Goal: Task Accomplishment & Management: Manage account settings

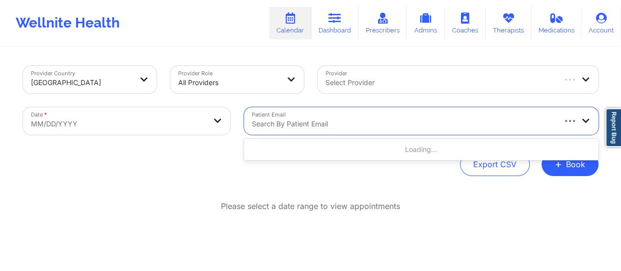
click at [329, 123] on div at bounding box center [403, 124] width 302 height 12
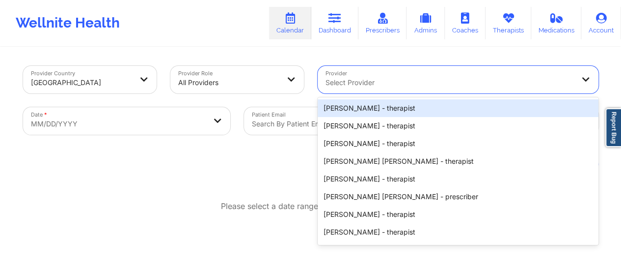
click at [418, 81] on div at bounding box center [450, 83] width 248 height 12
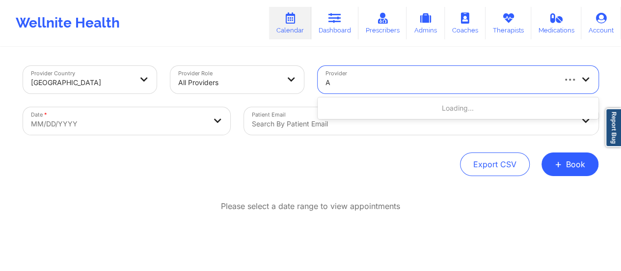
type input "A"
paste input "[PERSON_NAME]"
type input "[PERSON_NAME]"
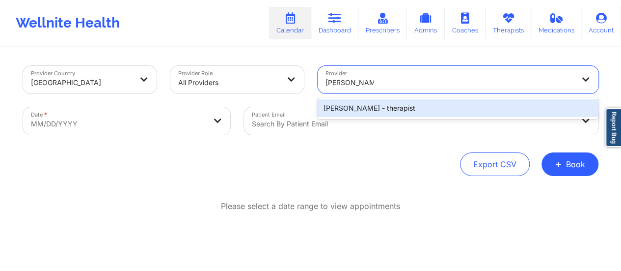
click at [398, 111] on div "[PERSON_NAME] - therapist" at bounding box center [458, 108] width 281 height 18
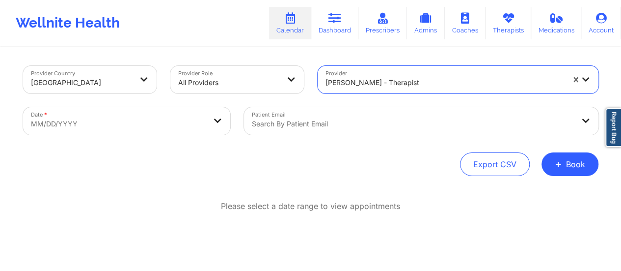
select select "2025-8"
select select "2025-9"
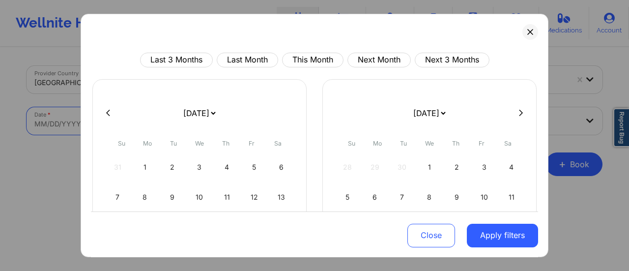
click at [191, 122] on body "Wellnite Health Calendar Dashboard Prescribers Admins Coaches Therapists Medica…" at bounding box center [314, 135] width 629 height 271
click at [202, 115] on select "[DATE] [DATE] [DATE] [DATE] [DATE] [DATE] [DATE] [DATE] [DATE] [DATE] [DATE] [D…" at bounding box center [199, 112] width 36 height 27
select select "2025-9"
select select "2025-10"
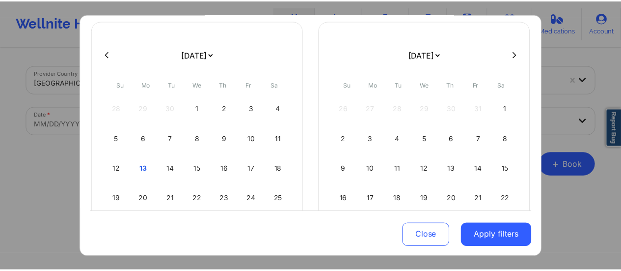
scroll to position [61, 0]
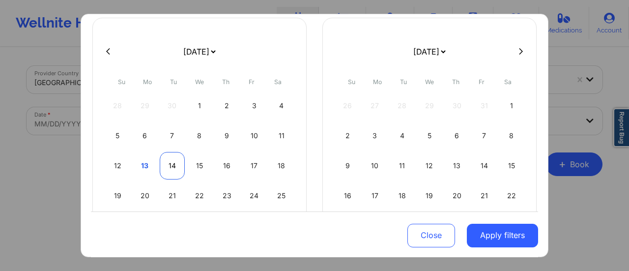
click at [168, 166] on div "14" at bounding box center [172, 165] width 25 height 27
select select "2025-9"
select select "2025-10"
select select "2025-9"
select select "2025-10"
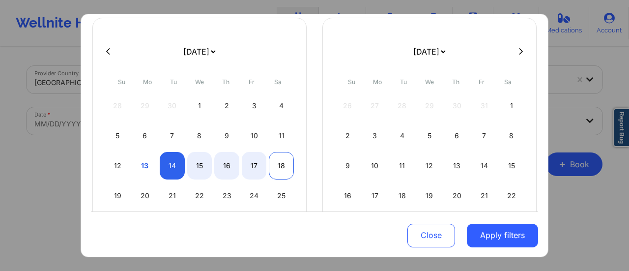
select select "2025-9"
select select "2025-10"
click at [285, 161] on div "18" at bounding box center [281, 165] width 25 height 27
select select "2025-9"
select select "2025-10"
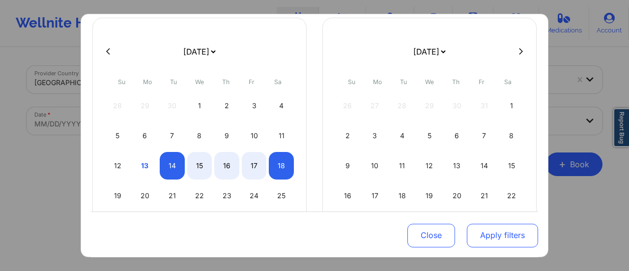
click at [490, 225] on button "Apply filters" at bounding box center [501, 235] width 71 height 24
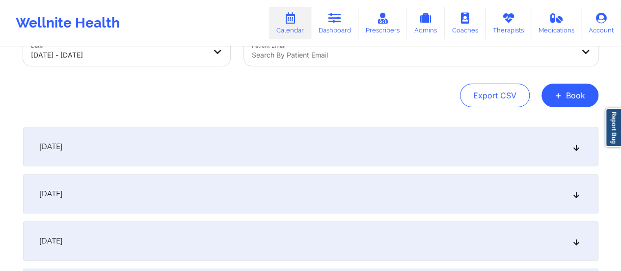
scroll to position [69, 0]
click at [246, 132] on div "[DATE]" at bounding box center [310, 145] width 575 height 39
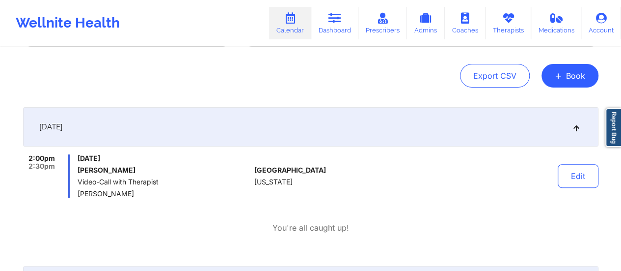
scroll to position [94, 0]
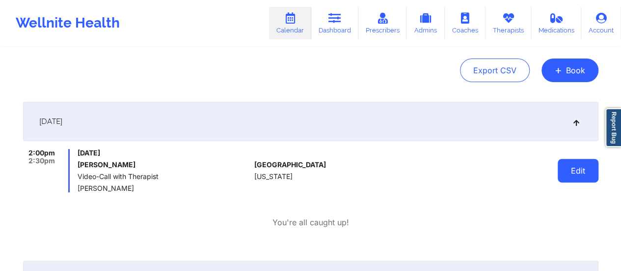
click at [590, 177] on button "Edit" at bounding box center [578, 171] width 41 height 24
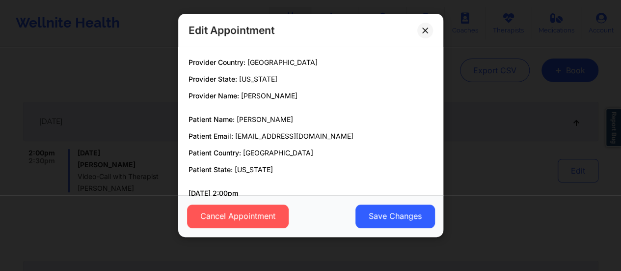
scroll to position [50, 0]
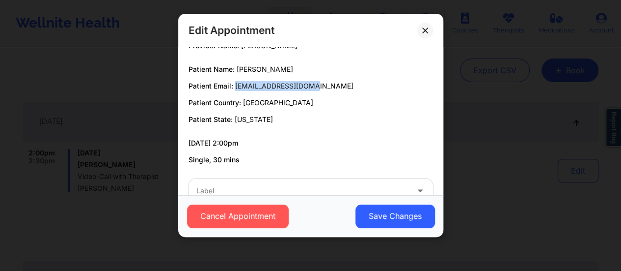
drag, startPoint x: 315, startPoint y: 85, endPoint x: 236, endPoint y: 86, distance: 79.1
click at [236, 86] on p "Patient Email: [EMAIL_ADDRESS][DOMAIN_NAME]" at bounding box center [311, 86] width 245 height 10
copy span "[EMAIL_ADDRESS][DOMAIN_NAME]"
click at [423, 32] on icon at bounding box center [425, 30] width 6 height 6
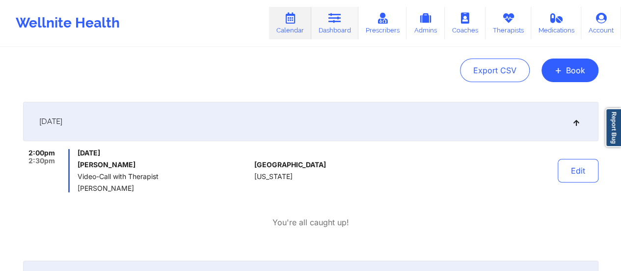
click at [357, 30] on link "Dashboard" at bounding box center [334, 23] width 47 height 32
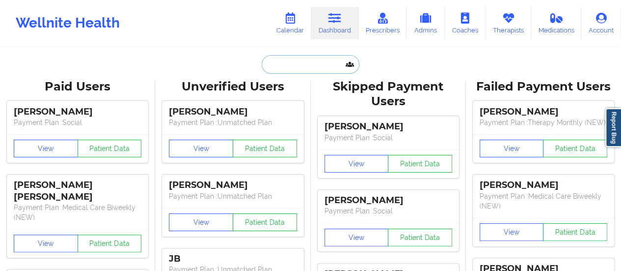
click at [327, 62] on input "text" at bounding box center [310, 64] width 97 height 19
paste input "[EMAIL_ADDRESS][DOMAIN_NAME]"
type input "[EMAIL_ADDRESS][DOMAIN_NAME]"
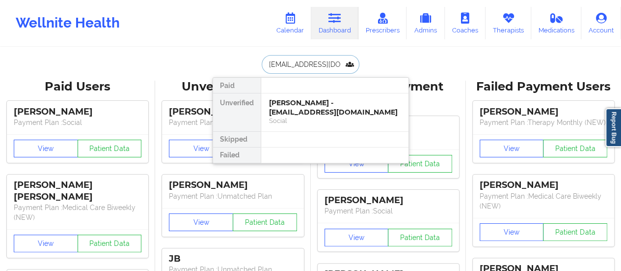
click at [301, 117] on div "Social" at bounding box center [335, 120] width 132 height 8
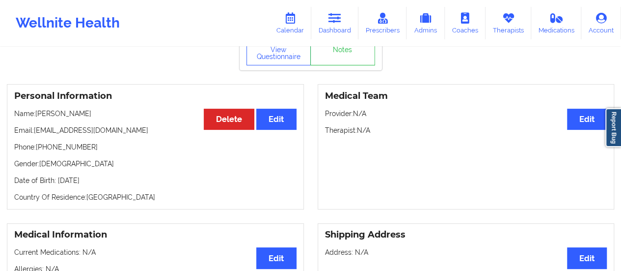
scroll to position [47, 0]
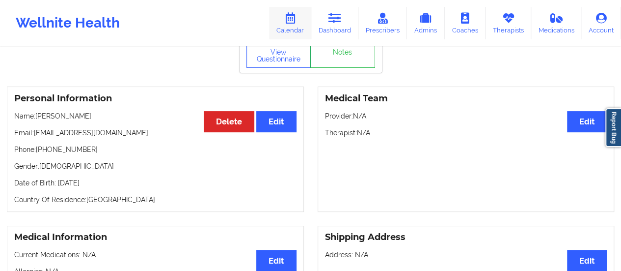
click at [291, 30] on link "Calendar" at bounding box center [290, 23] width 42 height 32
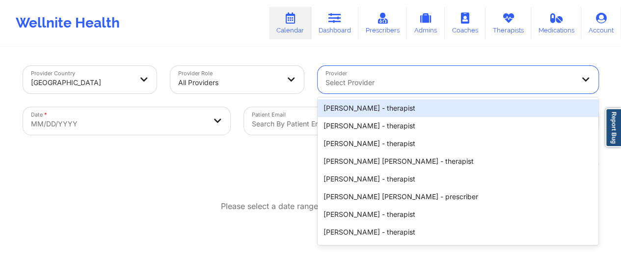
click at [405, 79] on div at bounding box center [450, 83] width 248 height 12
paste input "[PERSON_NAME]"
type input "[PERSON_NAME]"
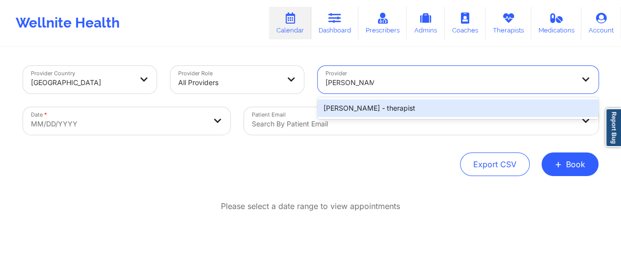
click at [390, 107] on div "[PERSON_NAME] - therapist" at bounding box center [458, 108] width 281 height 18
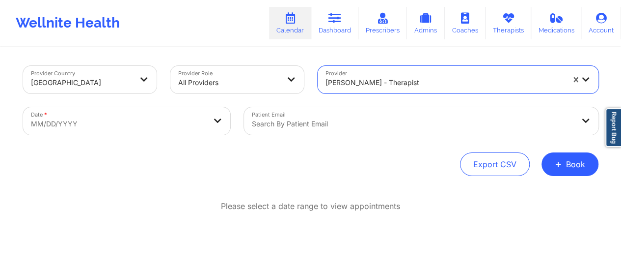
select select "2025-8"
select select "2025-9"
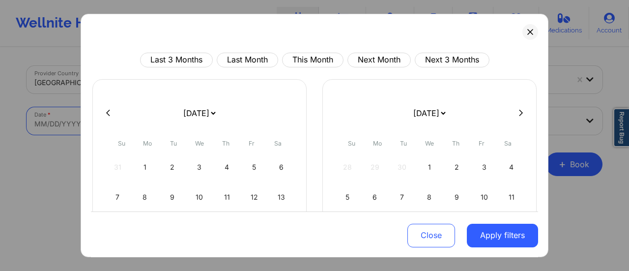
click at [192, 125] on body "Wellnite Health Calendar Dashboard Prescribers Admins Coaches Therapists Medica…" at bounding box center [314, 135] width 629 height 271
click at [213, 106] on select "[DATE] [DATE] [DATE] [DATE] [DATE] [DATE] [DATE] [DATE] [DATE] [DATE] [DATE] [D…" at bounding box center [199, 112] width 36 height 27
select select "2025-9"
select select "2025-10"
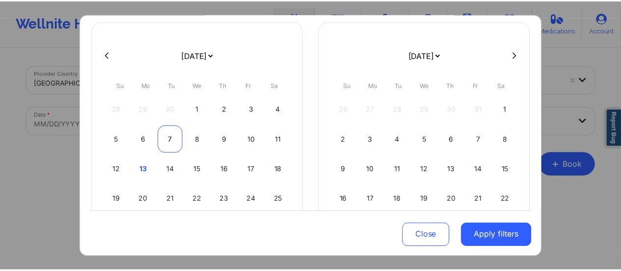
scroll to position [59, 0]
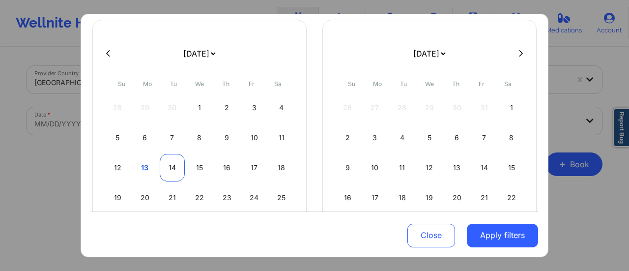
click at [162, 166] on div "14" at bounding box center [172, 167] width 25 height 27
select select "2025-9"
select select "2025-10"
select select "2025-9"
select select "2025-10"
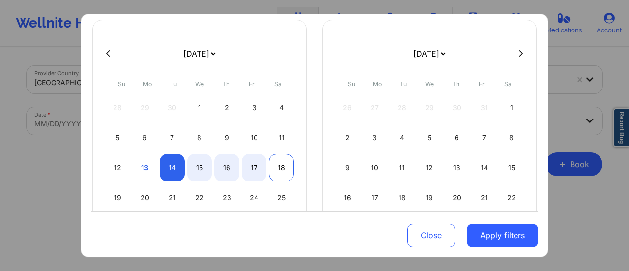
click at [285, 164] on div "18" at bounding box center [281, 167] width 25 height 27
select select "2025-9"
select select "2025-10"
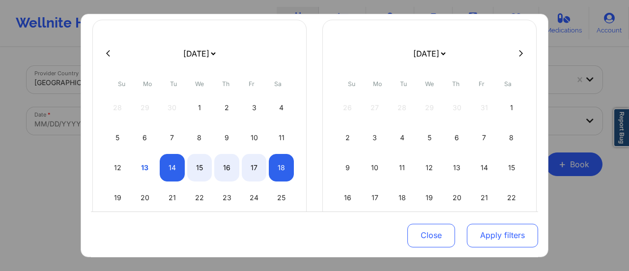
click at [495, 239] on button "Apply filters" at bounding box center [501, 235] width 71 height 24
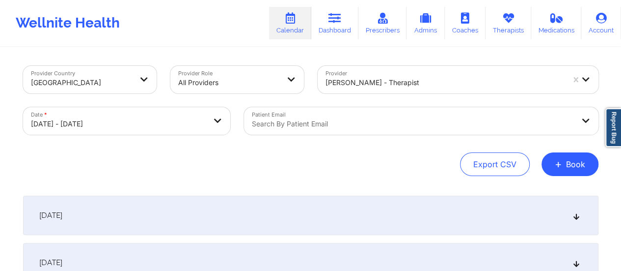
click at [133, 210] on div "[DATE]" at bounding box center [310, 214] width 575 height 39
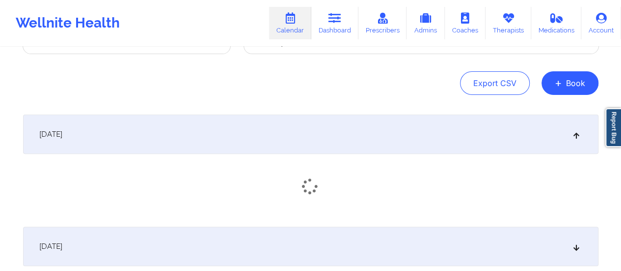
scroll to position [82, 0]
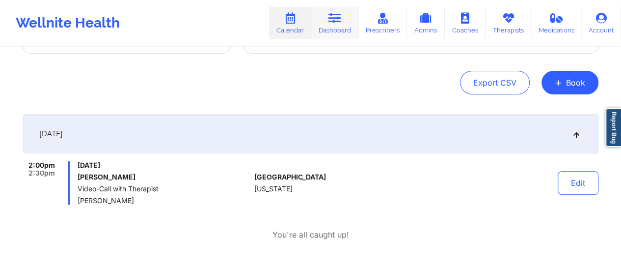
click at [329, 36] on link "Dashboard" at bounding box center [334, 23] width 47 height 32
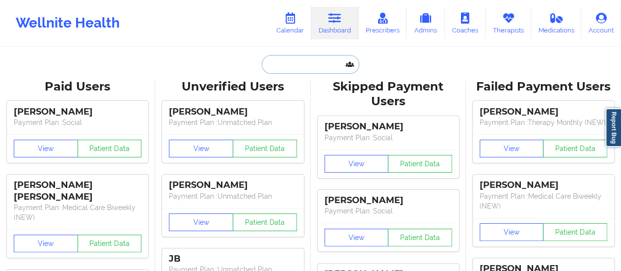
click at [294, 67] on input "text" at bounding box center [310, 64] width 97 height 19
paste input "[PERSON_NAME]"
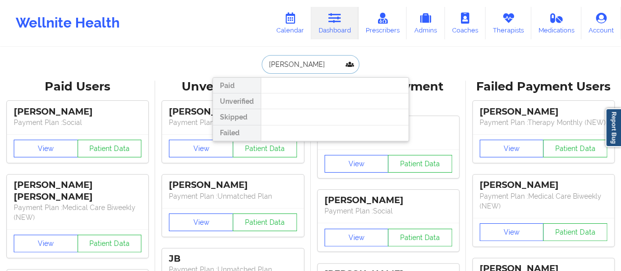
drag, startPoint x: 283, startPoint y: 62, endPoint x: 349, endPoint y: 63, distance: 65.3
click at [349, 63] on input "[PERSON_NAME]" at bounding box center [310, 64] width 97 height 19
type input "[PERSON_NAME]"
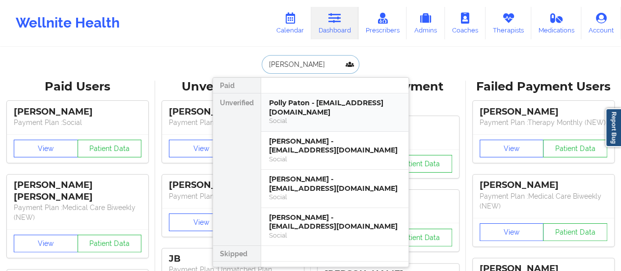
click at [280, 110] on div "Polly Paton - [EMAIL_ADDRESS][DOMAIN_NAME]" at bounding box center [335, 107] width 132 height 18
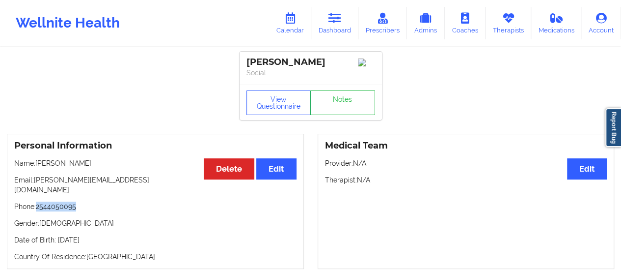
drag, startPoint x: 85, startPoint y: 199, endPoint x: 37, endPoint y: 202, distance: 48.2
click at [37, 202] on p "Phone: [PHONE_NUMBER]" at bounding box center [155, 206] width 282 height 10
copy p "2544050095"
click at [288, 28] on link "Calendar" at bounding box center [290, 23] width 42 height 32
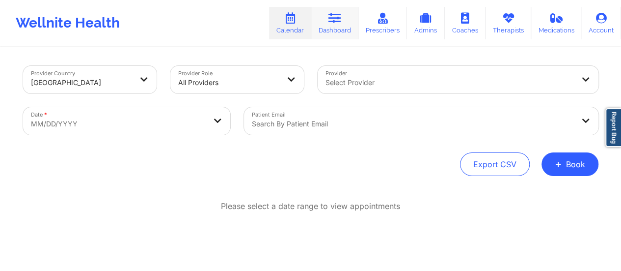
click at [344, 30] on link "Dashboard" at bounding box center [334, 23] width 47 height 32
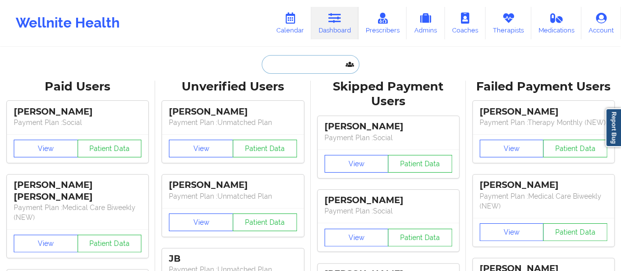
click at [319, 65] on input "text" at bounding box center [310, 64] width 97 height 19
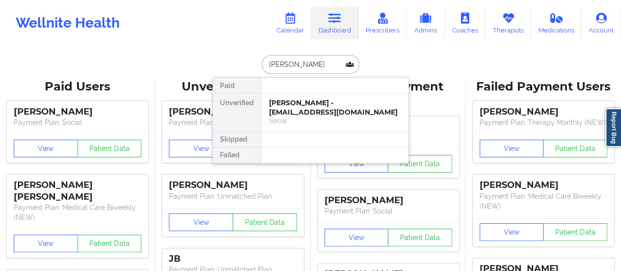
type input "[PERSON_NAME]"
drag, startPoint x: 318, startPoint y: 132, endPoint x: 307, endPoint y: 119, distance: 16.4
click at [307, 119] on div "Paid Unverified [PERSON_NAME] - [EMAIL_ADDRESS][DOMAIN_NAME] Social Skipped Fai…" at bounding box center [311, 120] width 196 height 86
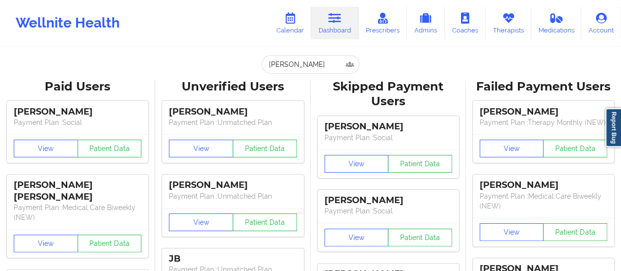
click at [303, 59] on input "[PERSON_NAME]" at bounding box center [310, 64] width 97 height 19
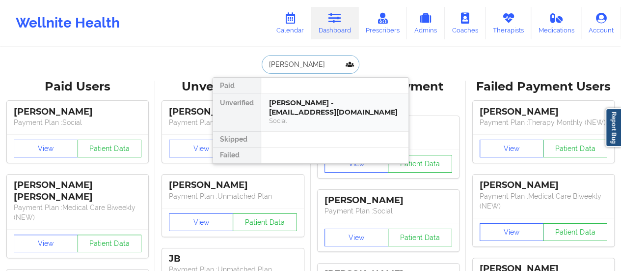
click at [295, 96] on div "[PERSON_NAME] - [EMAIL_ADDRESS][DOMAIN_NAME] Social" at bounding box center [334, 112] width 147 height 38
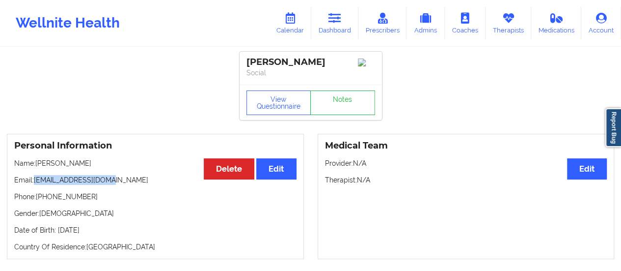
drag, startPoint x: 111, startPoint y: 181, endPoint x: 36, endPoint y: 182, distance: 75.1
click at [36, 182] on p "Email: [EMAIL_ADDRESS][DOMAIN_NAME]" at bounding box center [155, 180] width 282 height 10
copy p "[EMAIL_ADDRESS][DOMAIN_NAME]"
drag, startPoint x: 36, startPoint y: 165, endPoint x: 83, endPoint y: 165, distance: 47.1
click at [83, 165] on p "Name: [PERSON_NAME]" at bounding box center [155, 163] width 282 height 10
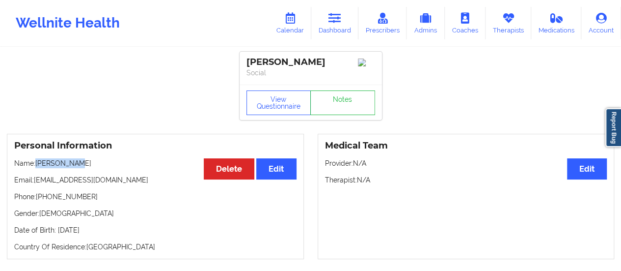
copy p "[PERSON_NAME]"
click at [306, 22] on link "Calendar" at bounding box center [290, 23] width 42 height 32
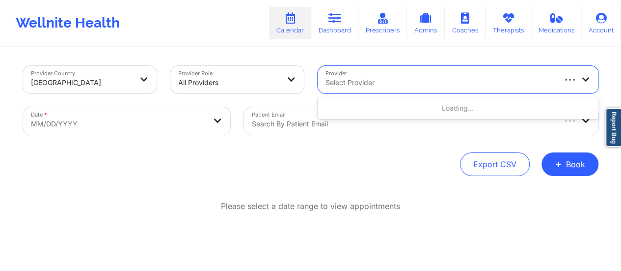
click at [403, 82] on div at bounding box center [440, 83] width 229 height 12
type input "Adeola"
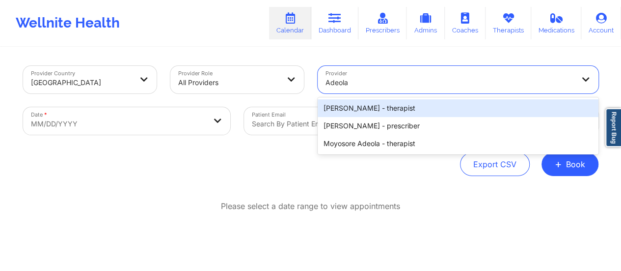
click at [374, 111] on div "[PERSON_NAME] - therapist" at bounding box center [458, 108] width 281 height 18
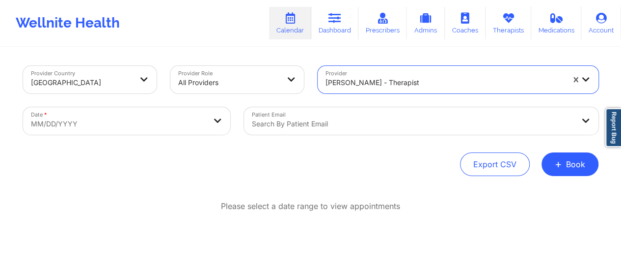
select select "2025-8"
select select "2025-9"
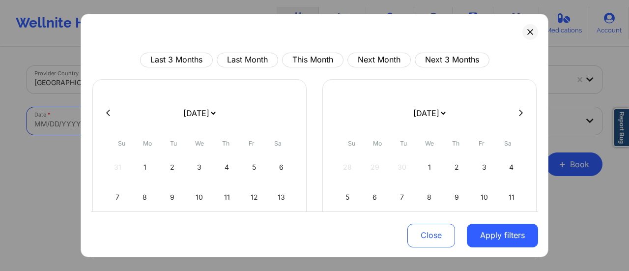
click at [164, 119] on body "Wellnite Health Calendar Dashboard Prescribers Admins Coaches Therapists Medica…" at bounding box center [314, 135] width 629 height 271
click at [190, 111] on select "[DATE] [DATE] [DATE] [DATE] [DATE] [DATE] [DATE] [DATE] [DATE] [DATE] [DATE] [D…" at bounding box center [199, 112] width 36 height 27
select select "2025-9"
select select "2025-10"
click at [195, 164] on div "1" at bounding box center [199, 166] width 25 height 27
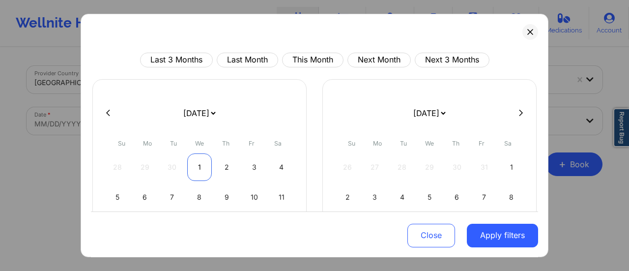
select select "2025-9"
select select "2025-10"
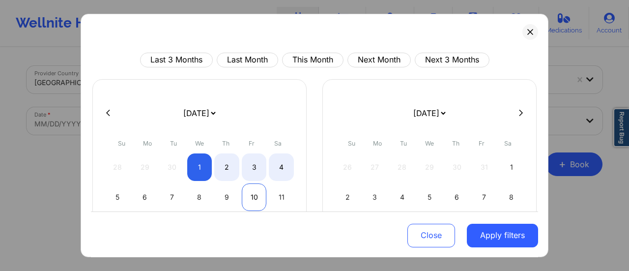
select select "2025-9"
select select "2025-10"
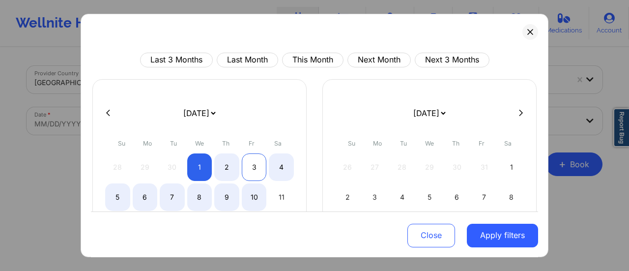
select select "2025-9"
select select "2025-10"
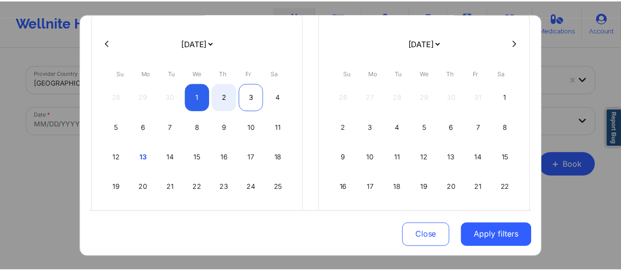
scroll to position [73, 0]
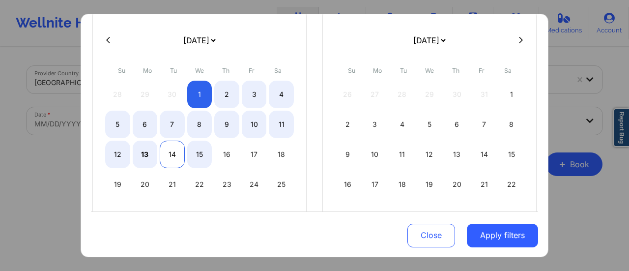
select select "2025-9"
select select "2025-10"
click at [177, 155] on div "14" at bounding box center [172, 153] width 25 height 27
select select "2025-9"
select select "2025-10"
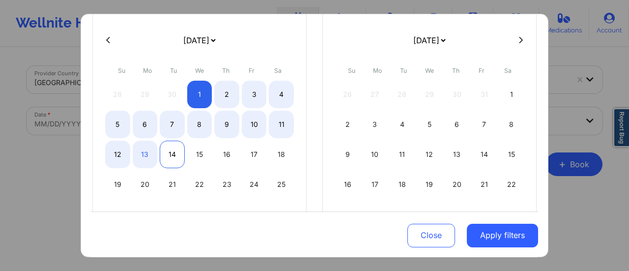
click at [177, 155] on div "14" at bounding box center [172, 153] width 25 height 27
select select "2025-9"
select select "2025-10"
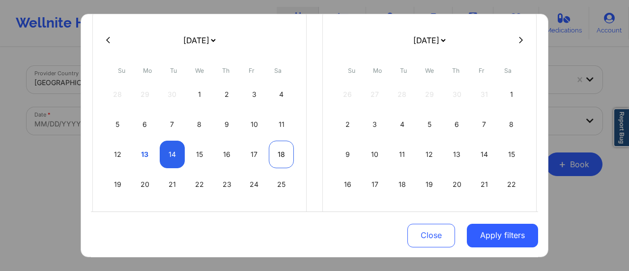
select select "2025-9"
select select "2025-10"
select select "2025-9"
select select "2025-10"
click at [287, 159] on div "18" at bounding box center [281, 153] width 25 height 27
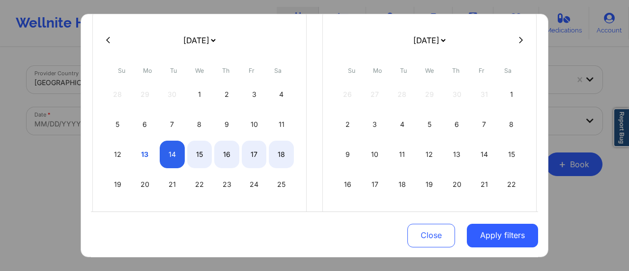
select select "2025-9"
select select "2025-10"
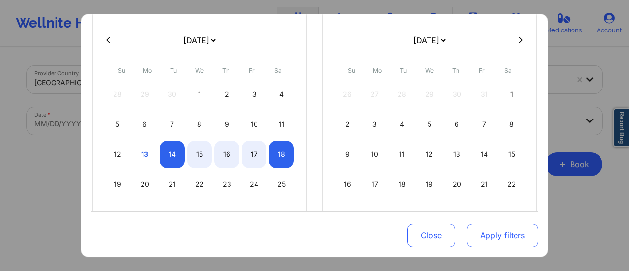
click at [497, 239] on button "Apply filters" at bounding box center [501, 235] width 71 height 24
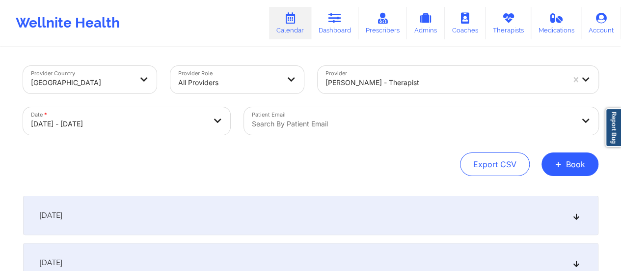
click at [363, 208] on div "[DATE]" at bounding box center [310, 214] width 575 height 39
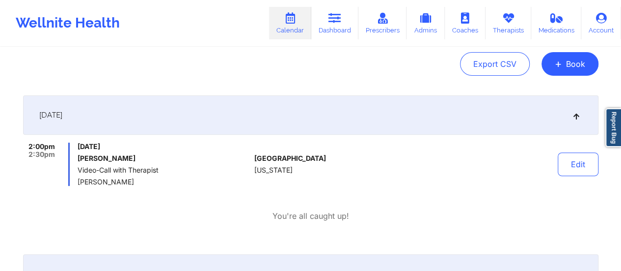
scroll to position [101, 0]
click at [512, 25] on link "Therapists" at bounding box center [509, 23] width 46 height 32
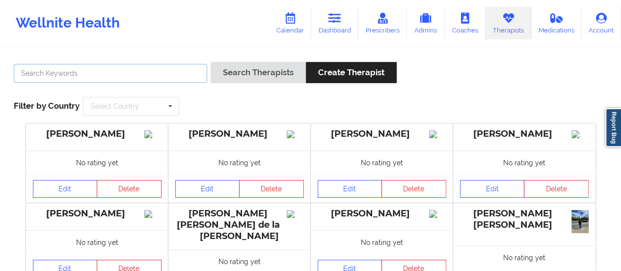
click at [184, 75] on input "text" at bounding box center [110, 73] width 193 height 19
type input "[PERSON_NAME]"
click at [211, 62] on button "Search Therapists" at bounding box center [258, 72] width 95 height 21
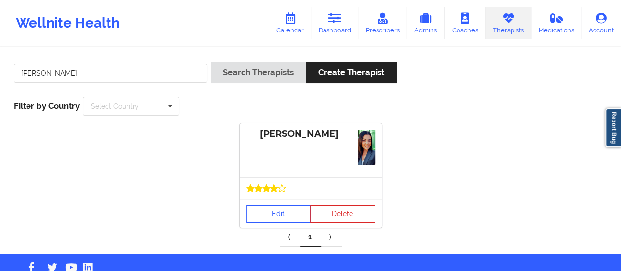
click at [289, 188] on div at bounding box center [310, 188] width 129 height 8
click at [286, 213] on link "Edit" at bounding box center [278, 214] width 65 height 18
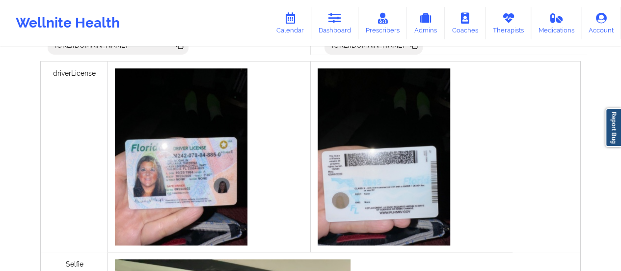
scroll to position [317, 0]
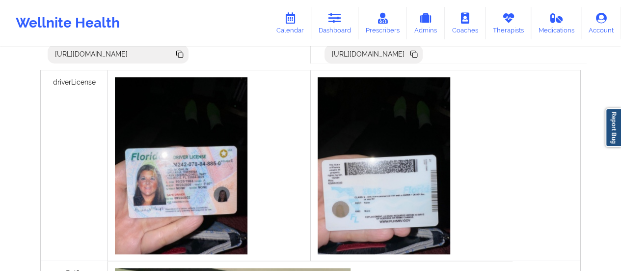
click at [419, 57] on icon at bounding box center [414, 54] width 11 height 11
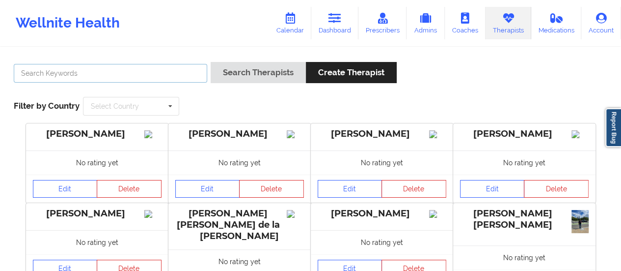
click at [180, 70] on input "text" at bounding box center [110, 73] width 193 height 19
type input "[PERSON_NAME]"
click at [211, 62] on button "Search Therapists" at bounding box center [258, 72] width 95 height 21
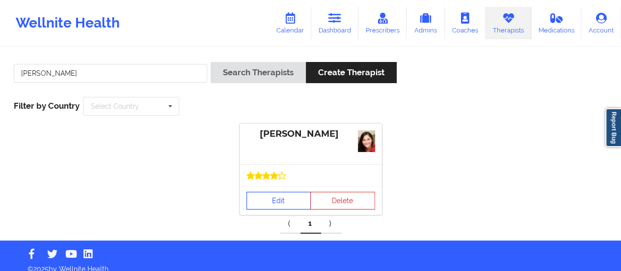
click at [274, 194] on link "Edit" at bounding box center [278, 201] width 65 height 18
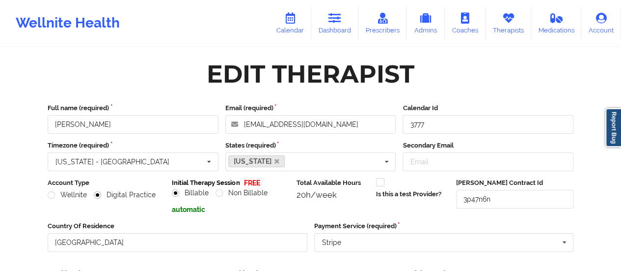
scroll to position [177, 0]
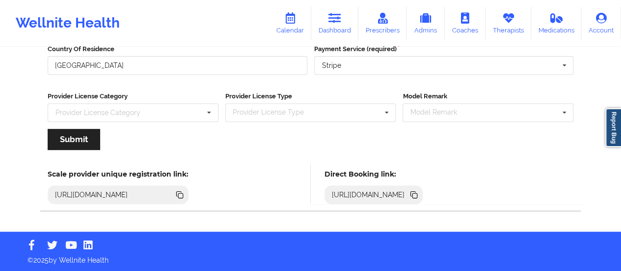
click at [417, 193] on icon at bounding box center [414, 195] width 5 height 5
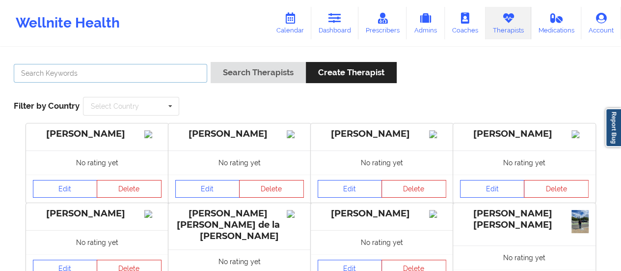
click at [76, 79] on input "text" at bounding box center [110, 73] width 193 height 19
type input "[PERSON_NAME]"
click at [290, 27] on link "Calendar" at bounding box center [290, 23] width 42 height 32
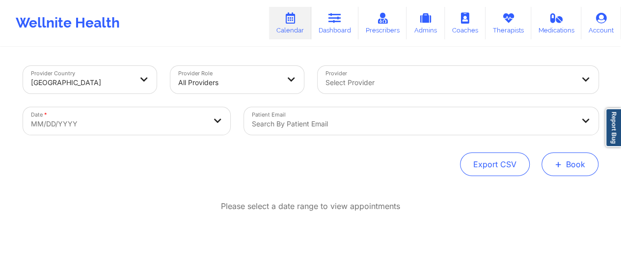
click at [549, 159] on button "+ Book" at bounding box center [570, 164] width 57 height 24
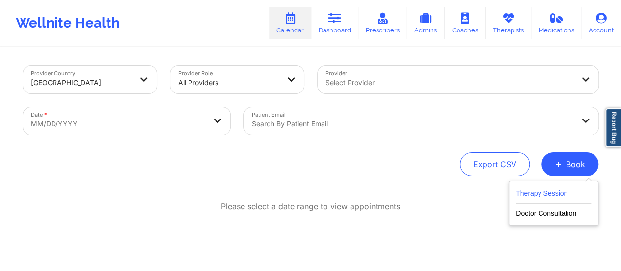
click at [535, 195] on button "Therapy Session" at bounding box center [553, 195] width 75 height 16
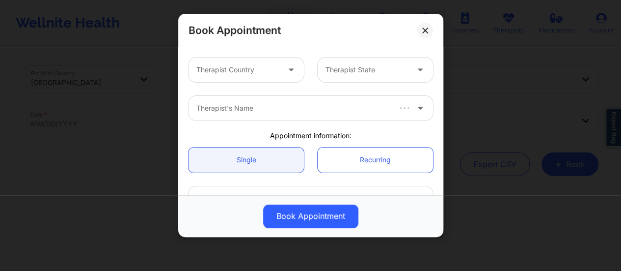
click at [252, 61] on div "Therapist Country" at bounding box center [235, 69] width 92 height 25
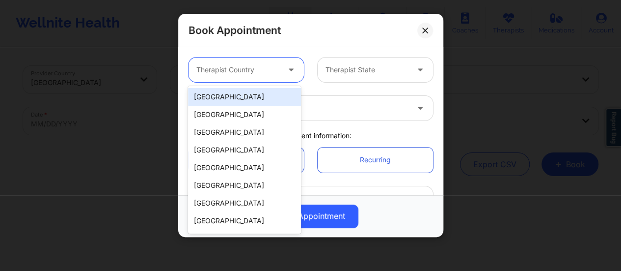
click at [245, 95] on div "[GEOGRAPHIC_DATA]" at bounding box center [244, 97] width 113 height 18
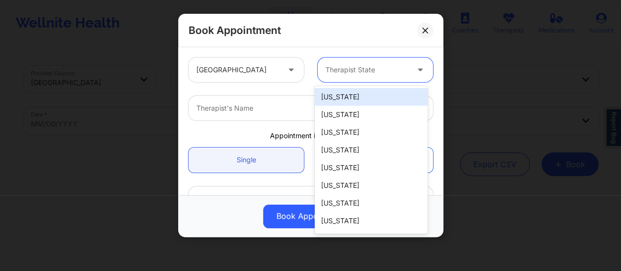
click at [365, 75] on div at bounding box center [367, 70] width 83 height 12
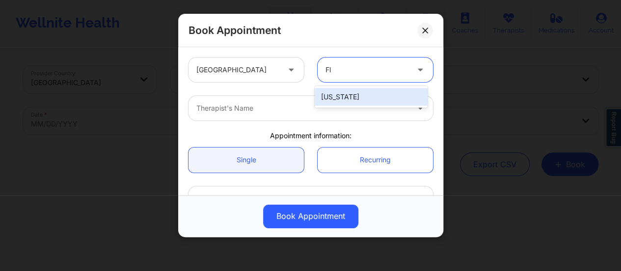
type input "Flo"
click at [369, 94] on div "[US_STATE]" at bounding box center [371, 97] width 113 height 18
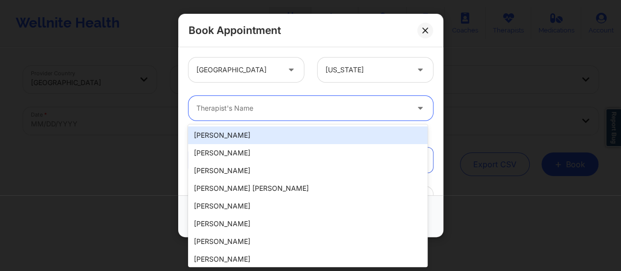
click at [315, 108] on div at bounding box center [302, 108] width 212 height 12
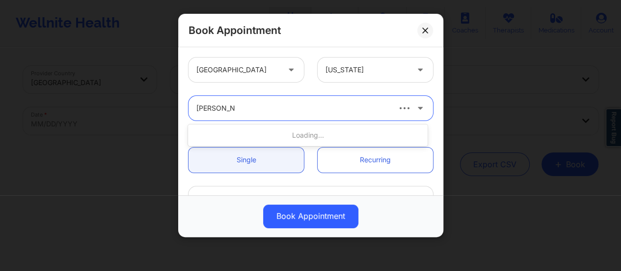
type input "[PERSON_NAME]"
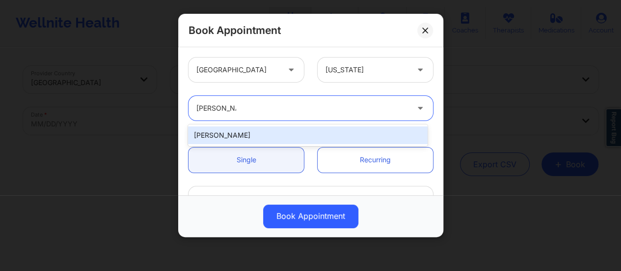
click at [306, 130] on div "[PERSON_NAME]" at bounding box center [308, 135] width 240 height 18
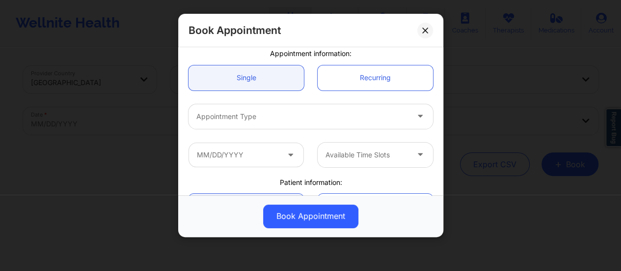
scroll to position [82, 0]
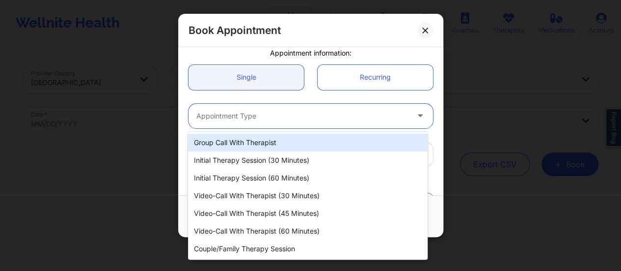
click at [280, 118] on div at bounding box center [302, 116] width 212 height 12
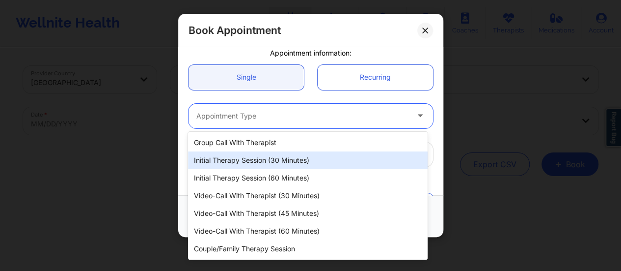
click at [295, 157] on div "Initial Therapy Session (30 minutes)" at bounding box center [308, 160] width 240 height 18
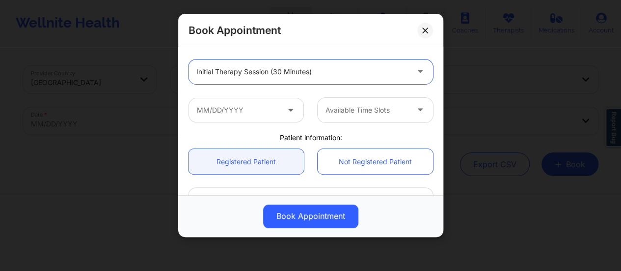
scroll to position [127, 0]
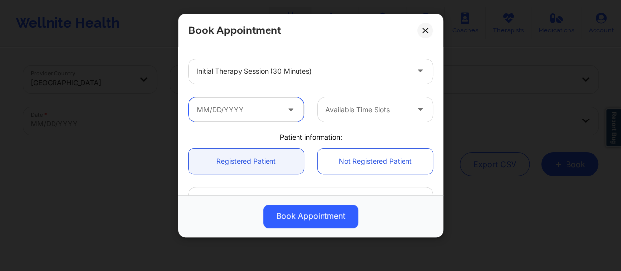
click at [271, 120] on input "text" at bounding box center [246, 109] width 115 height 25
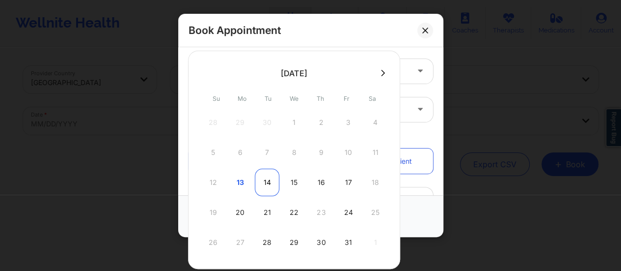
click at [268, 181] on div "14" at bounding box center [267, 181] width 25 height 27
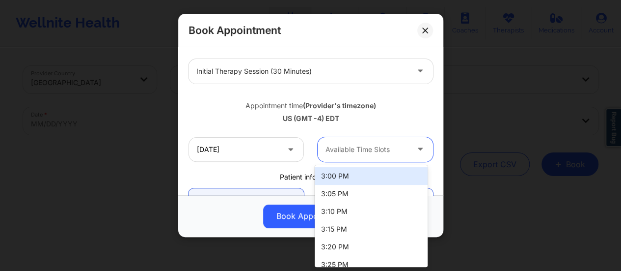
click at [378, 147] on div at bounding box center [367, 149] width 83 height 12
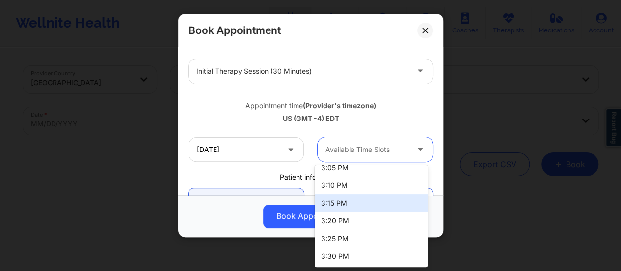
scroll to position [26, 0]
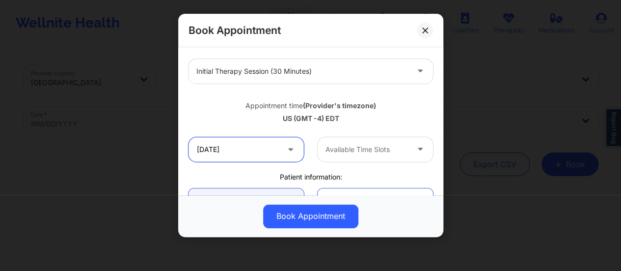
click at [278, 147] on input "[DATE]" at bounding box center [246, 149] width 115 height 25
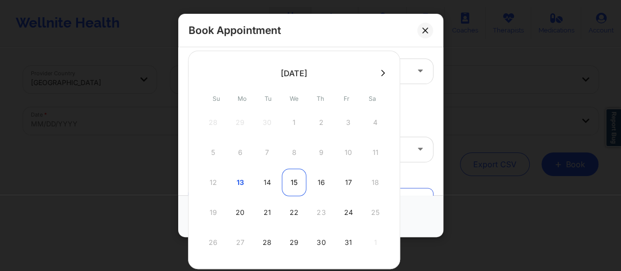
click at [285, 181] on div "15" at bounding box center [294, 181] width 25 height 27
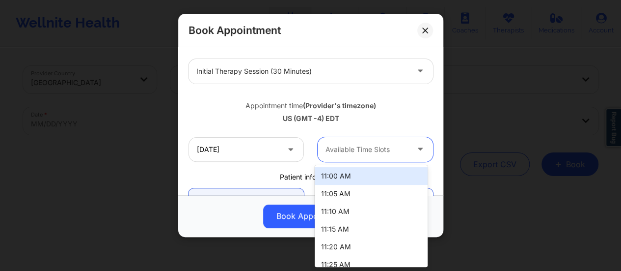
click at [366, 154] on div at bounding box center [367, 149] width 83 height 12
click at [371, 147] on div at bounding box center [367, 149] width 83 height 12
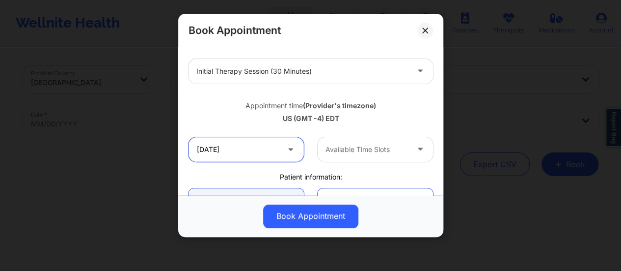
click at [265, 147] on input "[DATE]" at bounding box center [246, 149] width 115 height 25
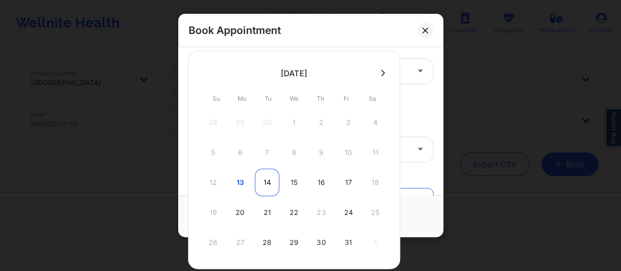
click at [268, 183] on div "14" at bounding box center [267, 181] width 25 height 27
type input "[DATE]"
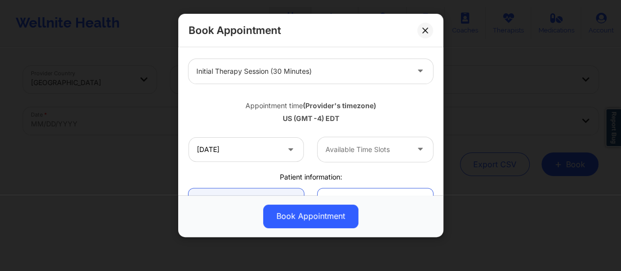
click at [365, 135] on div "[DATE] Available Time Slots" at bounding box center [311, 149] width 258 height 38
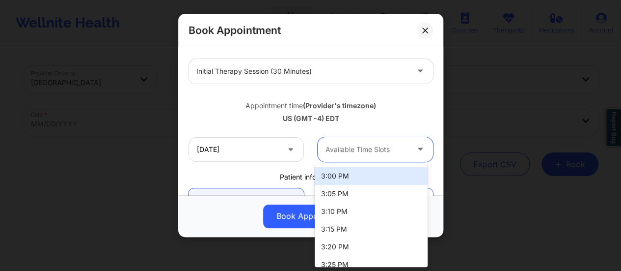
click at [365, 139] on div "Available Time Slots" at bounding box center [364, 149] width 92 height 25
click at [351, 175] on div "3:00 PM" at bounding box center [371, 176] width 113 height 18
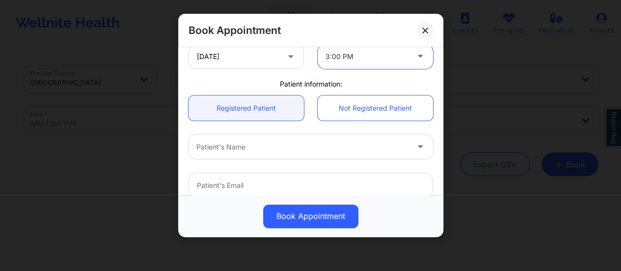
scroll to position [224, 0]
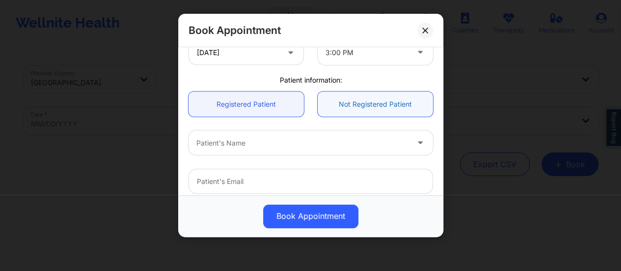
click at [338, 94] on link "Not Registered Patient" at bounding box center [375, 103] width 115 height 25
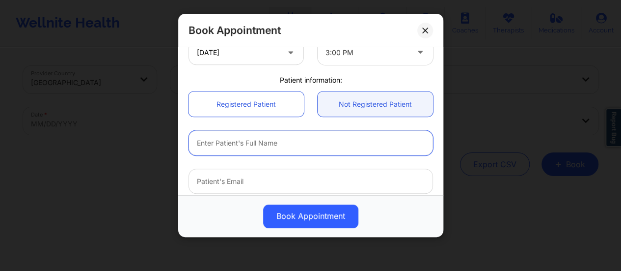
click at [278, 144] on input "text" at bounding box center [311, 142] width 245 height 25
paste input "[PERSON_NAME]"
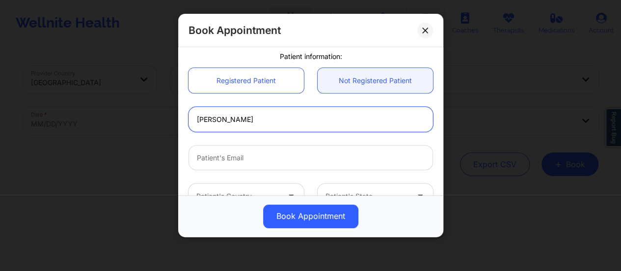
scroll to position [248, 0]
type input "[PERSON_NAME]"
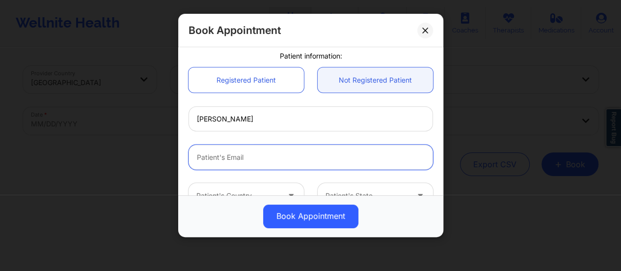
click at [261, 151] on input "Patient Email" at bounding box center [311, 156] width 245 height 25
paste input "[EMAIL_ADDRESS][DOMAIN_NAME]"
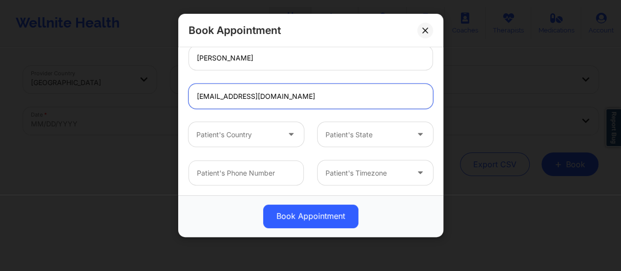
type input "[EMAIL_ADDRESS][DOMAIN_NAME]"
click at [267, 147] on div "Patient's Country Patient's State" at bounding box center [311, 134] width 258 height 38
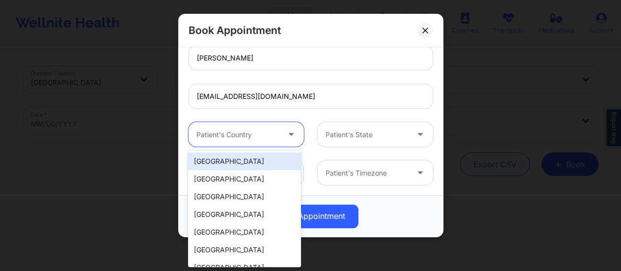
click at [263, 142] on div "Patient's Country" at bounding box center [235, 134] width 92 height 25
click at [250, 161] on div "[GEOGRAPHIC_DATA]" at bounding box center [244, 161] width 113 height 18
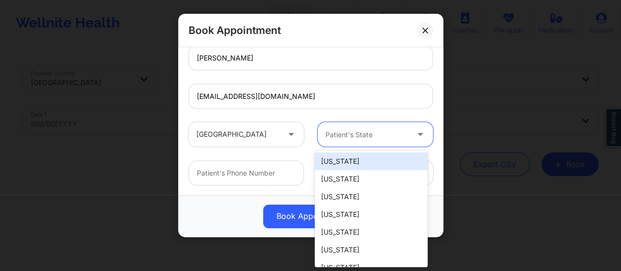
click at [373, 140] on div "Patient's State" at bounding box center [364, 134] width 92 height 25
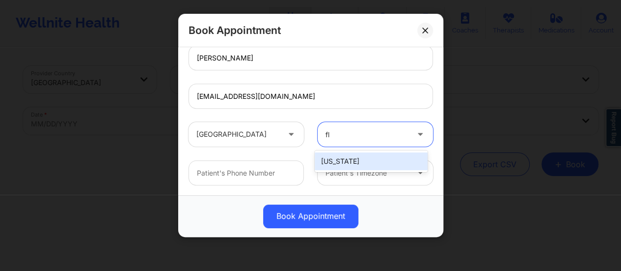
type input "flo"
click at [367, 153] on div "[US_STATE]" at bounding box center [371, 161] width 113 height 18
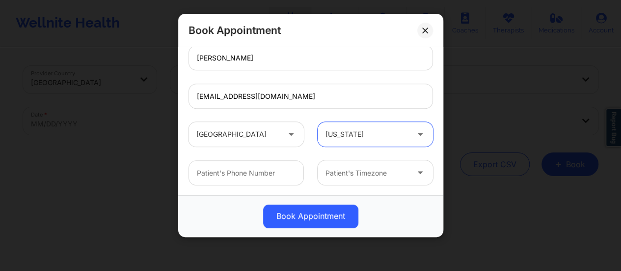
scroll to position [45, 0]
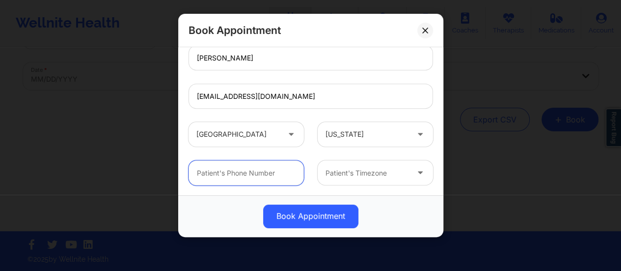
click at [269, 166] on input "text" at bounding box center [246, 172] width 115 height 25
paste input "[PHONE_NUMBER]"
type input "[PHONE_NUMBER]"
click at [356, 181] on div "Patient's Timezone" at bounding box center [364, 172] width 92 height 25
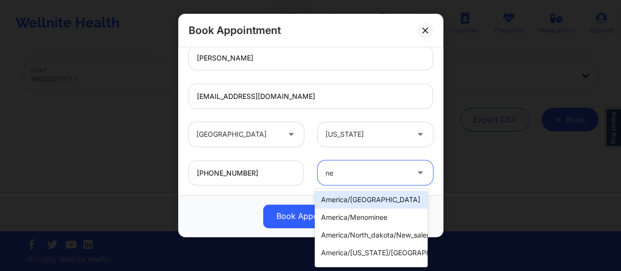
type input "new"
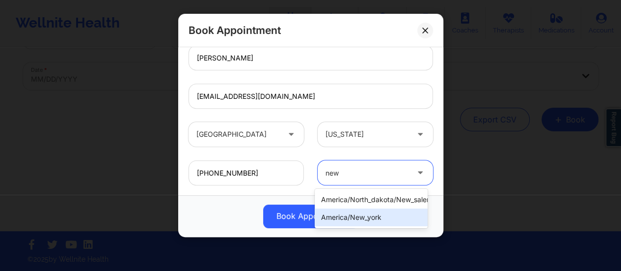
click at [384, 212] on div "america/new_york" at bounding box center [371, 217] width 113 height 18
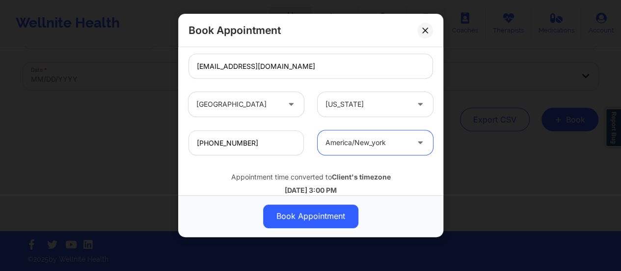
scroll to position [361, 0]
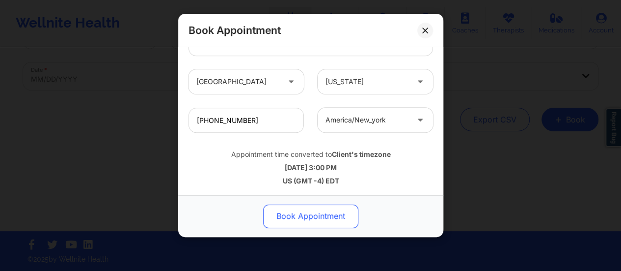
click at [318, 214] on button "Book Appointment" at bounding box center [310, 216] width 95 height 24
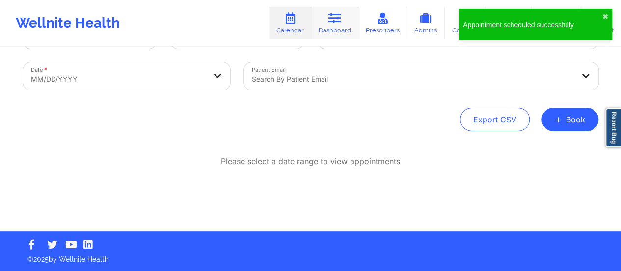
click at [336, 24] on icon at bounding box center [335, 18] width 13 height 11
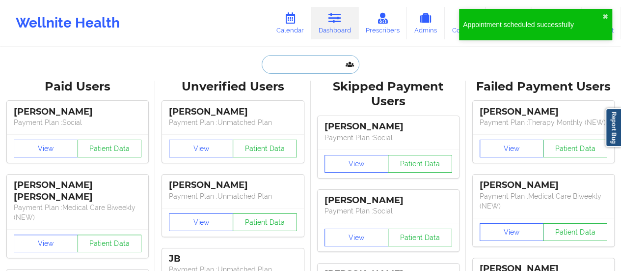
click at [316, 64] on input "text" at bounding box center [310, 64] width 97 height 19
paste input "[EMAIL_ADDRESS][DOMAIN_NAME]"
type input "[EMAIL_ADDRESS][DOMAIN_NAME]"
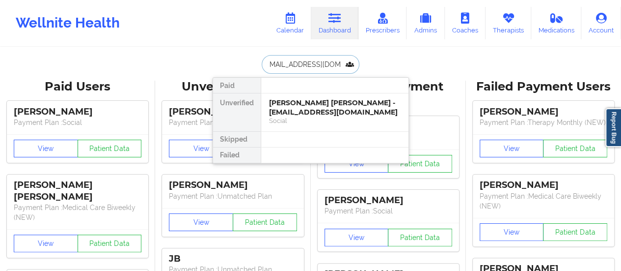
click at [297, 109] on div "[PERSON_NAME] [PERSON_NAME] - [EMAIL_ADDRESS][DOMAIN_NAME]" at bounding box center [335, 107] width 132 height 18
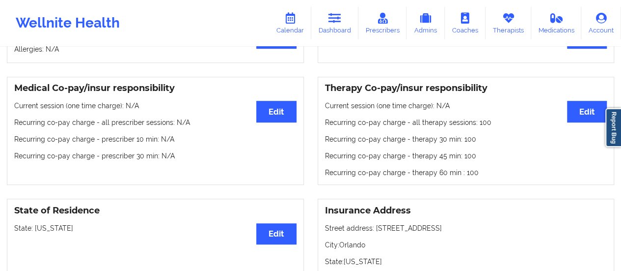
scroll to position [280, 0]
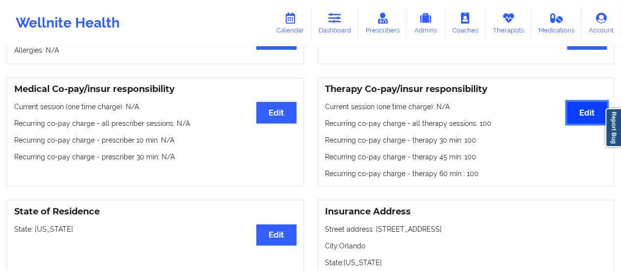
click at [579, 102] on button "Edit" at bounding box center [587, 112] width 40 height 21
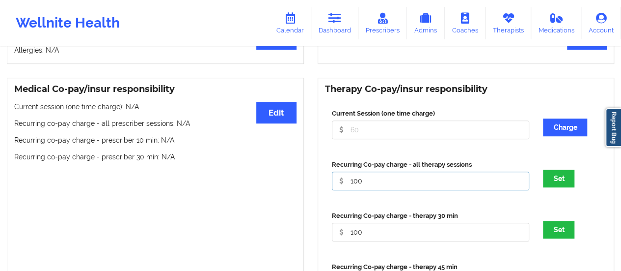
click at [377, 171] on input "100" at bounding box center [431, 180] width 198 height 19
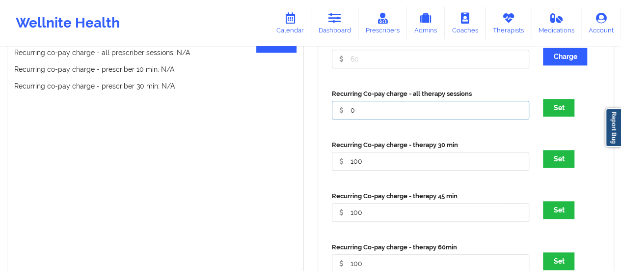
scroll to position [352, 0]
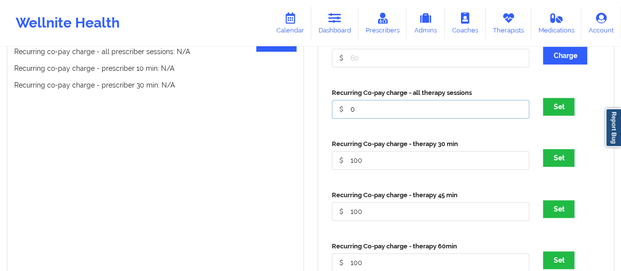
type input "0"
click at [368, 154] on input "100" at bounding box center [431, 160] width 198 height 19
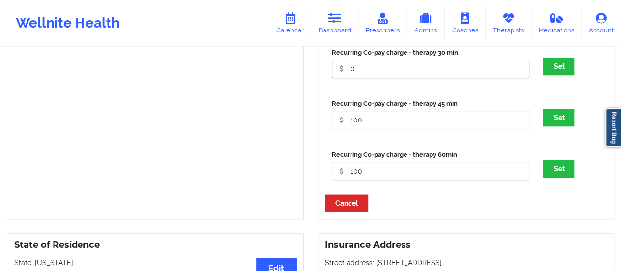
scroll to position [443, 0]
type input "0"
click at [365, 162] on input "100" at bounding box center [431, 171] width 198 height 19
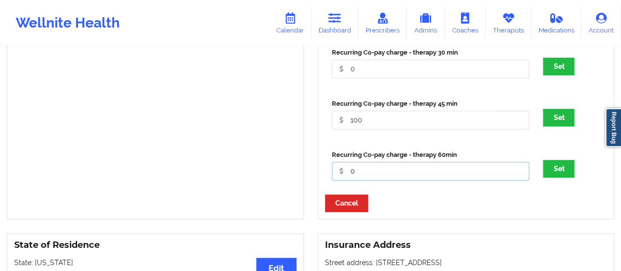
type input "0"
click at [373, 111] on input "100" at bounding box center [431, 119] width 198 height 19
type input "0"
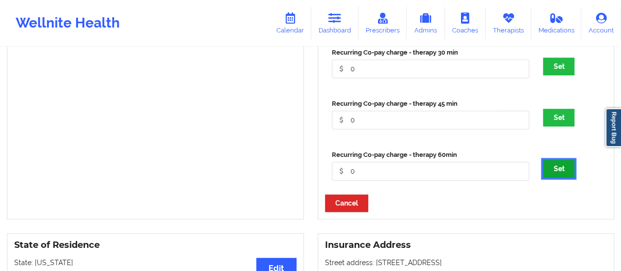
click at [561, 161] on button "Set" at bounding box center [558, 169] width 31 height 18
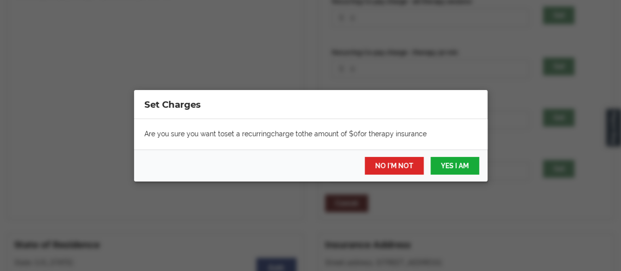
drag, startPoint x: 448, startPoint y: 156, endPoint x: 448, endPoint y: 164, distance: 8.3
click at [448, 164] on div "NO I'M NOT YES I AM" at bounding box center [311, 165] width 354 height 32
click at [448, 164] on button "YES I AM" at bounding box center [454, 166] width 49 height 18
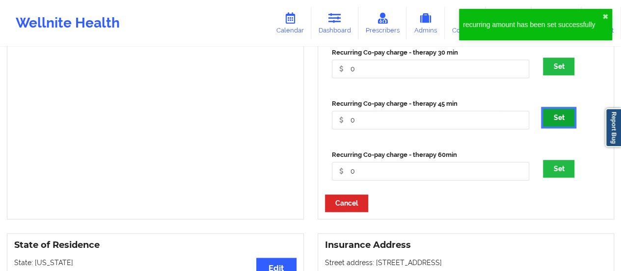
click at [559, 112] on button "Set" at bounding box center [558, 118] width 31 height 18
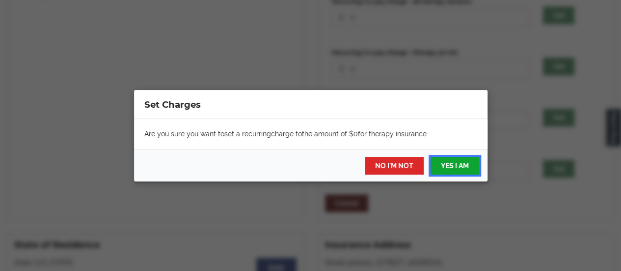
click at [460, 164] on button "YES I AM" at bounding box center [454, 166] width 49 height 18
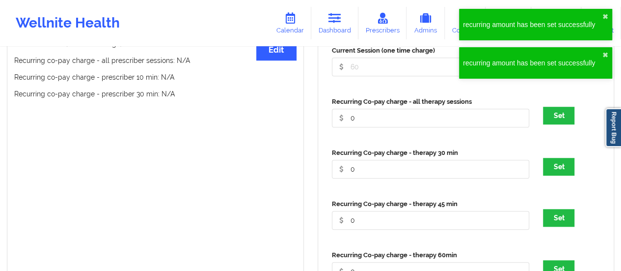
scroll to position [342, 0]
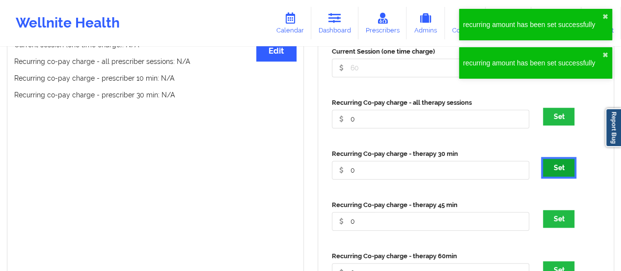
click at [557, 159] on button "Set" at bounding box center [558, 168] width 31 height 18
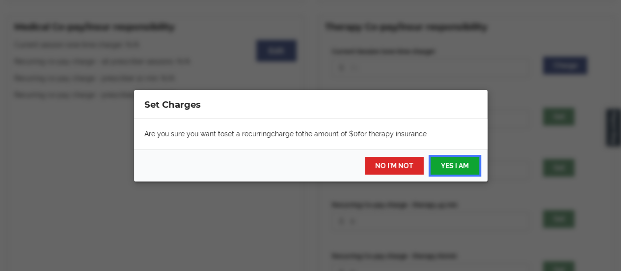
click at [460, 170] on button "YES I AM" at bounding box center [454, 166] width 49 height 18
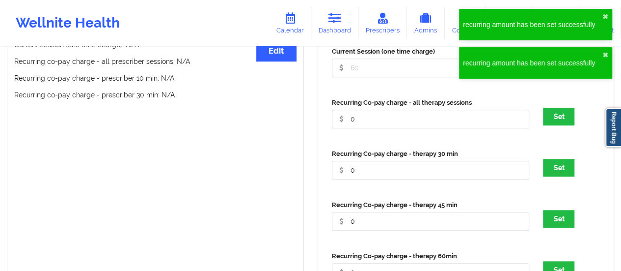
click at [561, 110] on button "Set" at bounding box center [558, 117] width 31 height 18
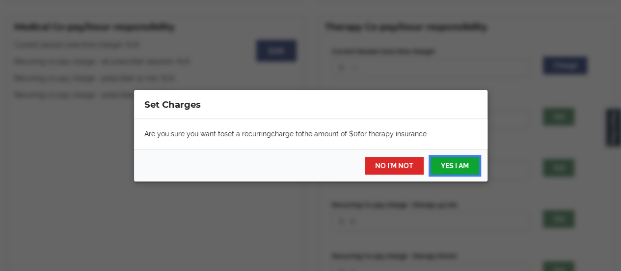
click at [464, 159] on button "YES I AM" at bounding box center [454, 166] width 49 height 18
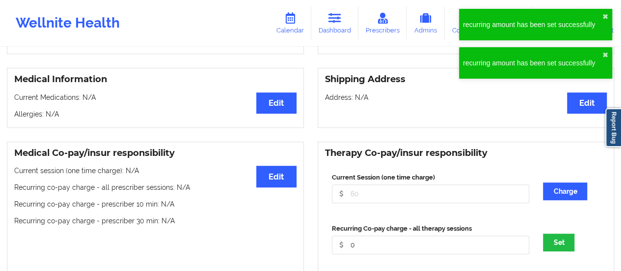
scroll to position [205, 0]
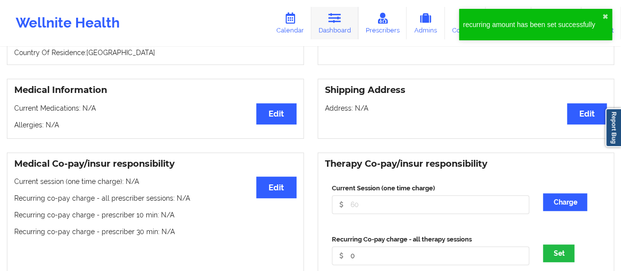
click at [334, 9] on link "Dashboard" at bounding box center [334, 23] width 47 height 32
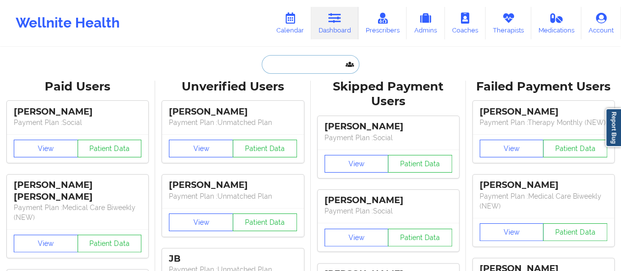
click at [286, 63] on input "text" at bounding box center [310, 64] width 97 height 19
paste input "[EMAIL_ADDRESS][DOMAIN_NAME]"
type input "[EMAIL_ADDRESS][DOMAIN_NAME]"
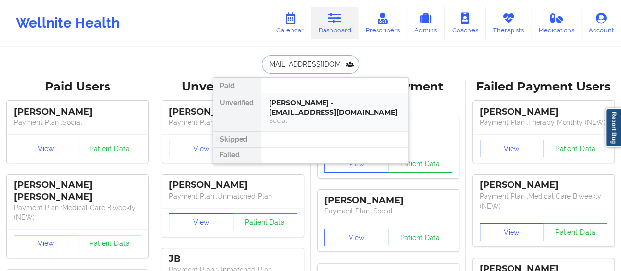
click at [292, 106] on div "[PERSON_NAME] - [EMAIL_ADDRESS][DOMAIN_NAME]" at bounding box center [335, 107] width 132 height 18
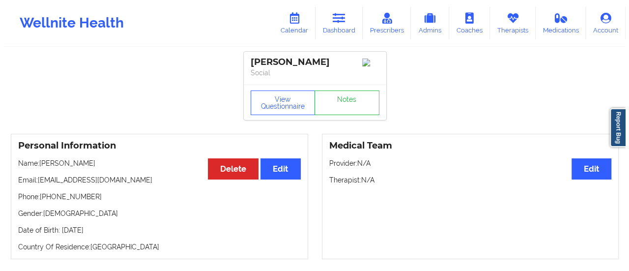
scroll to position [0, 0]
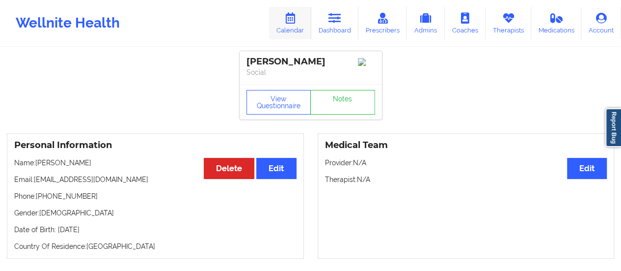
click at [300, 16] on link "Calendar" at bounding box center [290, 23] width 42 height 32
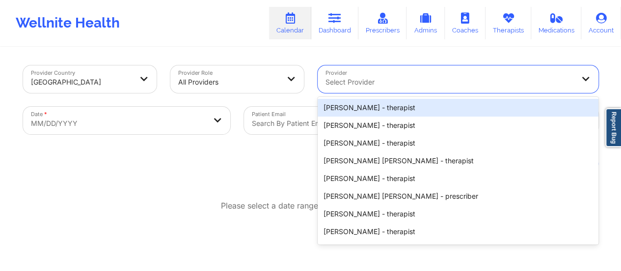
click at [500, 82] on div at bounding box center [450, 82] width 248 height 12
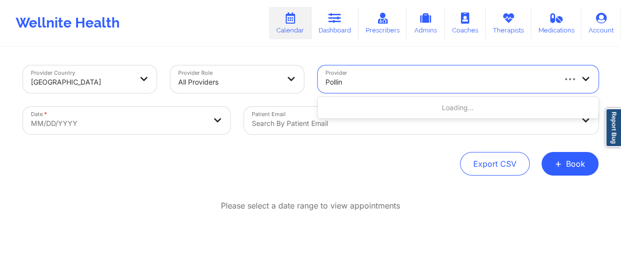
type input "[PERSON_NAME]"
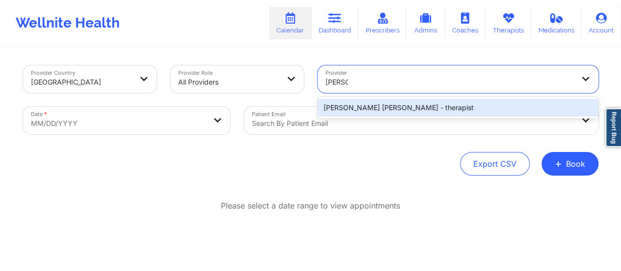
click at [425, 109] on div "[PERSON_NAME] [PERSON_NAME] - therapist" at bounding box center [458, 108] width 281 height 18
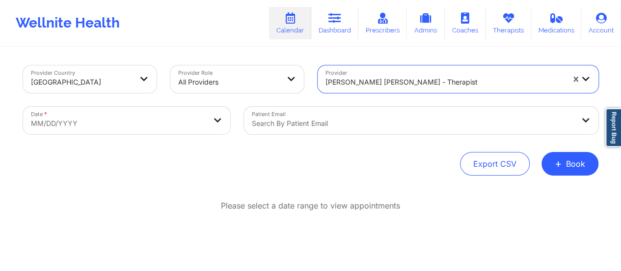
select select "2025-8"
select select "2025-9"
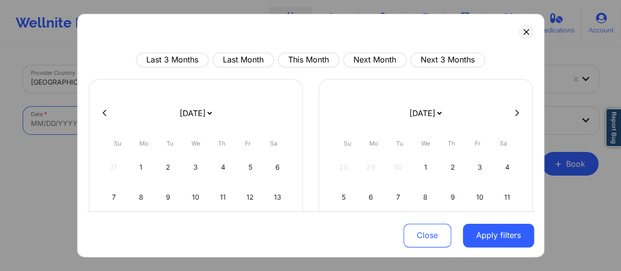
click at [195, 128] on body "Wellnite Health Calendar Dashboard Prescribers Admins Coaches Therapists Medica…" at bounding box center [310, 135] width 621 height 271
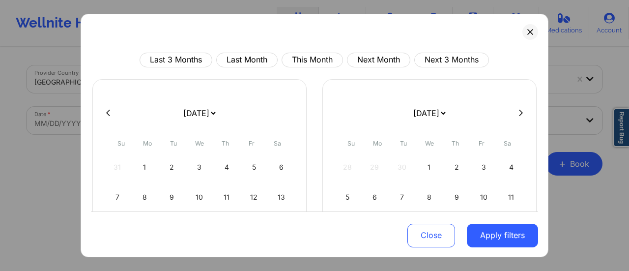
click at [181, 114] on select "[DATE] [DATE] [DATE] [DATE] [DATE] [DATE] [DATE] [DATE] [DATE] [DATE] [DATE] [D…" at bounding box center [199, 112] width 36 height 27
select select "2025-9"
select select "2025-10"
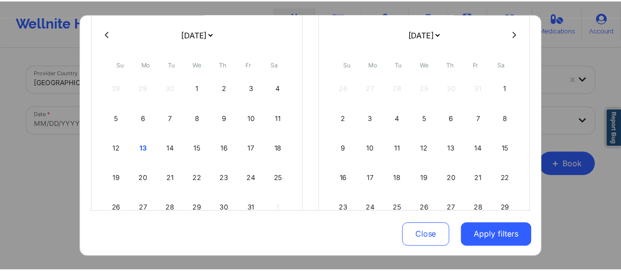
scroll to position [82, 0]
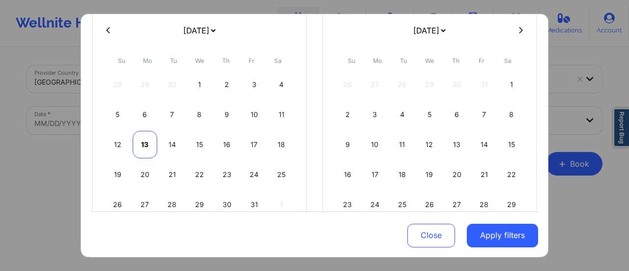
click at [152, 143] on div "13" at bounding box center [145, 144] width 25 height 27
select select "2025-9"
select select "2025-10"
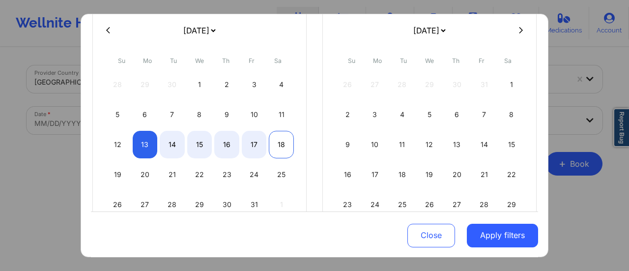
select select "2025-9"
select select "2025-10"
click at [280, 145] on div "18" at bounding box center [281, 144] width 25 height 27
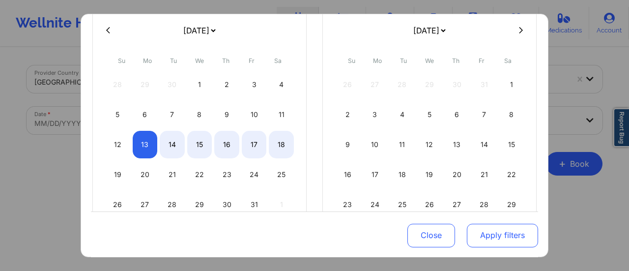
select select "2025-9"
select select "2025-10"
click at [489, 229] on button "Apply filters" at bounding box center [501, 235] width 71 height 24
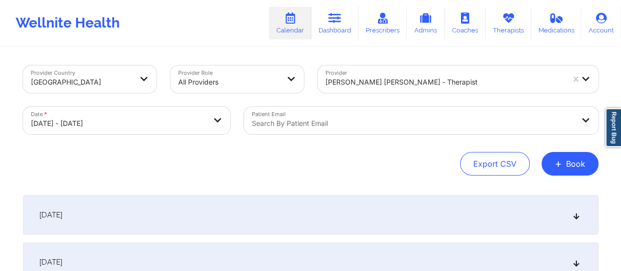
click at [233, 199] on div "[DATE]" at bounding box center [310, 214] width 575 height 39
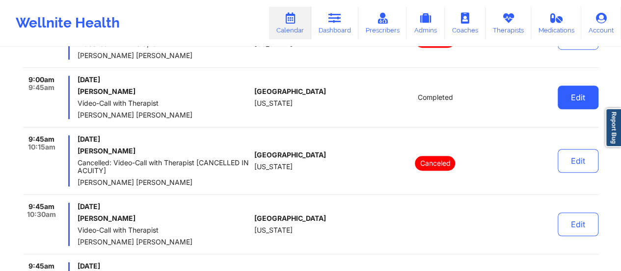
scroll to position [0, 0]
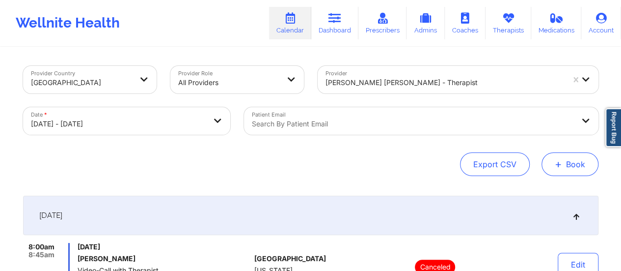
click at [584, 162] on button "+ Book" at bounding box center [570, 164] width 57 height 24
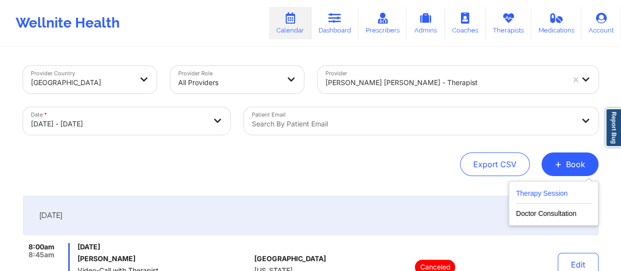
click at [554, 195] on button "Therapy Session" at bounding box center [553, 195] width 75 height 16
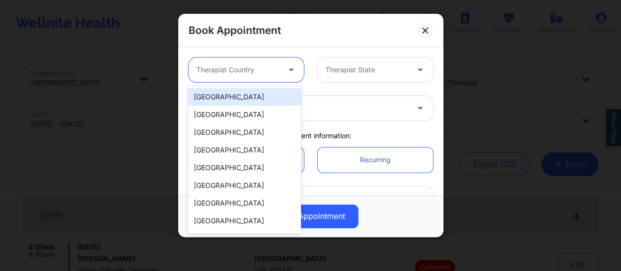
click at [273, 70] on div at bounding box center [237, 70] width 83 height 12
click at [253, 100] on div "[GEOGRAPHIC_DATA]" at bounding box center [244, 97] width 113 height 18
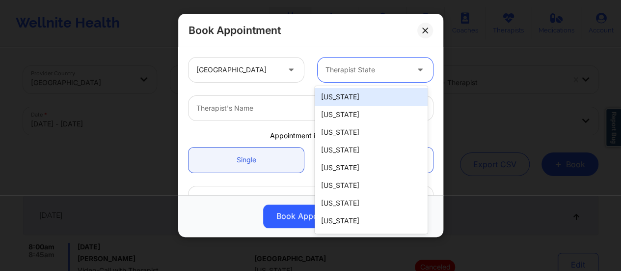
click at [352, 65] on div at bounding box center [367, 70] width 83 height 12
type input "New"
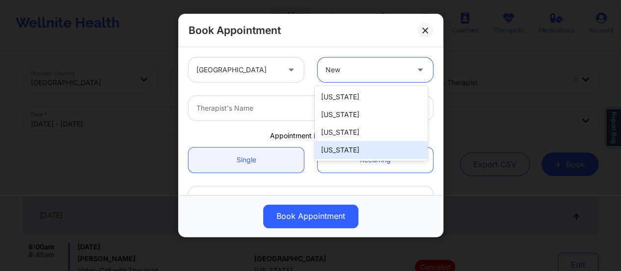
click at [350, 153] on div "[US_STATE]" at bounding box center [371, 150] width 113 height 18
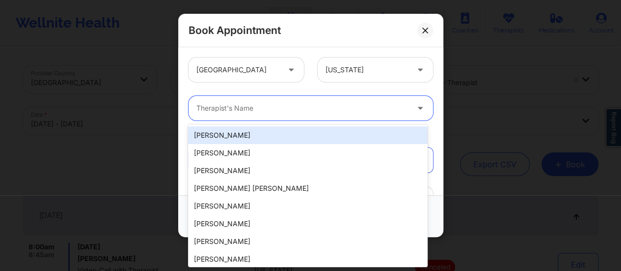
click at [296, 103] on div at bounding box center [302, 108] width 212 height 12
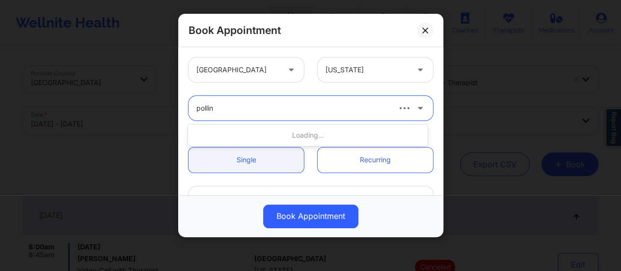
type input "[PERSON_NAME]"
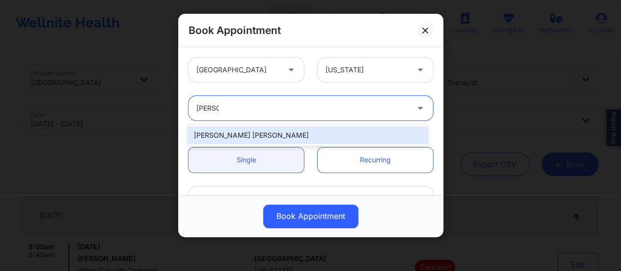
click at [308, 137] on div "[PERSON_NAME] [PERSON_NAME]" at bounding box center [308, 135] width 240 height 18
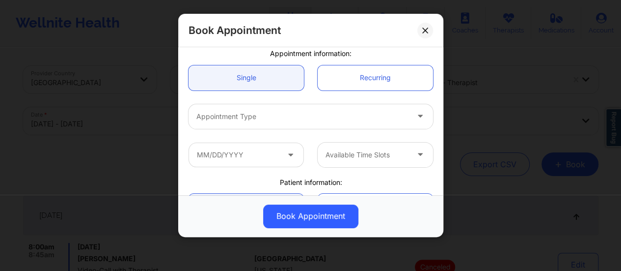
scroll to position [82, 0]
click at [303, 128] on div "Appointment Type" at bounding box center [311, 116] width 258 height 38
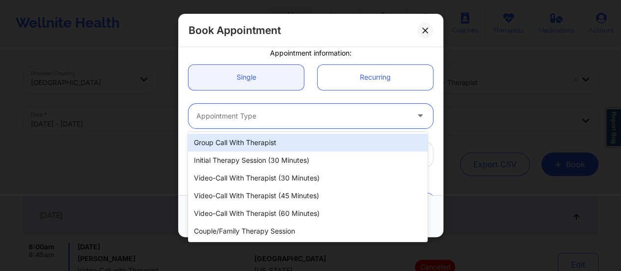
click at [296, 120] on div at bounding box center [302, 116] width 212 height 12
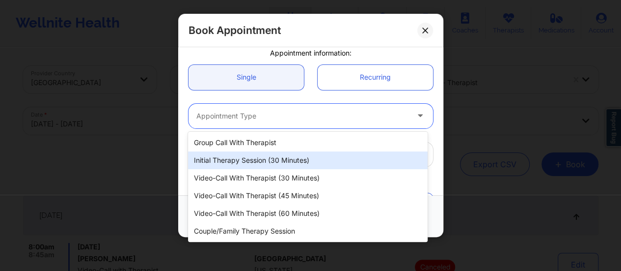
click at [311, 161] on div "Initial Therapy Session (30 minutes)" at bounding box center [308, 160] width 240 height 18
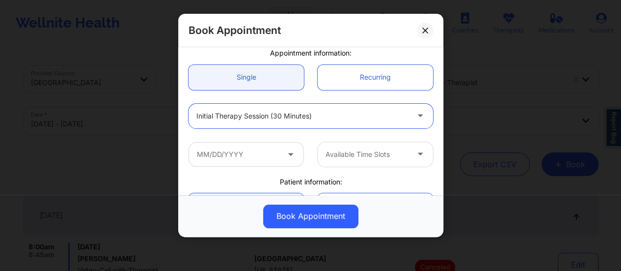
scroll to position [155, 0]
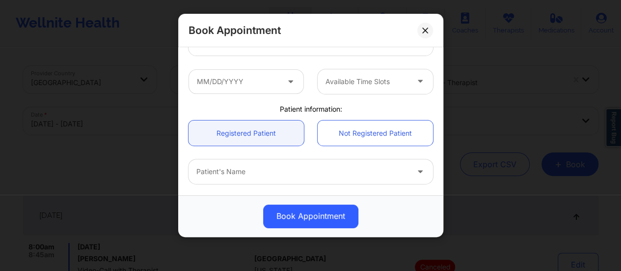
click at [286, 83] on icon at bounding box center [291, 79] width 10 height 8
click at [264, 83] on input "text" at bounding box center [246, 81] width 115 height 25
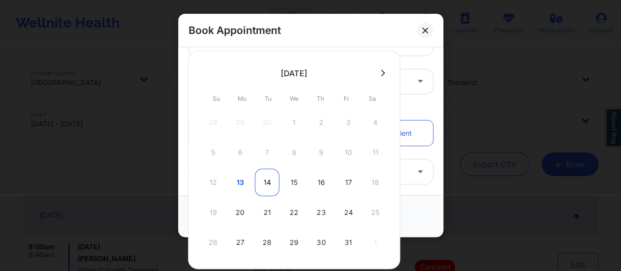
click at [270, 180] on div "14" at bounding box center [267, 181] width 25 height 27
type input "[DATE]"
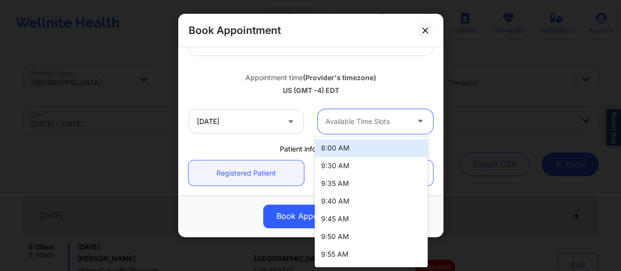
click at [392, 120] on div at bounding box center [367, 121] width 83 height 12
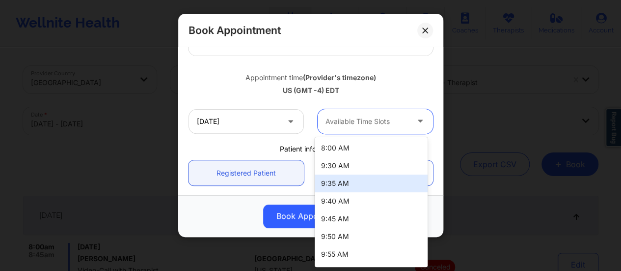
scroll to position [51, 0]
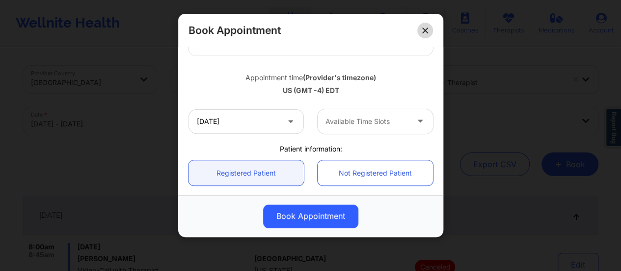
click at [428, 31] on icon at bounding box center [425, 30] width 6 height 6
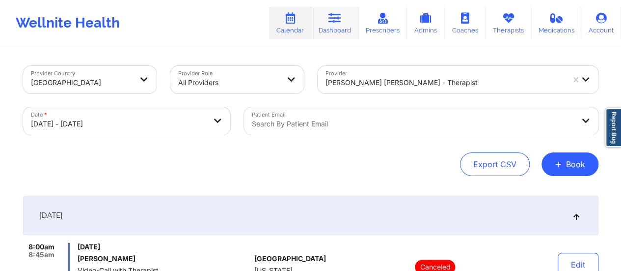
click at [340, 33] on link "Dashboard" at bounding box center [334, 23] width 47 height 32
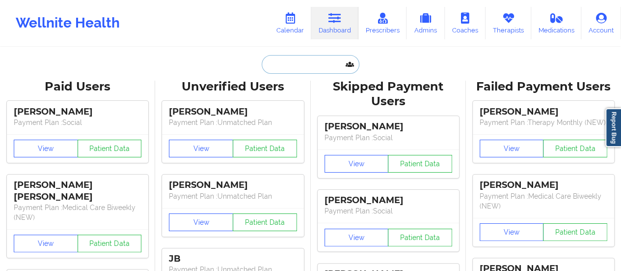
click at [310, 71] on input "text" at bounding box center [310, 64] width 97 height 19
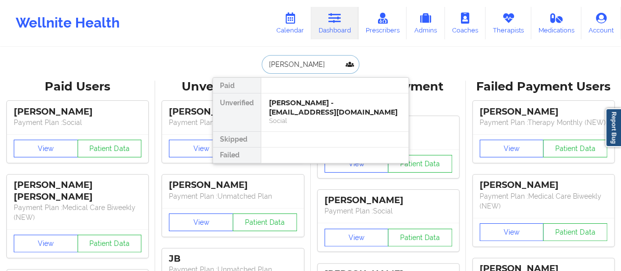
type input "[PERSON_NAME]"
click at [309, 102] on div "Polly Paton - [EMAIL_ADDRESS][DOMAIN_NAME]" at bounding box center [335, 107] width 132 height 18
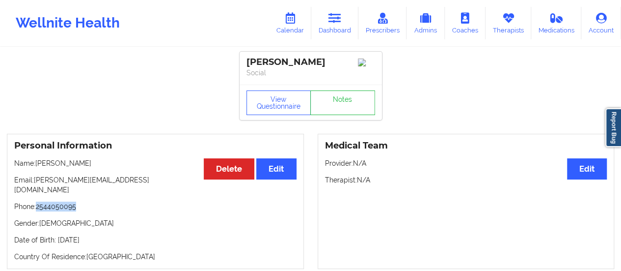
drag, startPoint x: 39, startPoint y: 202, endPoint x: 101, endPoint y: 202, distance: 61.9
click at [101, 202] on p "Phone: [PHONE_NUMBER]" at bounding box center [155, 206] width 282 height 10
copy p "2544050095"
drag, startPoint x: 85, startPoint y: 164, endPoint x: 37, endPoint y: 165, distance: 47.6
click at [37, 165] on p "Name: [PERSON_NAME]" at bounding box center [155, 163] width 282 height 10
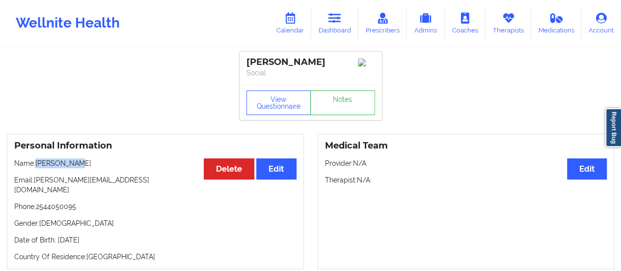
copy p "[PERSON_NAME]"
drag, startPoint x: 110, startPoint y: 182, endPoint x: 36, endPoint y: 183, distance: 73.7
click at [36, 183] on p "Email: [PERSON_NAME][EMAIL_ADDRESS][DOMAIN_NAME]" at bounding box center [155, 185] width 282 height 20
copy p "[PERSON_NAME][EMAIL_ADDRESS][DOMAIN_NAME]"
click at [289, 27] on link "Calendar" at bounding box center [290, 23] width 42 height 32
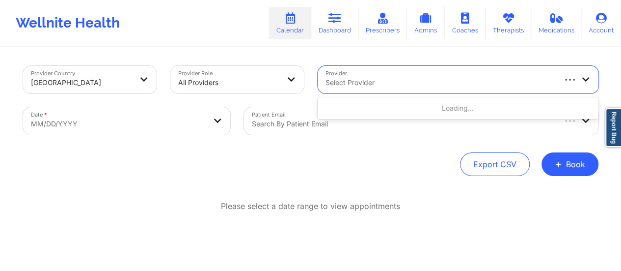
click at [408, 86] on div at bounding box center [440, 83] width 229 height 12
type input "Adeola"
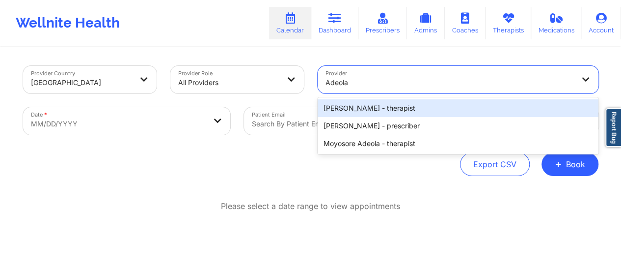
click at [396, 112] on div "[PERSON_NAME] - therapist" at bounding box center [458, 108] width 281 height 18
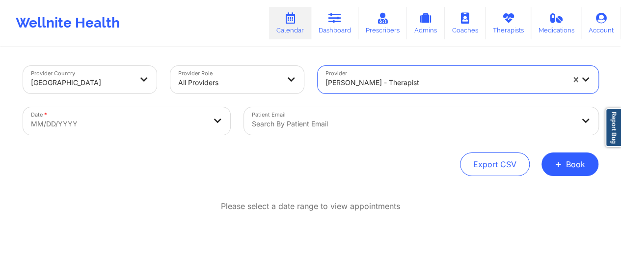
select select "2025-8"
select select "2025-9"
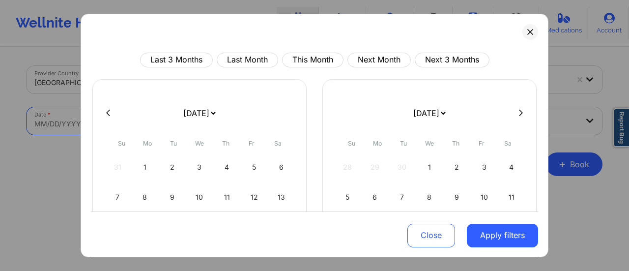
click at [148, 129] on body "Wellnite Health Calendar Dashboard Prescribers Admins Coaches Therapists Medica…" at bounding box center [314, 135] width 629 height 271
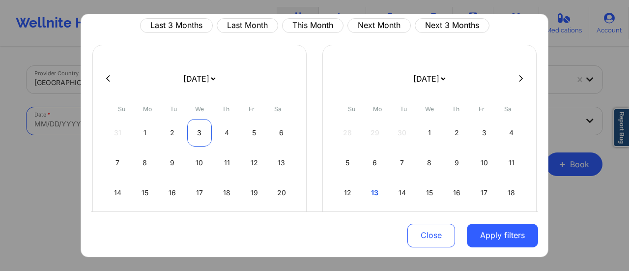
scroll to position [37, 0]
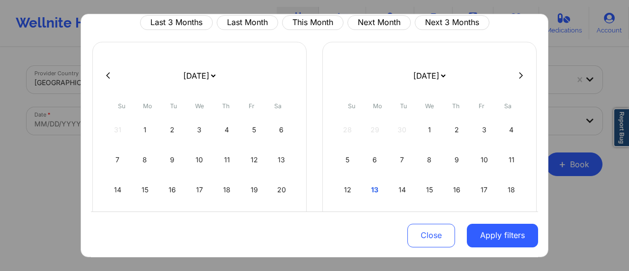
click at [209, 79] on select "[DATE] [DATE] [DATE] [DATE] [DATE] [DATE] [DATE] [DATE] [DATE] [DATE] [DATE] [D…" at bounding box center [199, 75] width 36 height 27
select select "2025-9"
select select "2025-10"
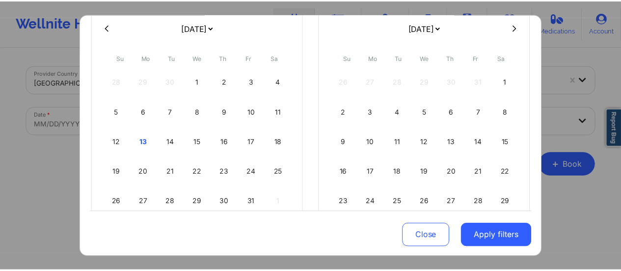
scroll to position [89, 0]
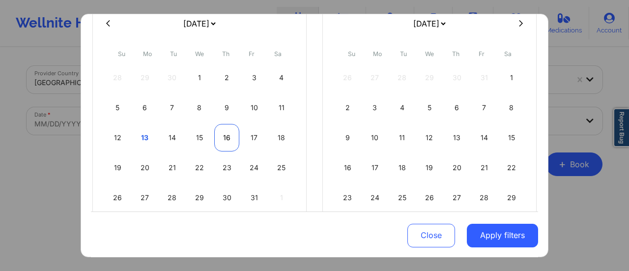
click at [224, 139] on div "16" at bounding box center [226, 137] width 25 height 27
select select "2025-9"
select select "2025-10"
select select "2025-9"
select select "2025-10"
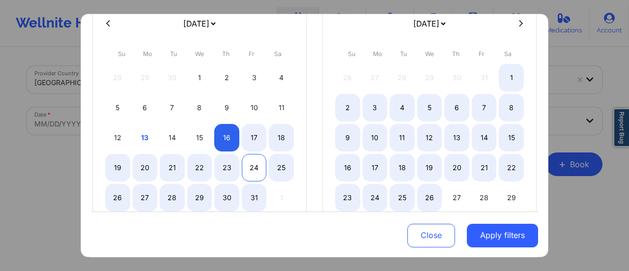
select select "2025-9"
select select "2025-10"
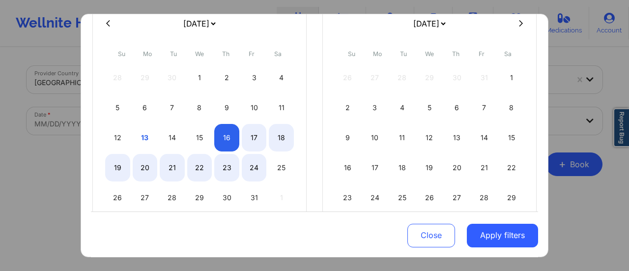
select select "2025-9"
select select "2025-10"
select select "2025-9"
select select "2025-10"
click at [244, 174] on div "24" at bounding box center [254, 167] width 25 height 27
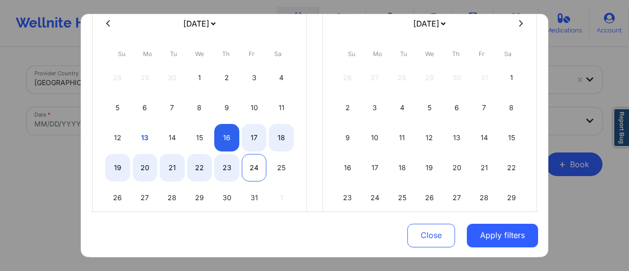
select select "2025-9"
select select "2025-10"
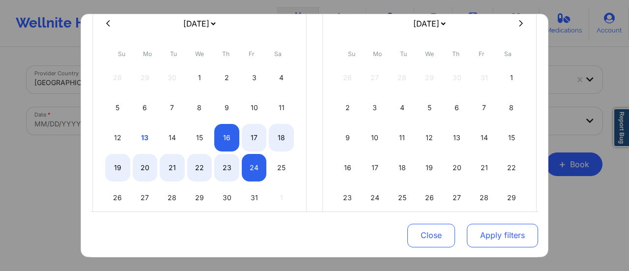
click at [488, 228] on button "Apply filters" at bounding box center [501, 235] width 71 height 24
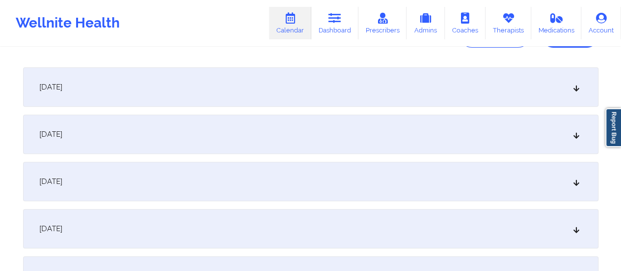
scroll to position [133, 0]
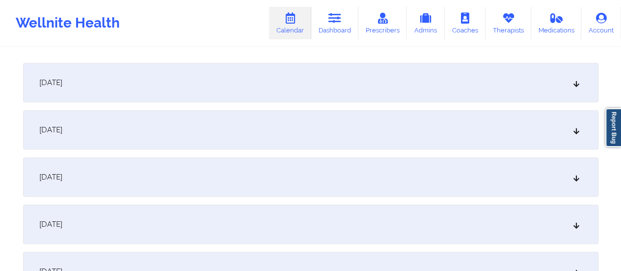
click at [257, 70] on div "[DATE]" at bounding box center [310, 82] width 575 height 39
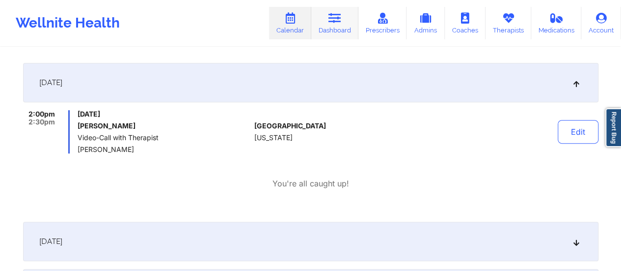
click at [337, 29] on link "Dashboard" at bounding box center [334, 23] width 47 height 32
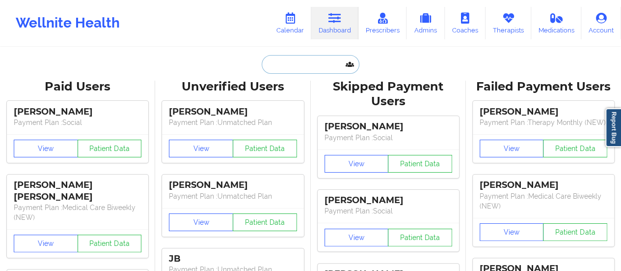
click at [306, 68] on input "text" at bounding box center [310, 64] width 97 height 19
paste input "[PERSON_NAME][EMAIL_ADDRESS][DOMAIN_NAME]"
type input "[PERSON_NAME][EMAIL_ADDRESS][DOMAIN_NAME]"
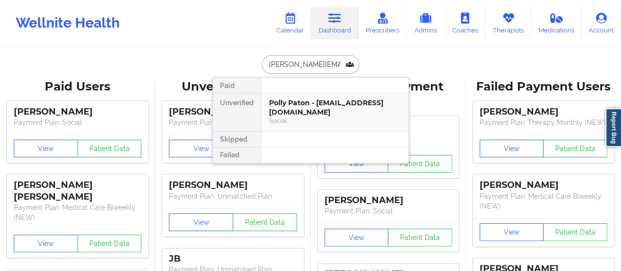
click at [317, 124] on div "Polly Paton - [EMAIL_ADDRESS][DOMAIN_NAME] Social" at bounding box center [334, 112] width 147 height 38
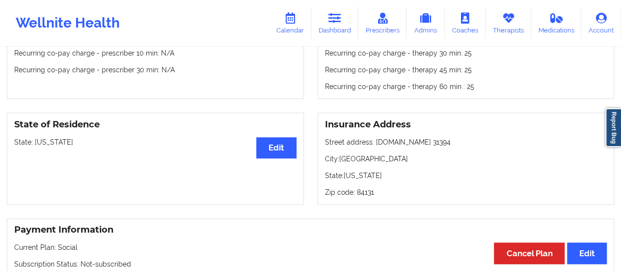
scroll to position [368, 0]
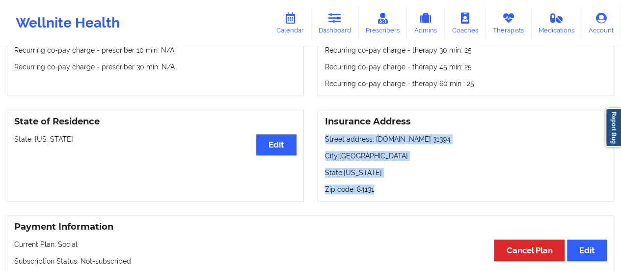
drag, startPoint x: 387, startPoint y: 187, endPoint x: 323, endPoint y: 128, distance: 86.9
click at [323, 128] on div "Insurance Address Street address: [DOMAIN_NAME] 31394 City: [GEOGRAPHIC_DATA]: …" at bounding box center [466, 156] width 297 height 92
copy div "Street address: [DOMAIN_NAME] 31394 City: [GEOGRAPHIC_DATA]: [US_STATE] Zip cod…"
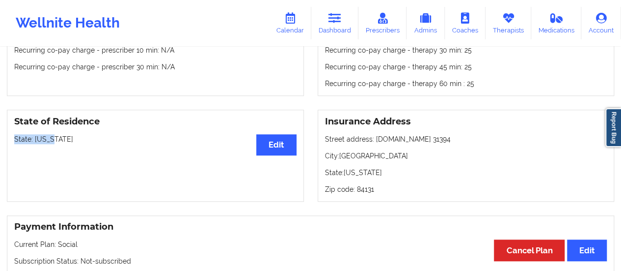
drag, startPoint x: 69, startPoint y: 125, endPoint x: 13, endPoint y: 130, distance: 56.2
click at [13, 130] on div "State of Residence Edit State: [US_STATE]" at bounding box center [155, 156] width 297 height 92
copy p "State: [US_STATE]"
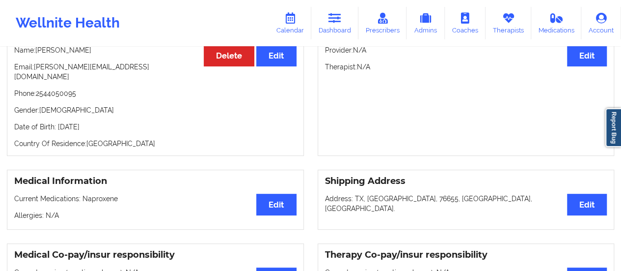
scroll to position [112, 0]
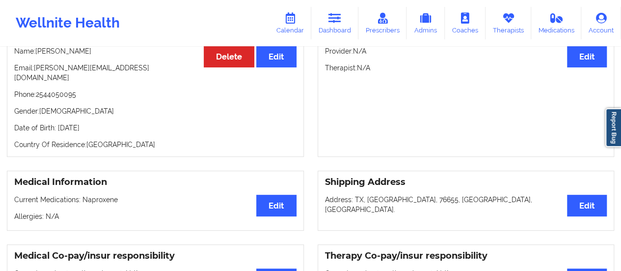
drag, startPoint x: 148, startPoint y: 195, endPoint x: 363, endPoint y: 99, distance: 235.6
click at [363, 99] on div "Medical Team Edit Provider: N/A Therapist: N/A" at bounding box center [466, 89] width 297 height 135
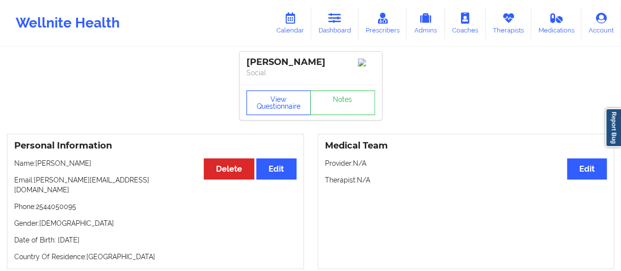
click at [281, 97] on button "View Questionnaire" at bounding box center [278, 102] width 65 height 25
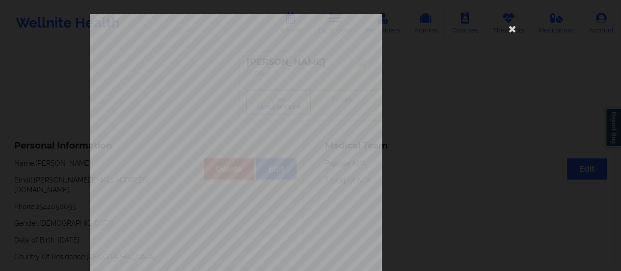
scroll to position [197, 0]
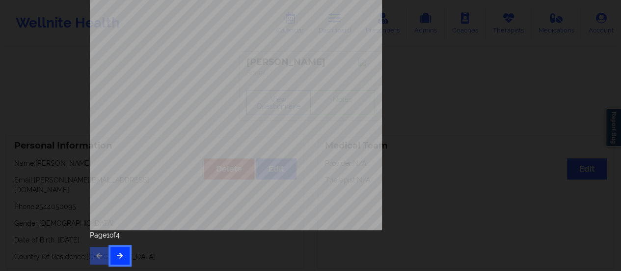
click at [124, 262] on button "button" at bounding box center [119, 255] width 19 height 18
click at [117, 254] on icon "button" at bounding box center [120, 255] width 8 height 6
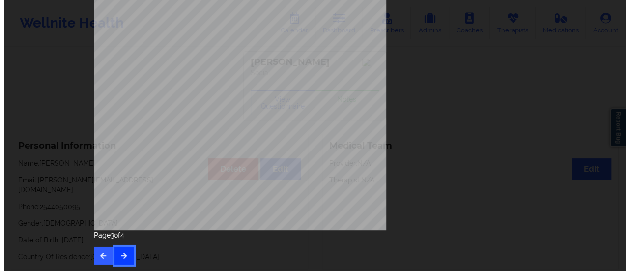
scroll to position [0, 0]
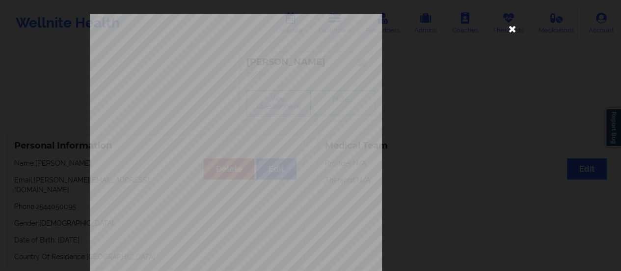
click at [507, 28] on icon at bounding box center [512, 29] width 16 height 16
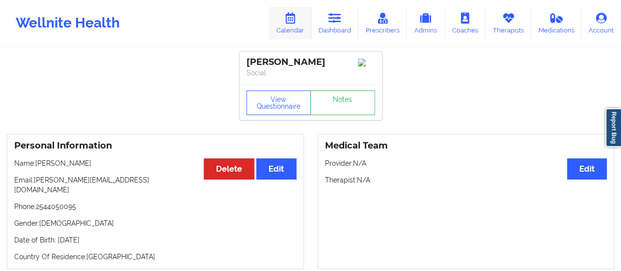
click at [281, 27] on link "Calendar" at bounding box center [290, 23] width 42 height 32
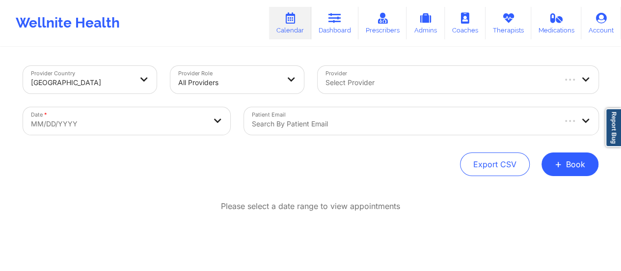
click at [495, 93] on div "Select Provider" at bounding box center [437, 79] width 238 height 27
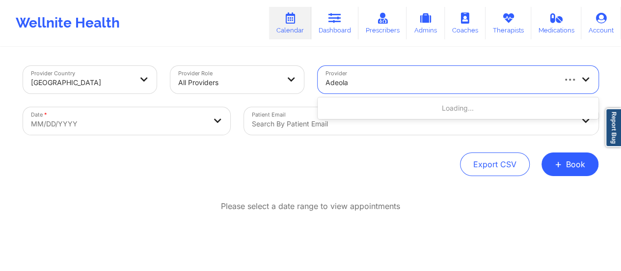
type input "Adeola"
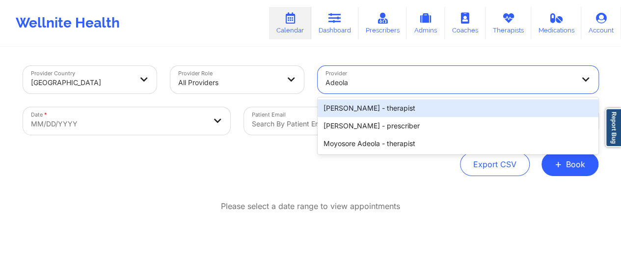
click at [445, 109] on div "[PERSON_NAME] - therapist" at bounding box center [458, 108] width 281 height 18
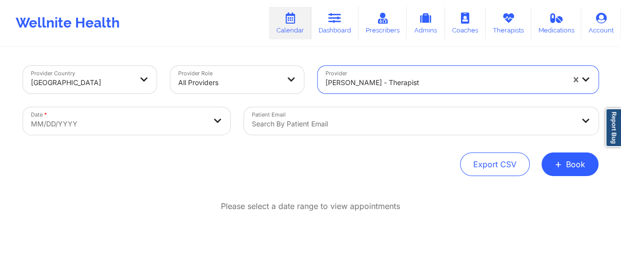
select select "2025-8"
select select "2025-9"
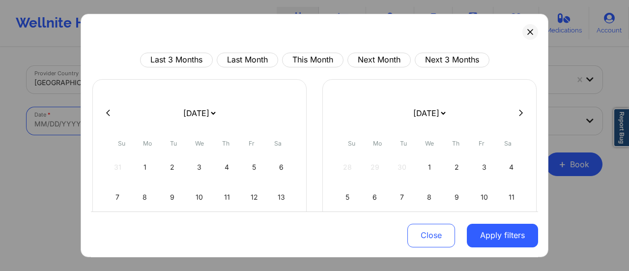
click at [193, 128] on body "Wellnite Health Calendar Dashboard Prescribers Admins Coaches Therapists Medica…" at bounding box center [314, 135] width 629 height 271
drag, startPoint x: 193, startPoint y: 117, endPoint x: 181, endPoint y: 74, distance: 44.4
click at [181, 74] on div "Last 3 Months Last Month This Month Next Month Next 3 Months [DATE] [DATE] [DAT…" at bounding box center [314, 216] width 447 height 326
select select "2025-9"
select select "2025-10"
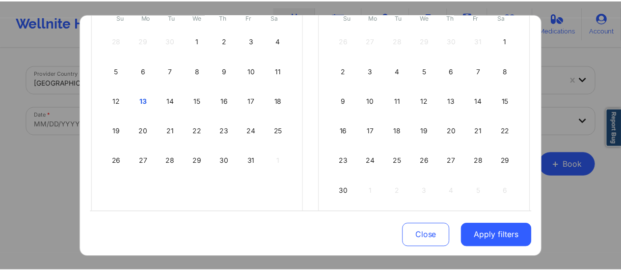
scroll to position [134, 0]
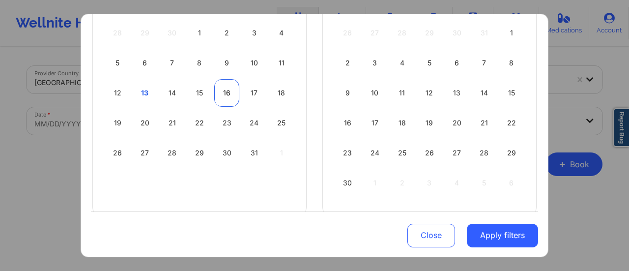
click at [220, 102] on div "16" at bounding box center [226, 92] width 25 height 27
select select "2025-9"
select select "2025-10"
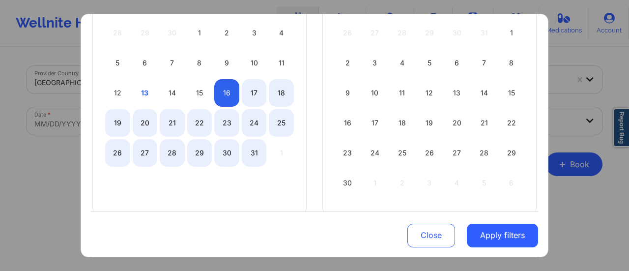
select select "2025-9"
select select "2025-10"
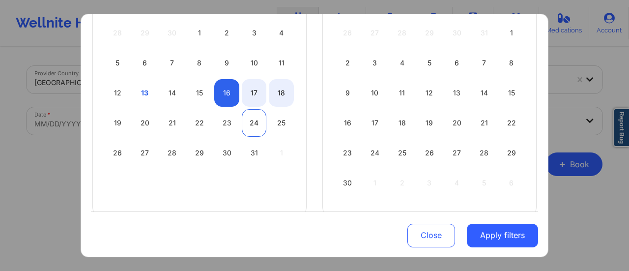
select select "2025-9"
select select "2025-10"
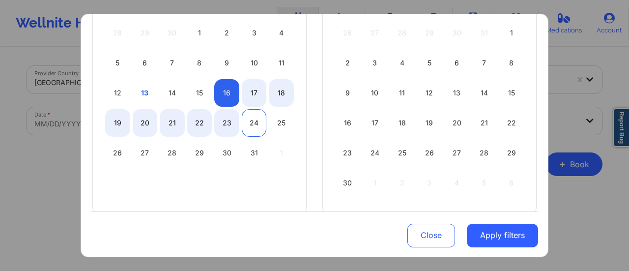
click at [249, 122] on div "24" at bounding box center [254, 122] width 25 height 27
select select "2025-9"
select select "2025-10"
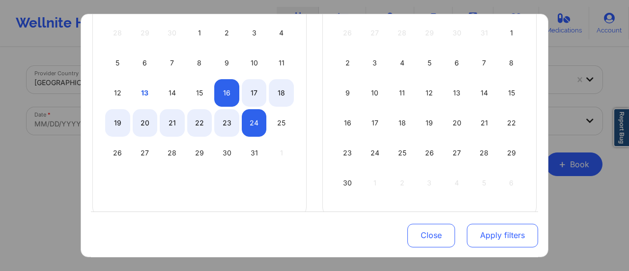
click at [499, 235] on button "Apply filters" at bounding box center [501, 235] width 71 height 24
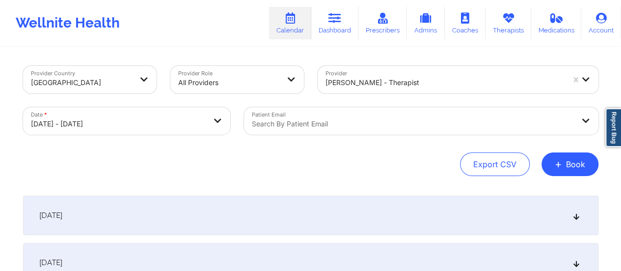
click at [209, 196] on div "[DATE]" at bounding box center [310, 214] width 575 height 39
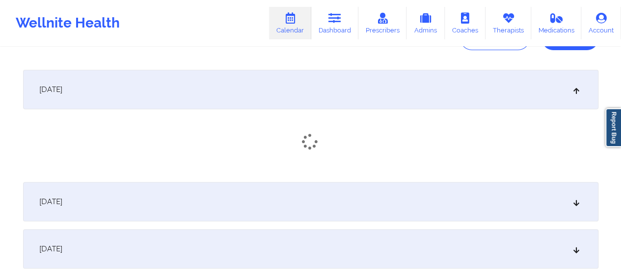
scroll to position [126, 0]
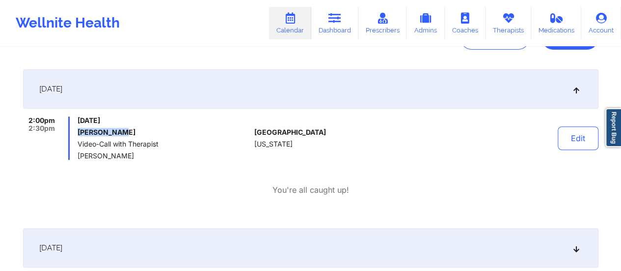
drag, startPoint x: 122, startPoint y: 132, endPoint x: 79, endPoint y: 128, distance: 43.4
click at [79, 128] on h6 "[PERSON_NAME]" at bounding box center [164, 132] width 172 height 8
copy h6 "[PERSON_NAME]"
click at [329, 16] on link "Dashboard" at bounding box center [334, 23] width 47 height 32
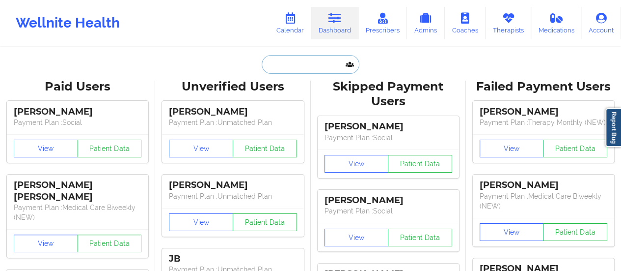
click at [303, 67] on input "text" at bounding box center [310, 64] width 97 height 19
paste input "[PERSON_NAME]"
type input "[PERSON_NAME]"
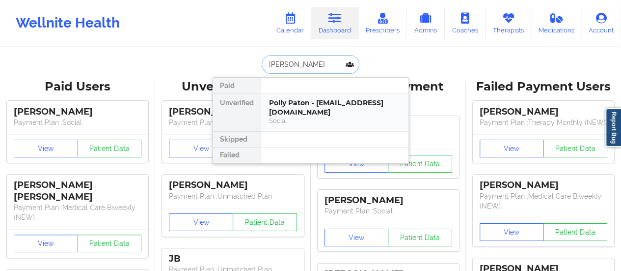
click at [312, 105] on div "Polly Paton - [EMAIL_ADDRESS][DOMAIN_NAME]" at bounding box center [335, 107] width 132 height 18
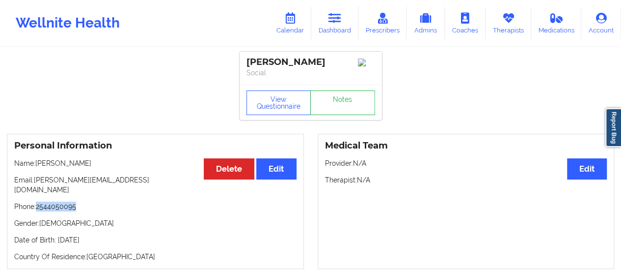
drag, startPoint x: 37, startPoint y: 199, endPoint x: 109, endPoint y: 200, distance: 72.2
click at [109, 201] on p "Phone: [PHONE_NUMBER]" at bounding box center [155, 206] width 282 height 10
drag, startPoint x: 35, startPoint y: 164, endPoint x: 49, endPoint y: 164, distance: 13.8
click at [49, 164] on p "Name: [PERSON_NAME]" at bounding box center [155, 163] width 282 height 10
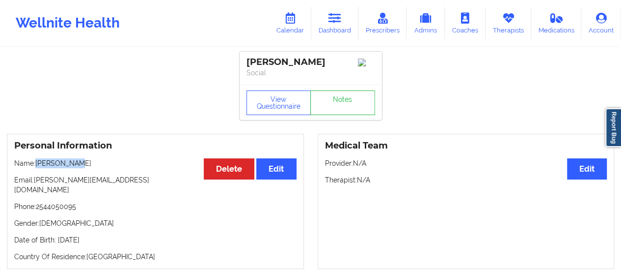
drag, startPoint x: 37, startPoint y: 166, endPoint x: 94, endPoint y: 164, distance: 57.5
click at [94, 164] on p "Name: [PERSON_NAME]" at bounding box center [155, 163] width 282 height 10
drag, startPoint x: 118, startPoint y: 184, endPoint x: 34, endPoint y: 180, distance: 84.0
click at [34, 180] on p "Email: [PERSON_NAME][EMAIL_ADDRESS][DOMAIN_NAME]" at bounding box center [155, 185] width 282 height 20
drag, startPoint x: 74, startPoint y: 166, endPoint x: 38, endPoint y: 168, distance: 35.9
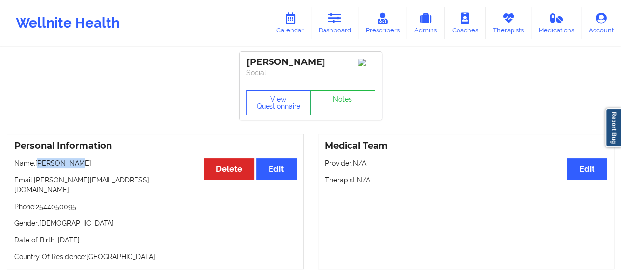
click at [38, 168] on p "Name: [PERSON_NAME]" at bounding box center [155, 163] width 282 height 10
drag, startPoint x: 37, startPoint y: 167, endPoint x: 82, endPoint y: 164, distance: 45.8
click at [82, 164] on p "Name: [PERSON_NAME]" at bounding box center [155, 163] width 282 height 10
click at [297, 20] on icon at bounding box center [290, 18] width 13 height 11
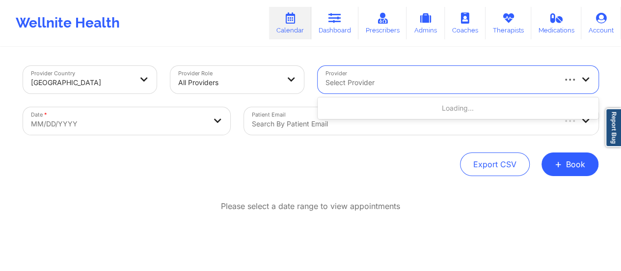
click at [459, 85] on div at bounding box center [440, 83] width 229 height 12
type input "[PERSON_NAME]"
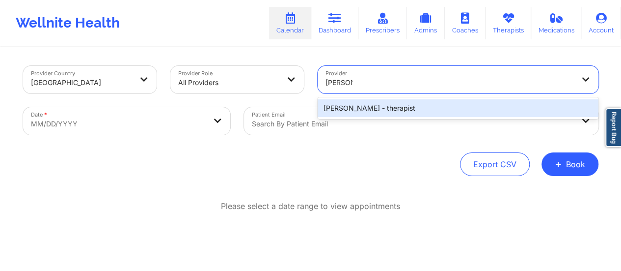
click at [438, 116] on div "[PERSON_NAME] - therapist" at bounding box center [458, 108] width 281 height 18
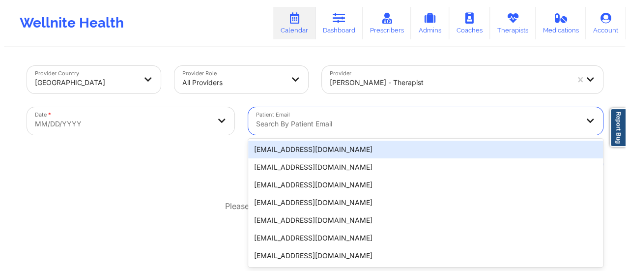
scroll to position [19, 0]
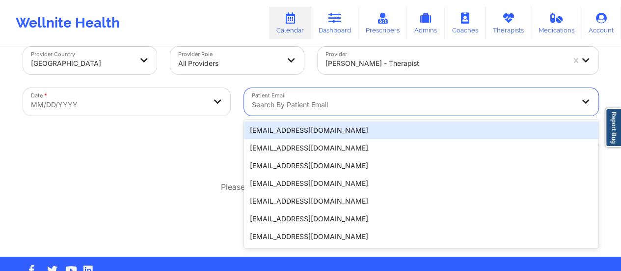
click at [351, 115] on div "20 results available. Use Up and Down to choose options, press Enter to select …" at bounding box center [421, 101] width 355 height 27
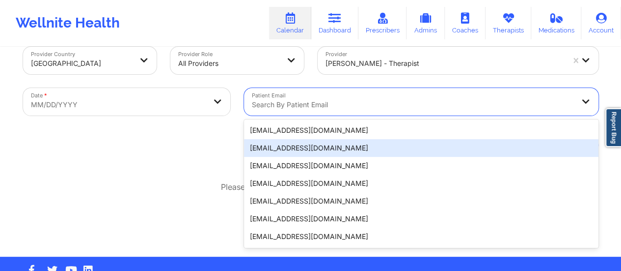
select select "2025-8"
select select "2025-9"
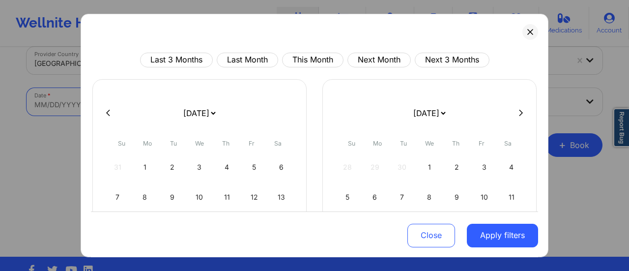
click at [176, 105] on body "Wellnite Health Calendar Dashboard Prescribers Admins Coaches Therapists Medica…" at bounding box center [314, 116] width 629 height 271
click at [213, 112] on select "[DATE] [DATE] [DATE] [DATE] [DATE] [DATE] [DATE] [DATE] [DATE] [DATE] [DATE] [D…" at bounding box center [199, 112] width 36 height 27
select select "2025-9"
select select "2025-10"
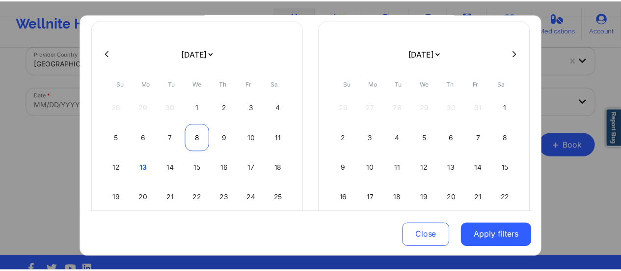
scroll to position [60, 0]
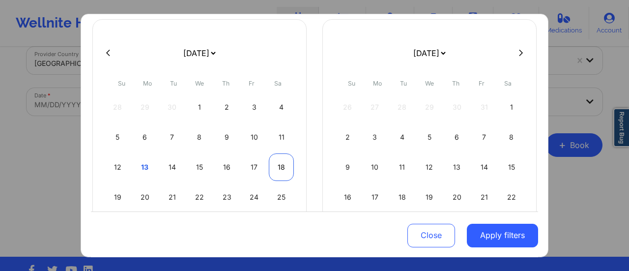
drag, startPoint x: 167, startPoint y: 167, endPoint x: 277, endPoint y: 164, distance: 109.5
click at [277, 164] on div "12 13 14 15 16 17 18" at bounding box center [199, 166] width 189 height 27
click at [176, 161] on div "14" at bounding box center [172, 166] width 25 height 27
select select "2025-9"
select select "2025-10"
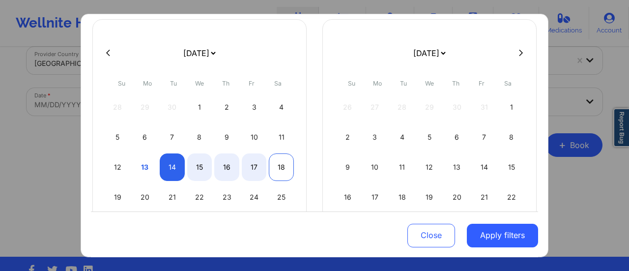
click at [285, 166] on div "18" at bounding box center [281, 166] width 25 height 27
select select "2025-9"
select select "2025-10"
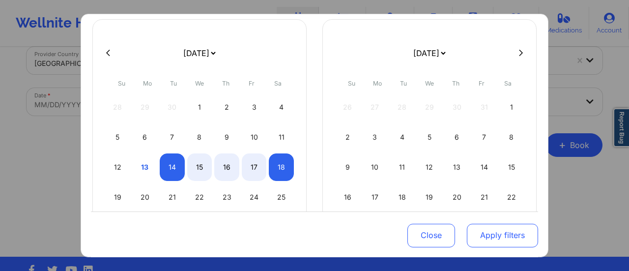
click at [518, 240] on button "Apply filters" at bounding box center [501, 235] width 71 height 24
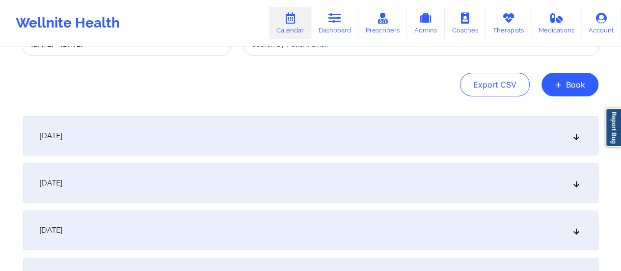
scroll to position [83, 0]
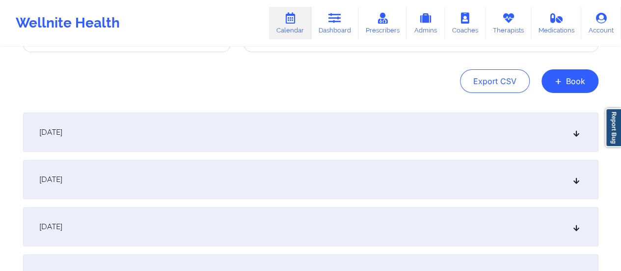
click at [280, 123] on div "[DATE]" at bounding box center [310, 131] width 575 height 39
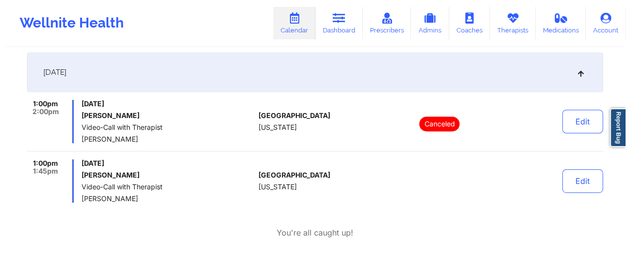
scroll to position [0, 0]
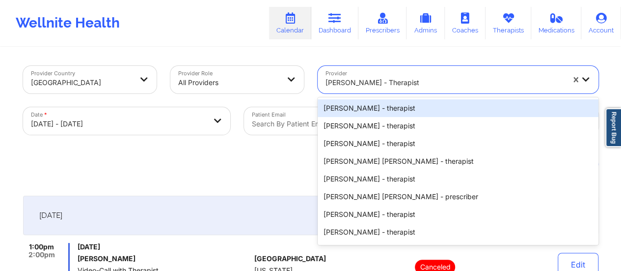
click at [359, 75] on div "[PERSON_NAME] - therapist" at bounding box center [445, 83] width 239 height 22
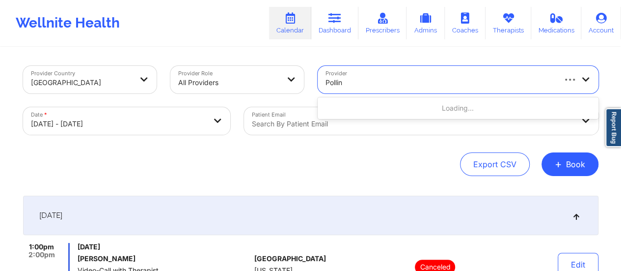
type input "[PERSON_NAME]"
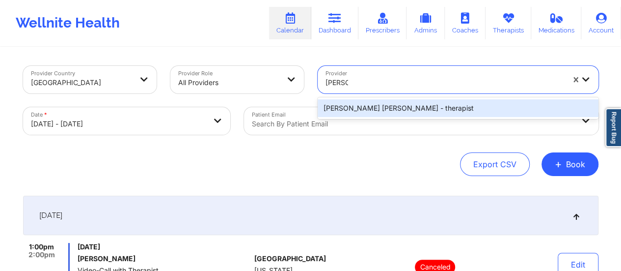
click at [405, 108] on div "[PERSON_NAME] [PERSON_NAME] - therapist" at bounding box center [458, 108] width 281 height 18
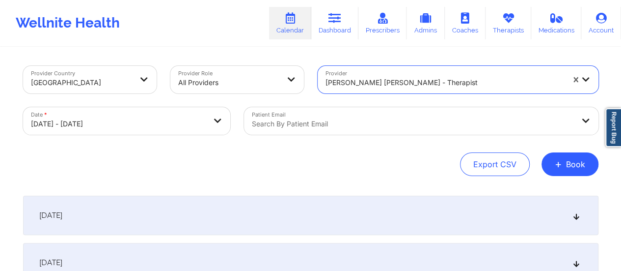
select select "2025-9"
select select "2025-10"
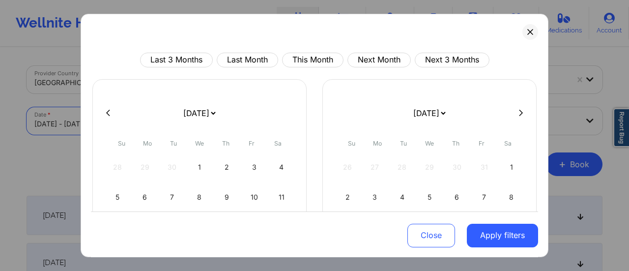
click at [193, 118] on body "Wellnite Health Calendar Dashboard Prescribers Admins Coaches Therapists Medica…" at bounding box center [314, 135] width 629 height 271
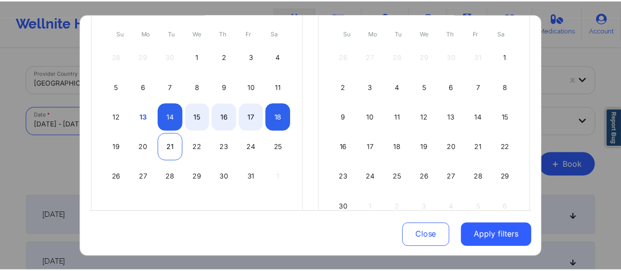
scroll to position [111, 0]
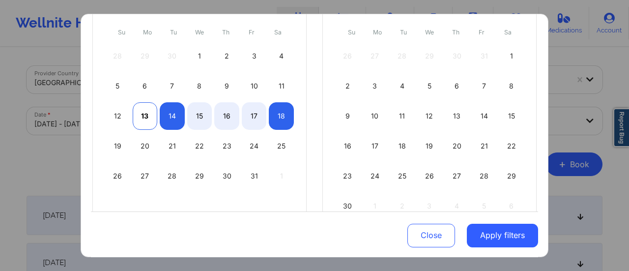
click at [145, 114] on div "13" at bounding box center [145, 115] width 25 height 27
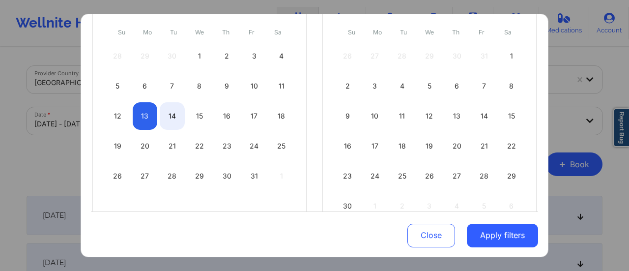
select select "2025-9"
select select "2025-10"
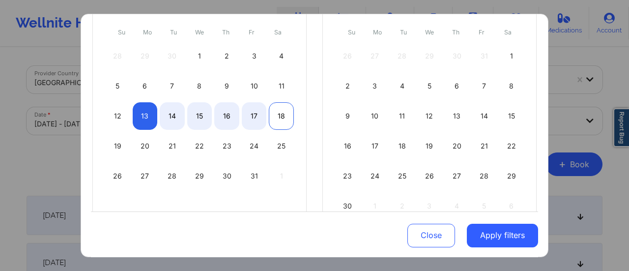
select select "2025-9"
select select "2025-10"
click at [282, 115] on div "18" at bounding box center [281, 115] width 25 height 27
select select "2025-9"
select select "2025-10"
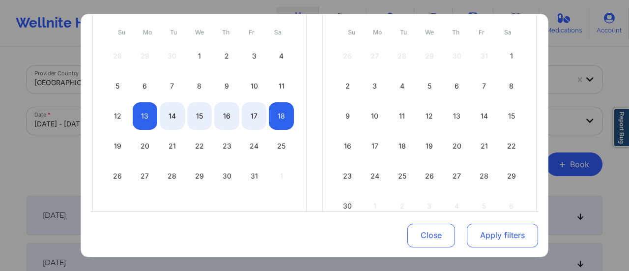
click at [483, 234] on button "Apply filters" at bounding box center [501, 235] width 71 height 24
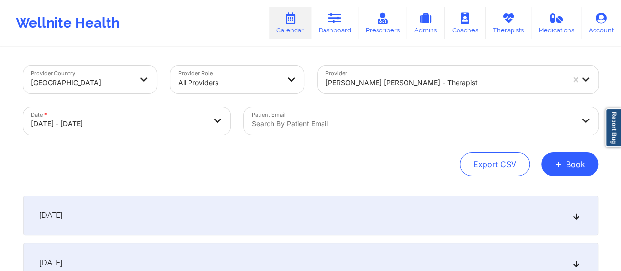
click at [281, 219] on div "[DATE]" at bounding box center [310, 214] width 575 height 39
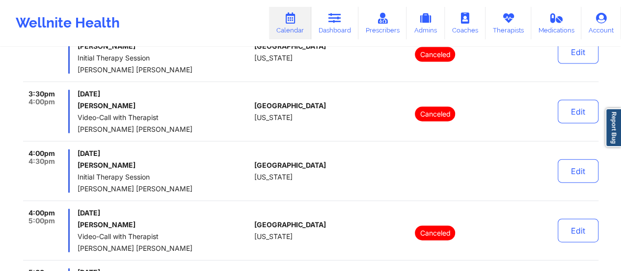
scroll to position [1070, 0]
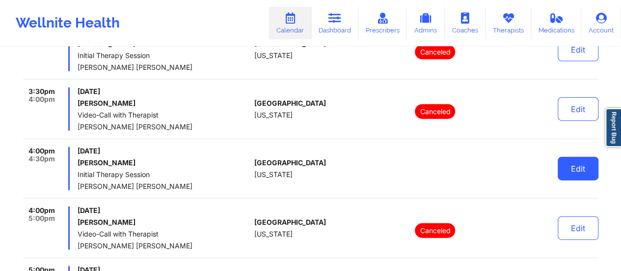
click at [581, 173] on button "Edit" at bounding box center [578, 169] width 41 height 24
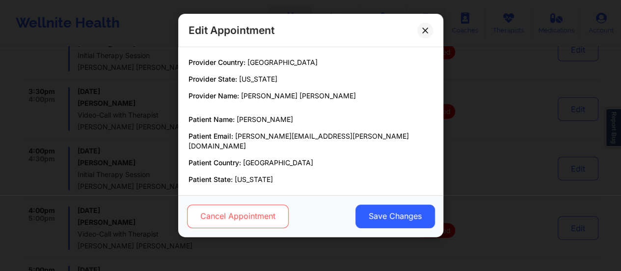
click at [280, 219] on button "Cancel Appointment" at bounding box center [238, 216] width 102 height 24
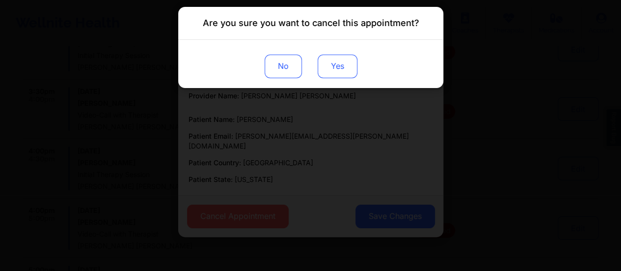
click at [347, 69] on button "Yes" at bounding box center [337, 67] width 40 height 24
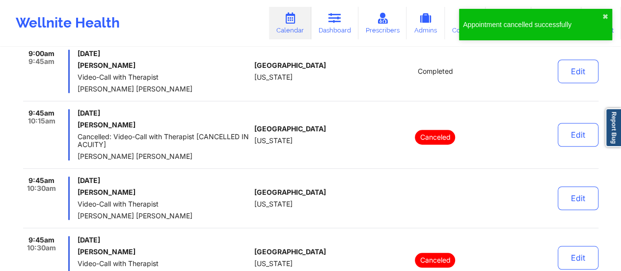
scroll to position [0, 0]
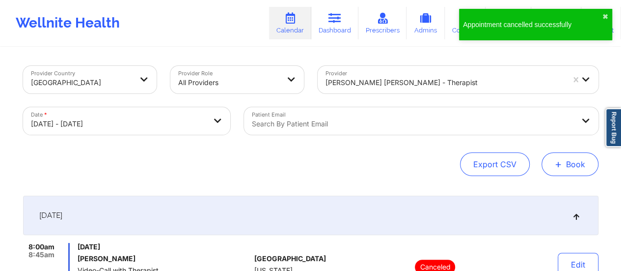
click at [582, 170] on button "+ Book" at bounding box center [570, 164] width 57 height 24
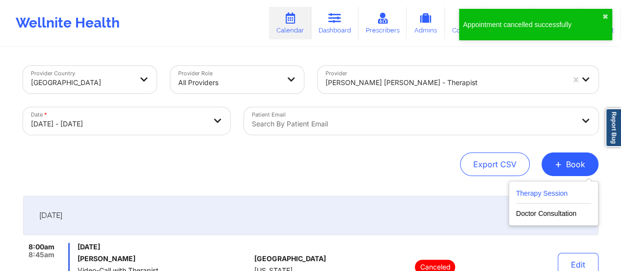
click at [520, 200] on button "Therapy Session" at bounding box center [553, 195] width 75 height 16
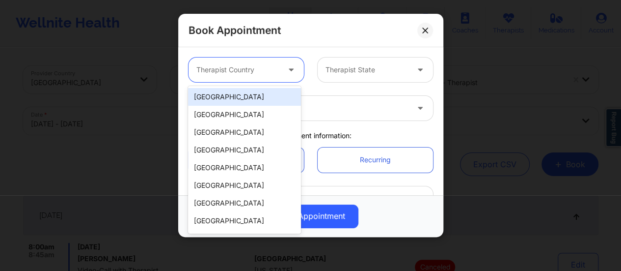
click at [272, 75] on div at bounding box center [237, 70] width 83 height 12
click at [260, 104] on div "[GEOGRAPHIC_DATA]" at bounding box center [244, 97] width 113 height 18
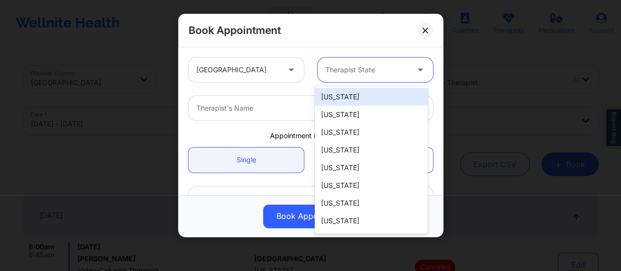
click at [368, 68] on div at bounding box center [367, 70] width 83 height 12
type input "New"
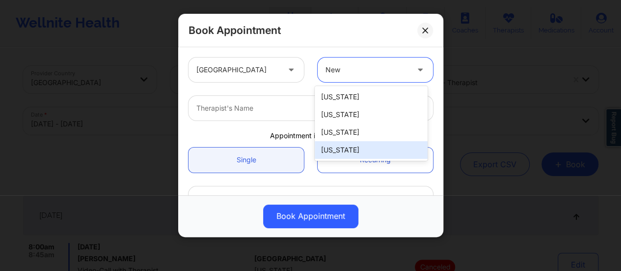
click at [358, 158] on div "[US_STATE]" at bounding box center [371, 150] width 113 height 18
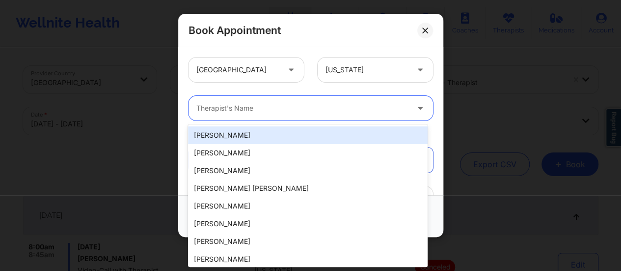
click at [295, 106] on div at bounding box center [302, 108] width 212 height 12
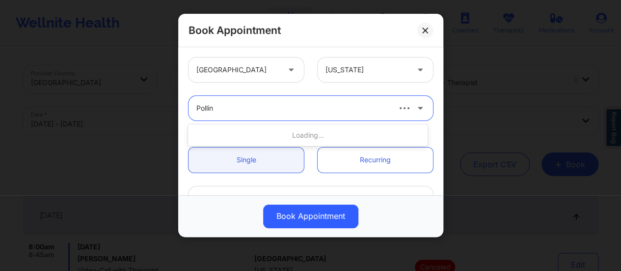
type input "[PERSON_NAME]"
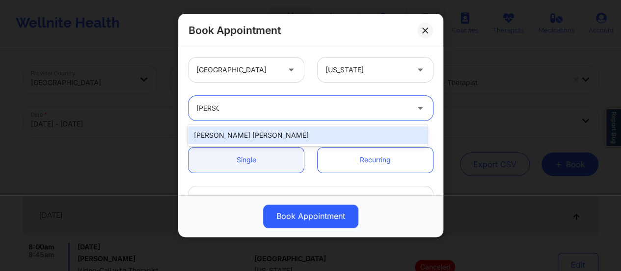
click at [299, 138] on div "[PERSON_NAME] [PERSON_NAME]" at bounding box center [308, 135] width 240 height 18
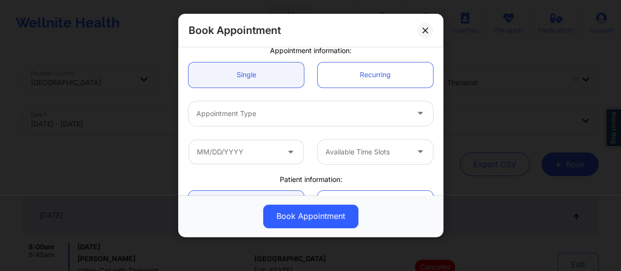
scroll to position [85, 0]
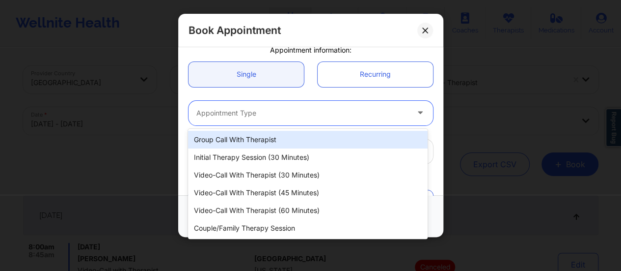
click at [287, 116] on div at bounding box center [302, 113] width 212 height 12
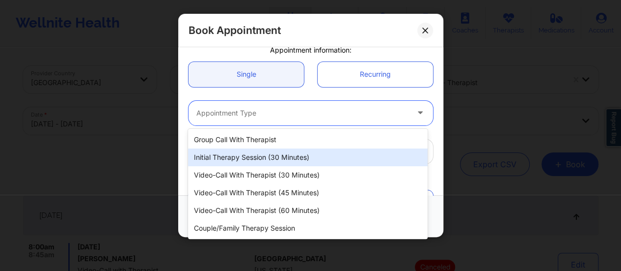
click at [303, 162] on div "Initial Therapy Session (30 minutes)" at bounding box center [308, 157] width 240 height 18
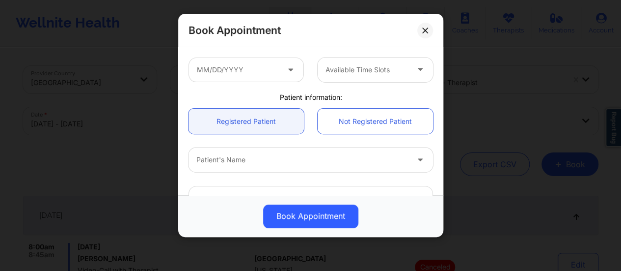
scroll to position [173, 0]
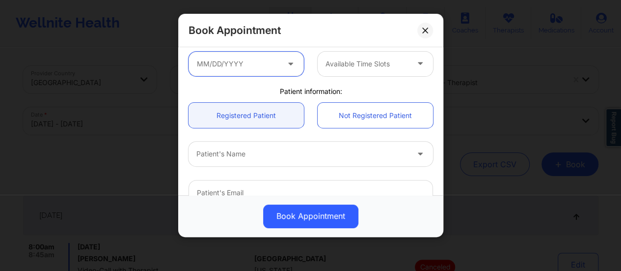
click at [262, 61] on input "text" at bounding box center [246, 64] width 115 height 25
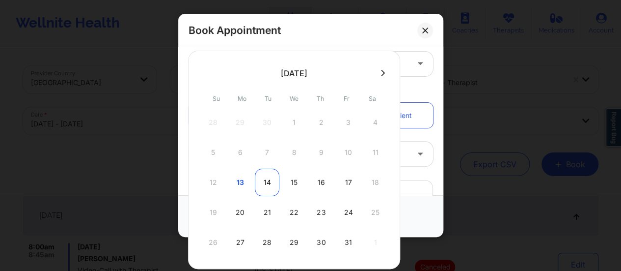
click at [267, 183] on div "14" at bounding box center [267, 181] width 25 height 27
type input "[DATE]"
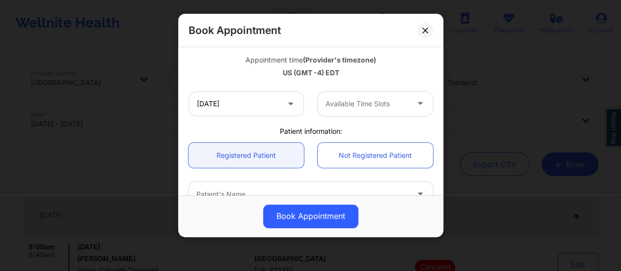
scroll to position [213, 0]
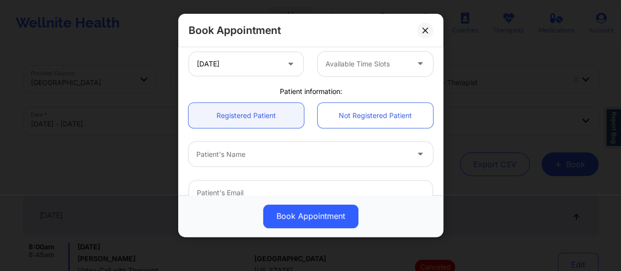
click at [373, 74] on div "Available Time Slots" at bounding box center [364, 64] width 92 height 25
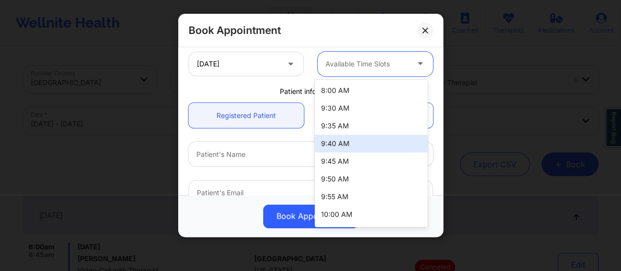
scroll to position [33, 0]
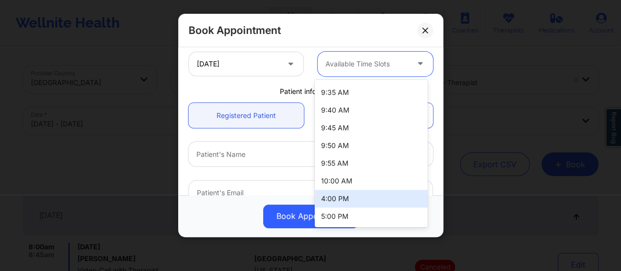
click at [363, 198] on div "4:00 PM" at bounding box center [371, 199] width 113 height 18
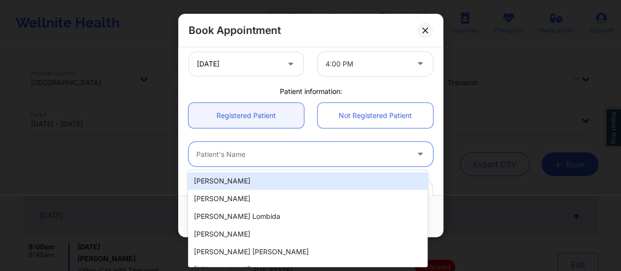
click at [287, 146] on div "Patient's Name" at bounding box center [299, 153] width 221 height 25
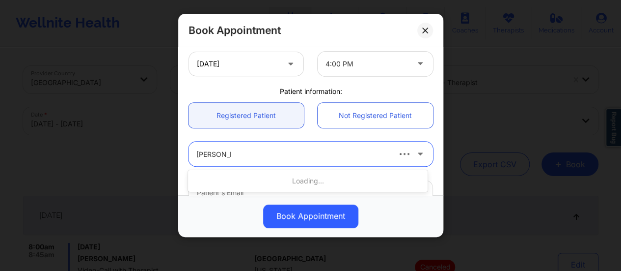
type input "[PERSON_NAME]"
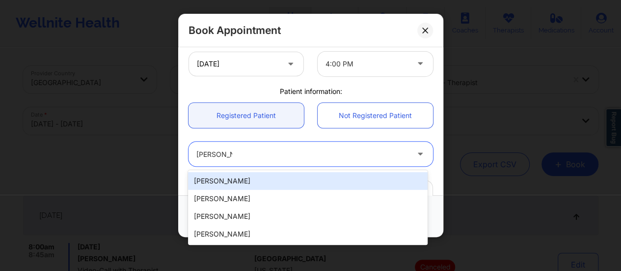
click at [256, 179] on div "[PERSON_NAME]" at bounding box center [308, 181] width 240 height 18
type input "[PERSON_NAME][EMAIL_ADDRESS][PERSON_NAME][DOMAIN_NAME]"
type input "[PHONE_NUMBER]"
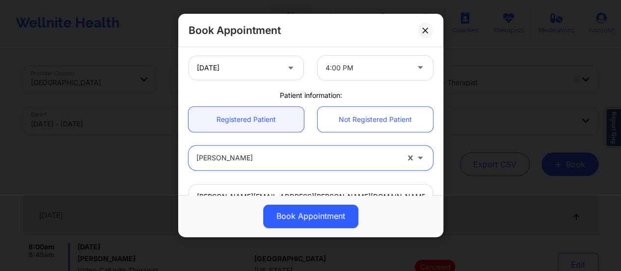
scroll to position [361, 0]
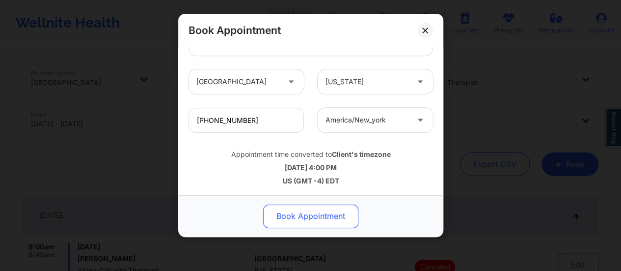
click at [321, 216] on button "Book Appointment" at bounding box center [310, 216] width 95 height 24
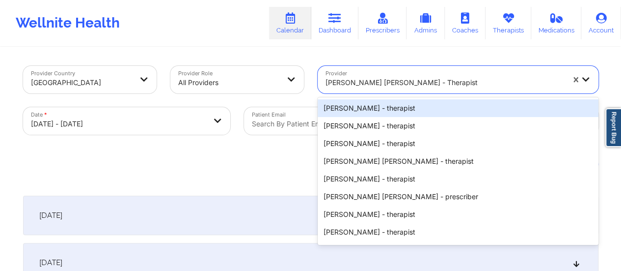
click at [366, 80] on div at bounding box center [445, 83] width 239 height 12
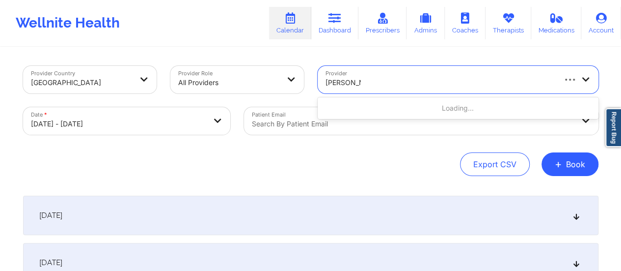
type input "[PERSON_NAME]"
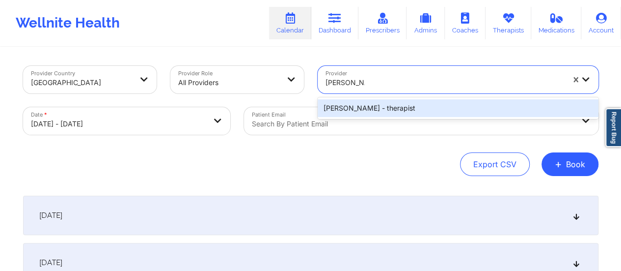
click at [407, 110] on div "[PERSON_NAME] - therapist" at bounding box center [458, 108] width 281 height 18
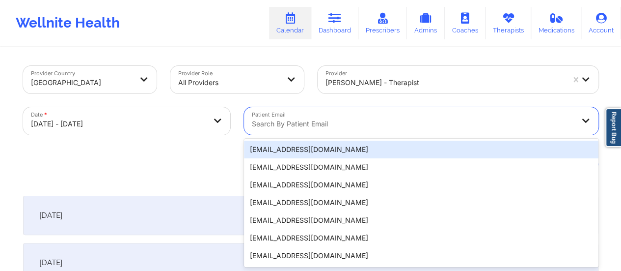
scroll to position [19, 0]
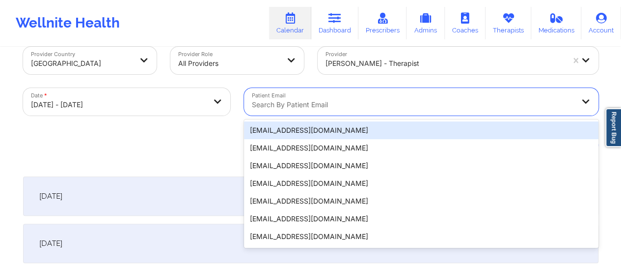
click at [282, 115] on div "20 results available. Use Up and Down to choose options, press Enter to select …" at bounding box center [421, 101] width 355 height 27
paste input "[EMAIL_ADDRESS][DOMAIN_NAME]"
type input "[EMAIL_ADDRESS][DOMAIN_NAME]"
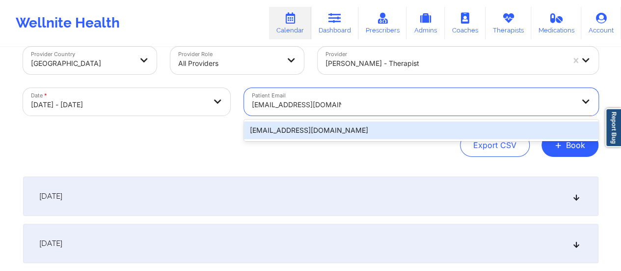
click at [320, 134] on div "[EMAIL_ADDRESS][DOMAIN_NAME]" at bounding box center [421, 130] width 355 height 18
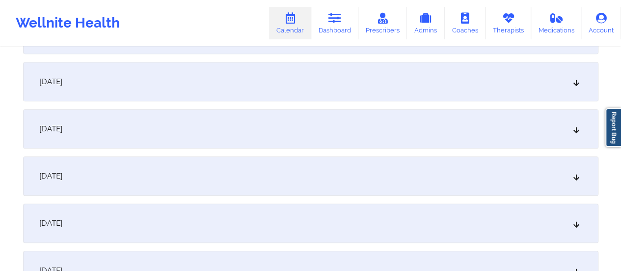
scroll to position [185, 0]
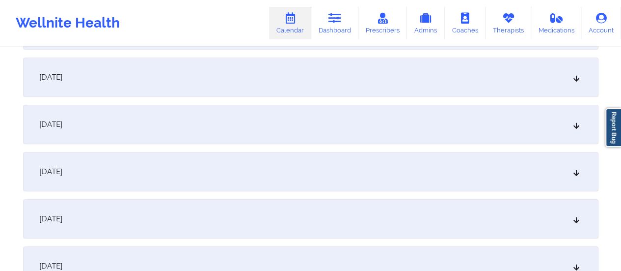
click at [187, 180] on div "[DATE]" at bounding box center [310, 171] width 575 height 39
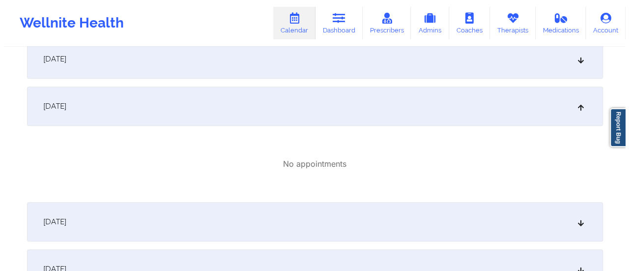
scroll to position [0, 0]
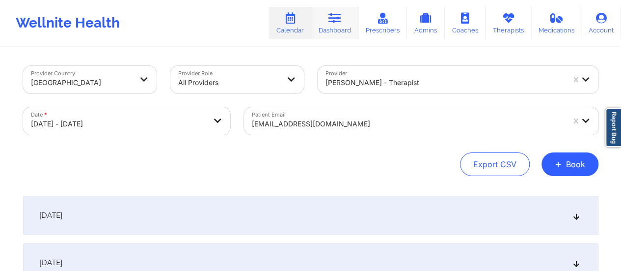
click at [317, 31] on link "Dashboard" at bounding box center [334, 23] width 47 height 32
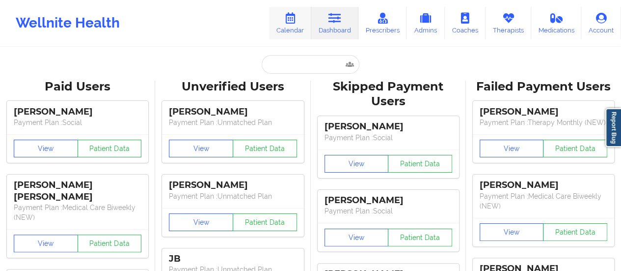
click at [286, 31] on link "Calendar" at bounding box center [290, 23] width 42 height 32
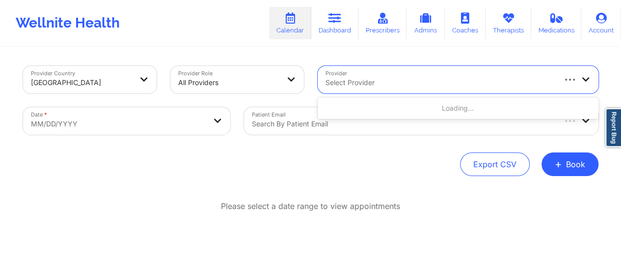
click at [427, 89] on div "Select Provider" at bounding box center [437, 79] width 238 height 27
type input "[PERSON_NAME]"
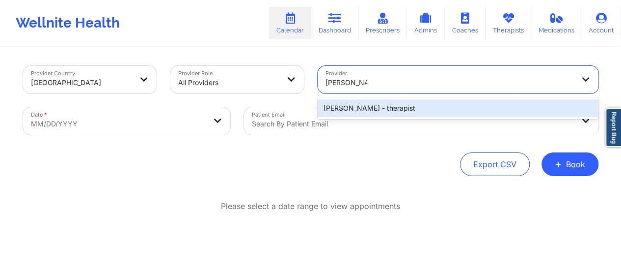
click at [385, 106] on div "[PERSON_NAME] - therapist" at bounding box center [458, 108] width 281 height 18
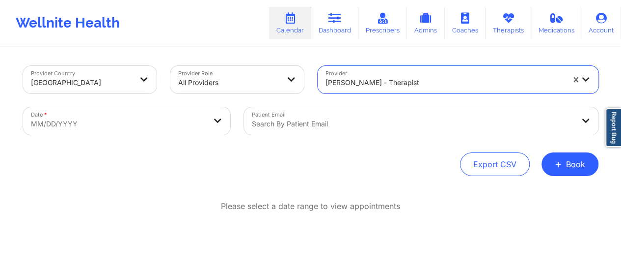
select select "2025-8"
select select "2025-9"
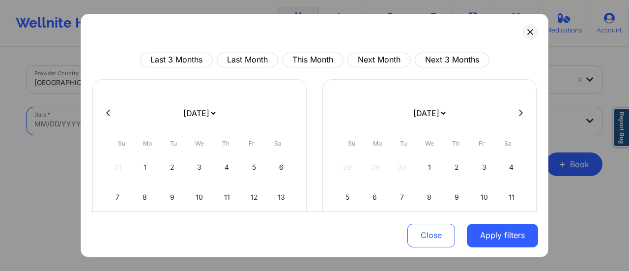
click at [214, 115] on body "Wellnite Health Calendar Dashboard Prescribers Admins Coaches Therapists Medica…" at bounding box center [314, 135] width 629 height 271
click at [194, 111] on select "[DATE] [DATE] [DATE] [DATE] [DATE] [DATE] [DATE] [DATE] [DATE] [DATE] [DATE] [D…" at bounding box center [199, 112] width 36 height 27
select select "2025-9"
select select "2025-10"
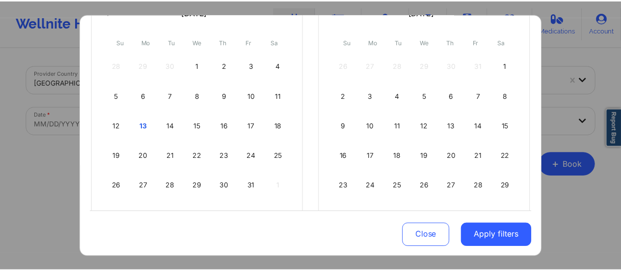
scroll to position [107, 0]
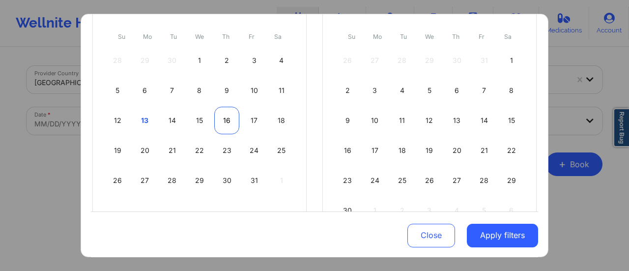
click at [228, 118] on div "16" at bounding box center [226, 120] width 25 height 27
select select "2025-9"
select select "2025-10"
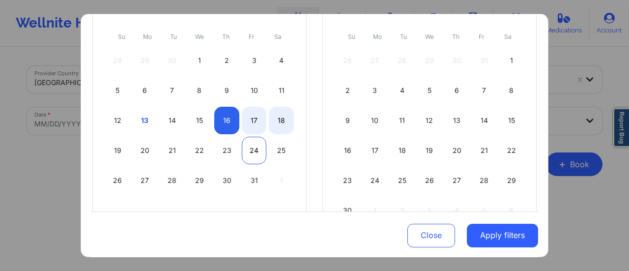
select select "2025-9"
select select "2025-10"
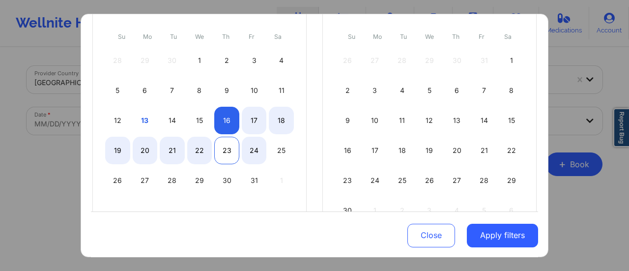
select select "2025-9"
select select "2025-10"
select select "2025-9"
select select "2025-10"
select select "2025-9"
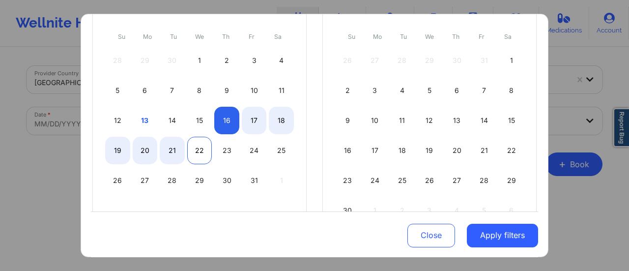
select select "2025-10"
click at [197, 146] on div "22" at bounding box center [199, 150] width 25 height 27
select select "2025-9"
select select "2025-10"
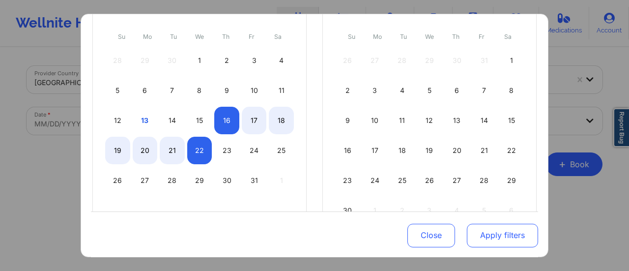
click at [493, 232] on button "Apply filters" at bounding box center [501, 235] width 71 height 24
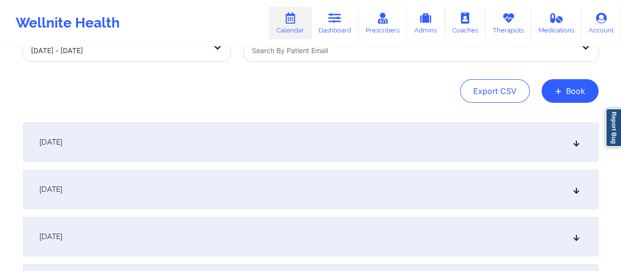
scroll to position [81, 0]
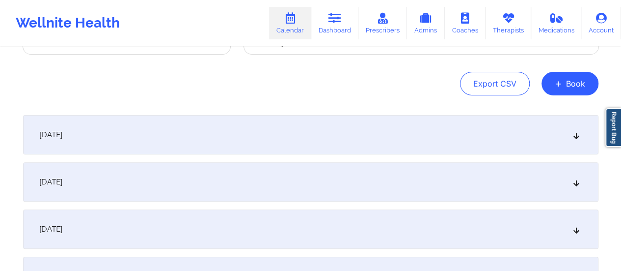
click at [300, 128] on div "[DATE]" at bounding box center [310, 134] width 575 height 39
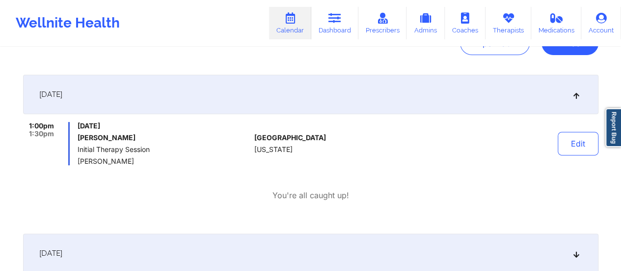
scroll to position [126, 0]
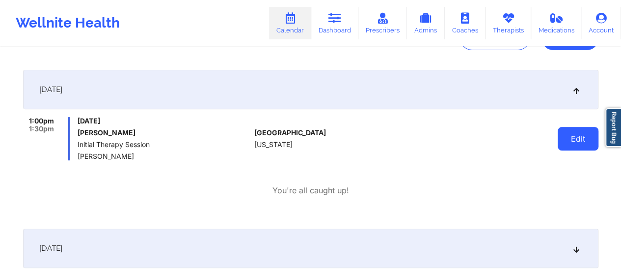
click at [583, 140] on button "Edit" at bounding box center [578, 139] width 41 height 24
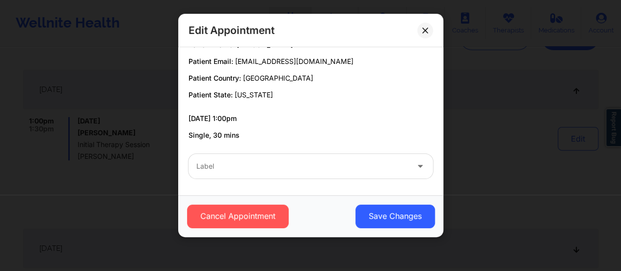
scroll to position [0, 0]
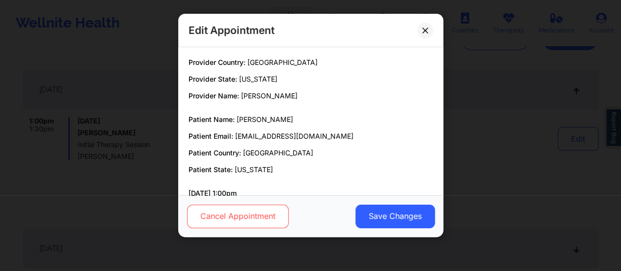
click at [260, 220] on button "Cancel Appointment" at bounding box center [238, 216] width 102 height 24
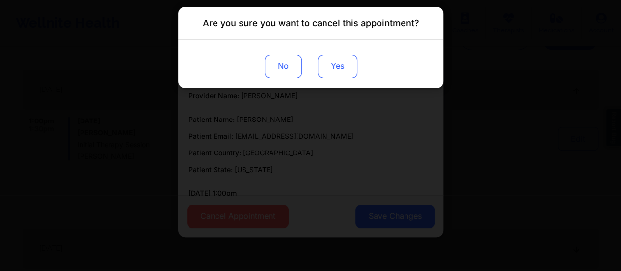
click at [342, 64] on button "Yes" at bounding box center [337, 67] width 40 height 24
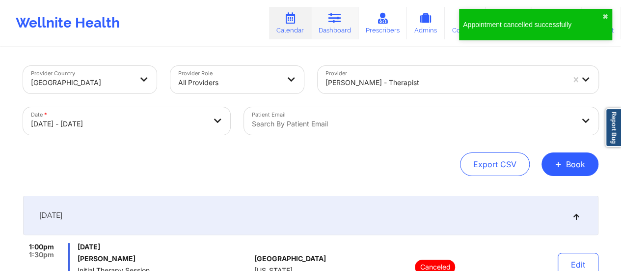
click at [329, 23] on link "Dashboard" at bounding box center [334, 23] width 47 height 32
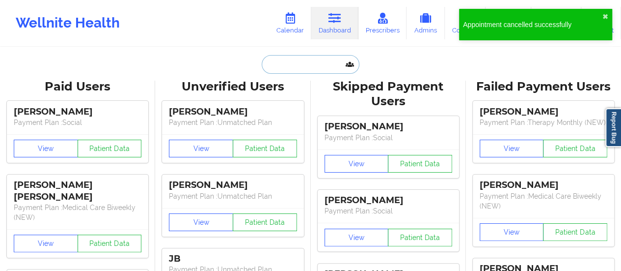
click at [327, 70] on input "text" at bounding box center [310, 64] width 97 height 19
paste input "[EMAIL_ADDRESS][DOMAIN_NAME]"
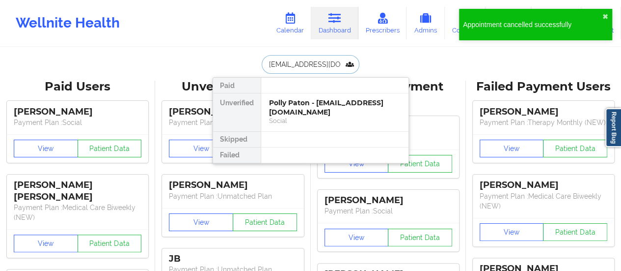
type input "[EMAIL_ADDRESS][DOMAIN_NAME]"
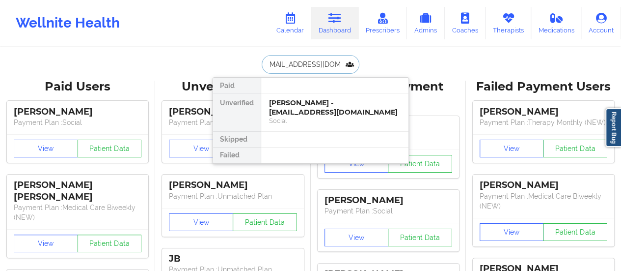
click at [298, 110] on div "[PERSON_NAME] - [EMAIL_ADDRESS][DOMAIN_NAME]" at bounding box center [335, 107] width 132 height 18
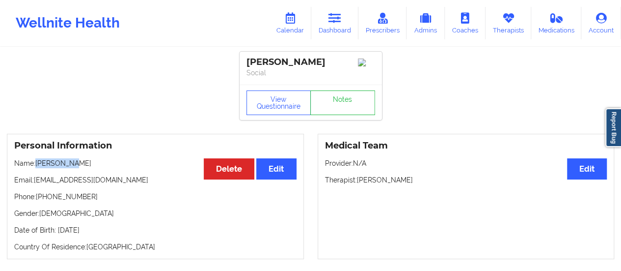
drag, startPoint x: 36, startPoint y: 166, endPoint x: 112, endPoint y: 166, distance: 75.6
click at [112, 166] on p "Name: [PERSON_NAME]" at bounding box center [155, 163] width 282 height 10
click at [295, 27] on link "Calendar" at bounding box center [290, 23] width 42 height 32
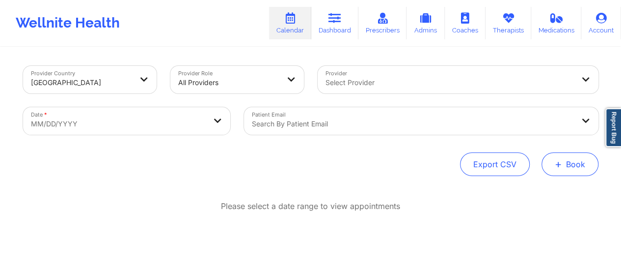
click at [558, 164] on span "+" at bounding box center [558, 163] width 7 height 5
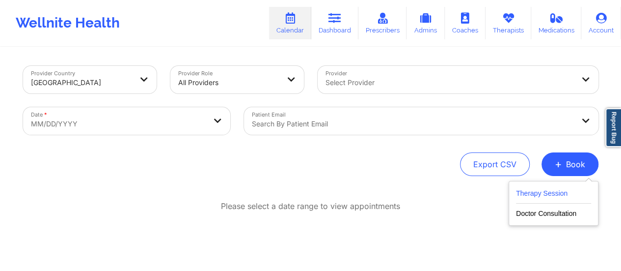
click at [531, 194] on button "Therapy Session" at bounding box center [553, 195] width 75 height 16
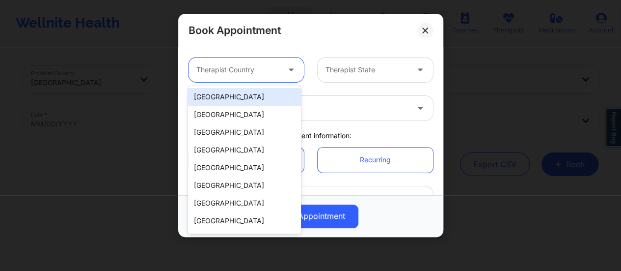
click at [294, 71] on icon at bounding box center [291, 68] width 10 height 8
click at [266, 92] on div "[GEOGRAPHIC_DATA]" at bounding box center [244, 97] width 113 height 18
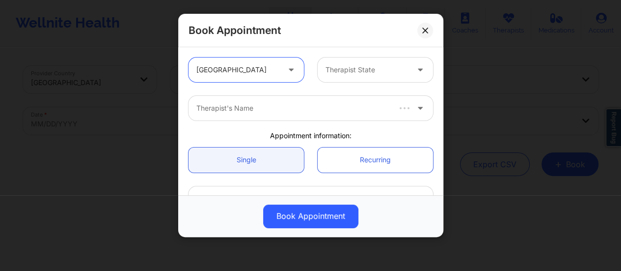
click at [349, 81] on div "Therapist State" at bounding box center [364, 69] width 92 height 25
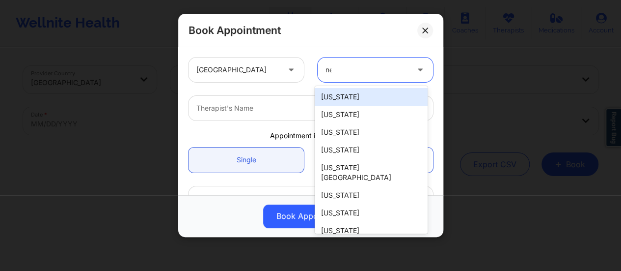
type input "new"
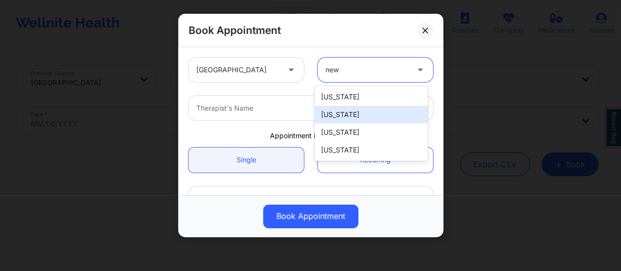
click at [353, 115] on div "[US_STATE]" at bounding box center [371, 115] width 113 height 18
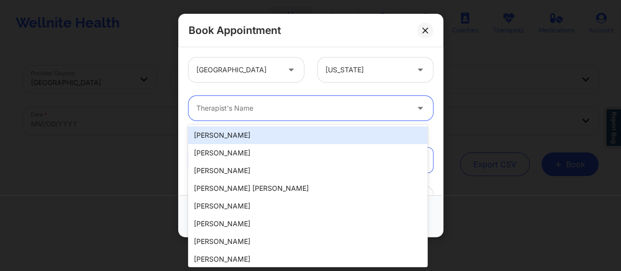
click at [323, 114] on div "Therapist's Name" at bounding box center [299, 108] width 221 height 25
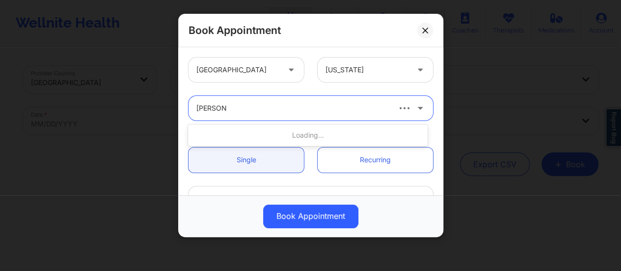
type input "[PERSON_NAME] du"
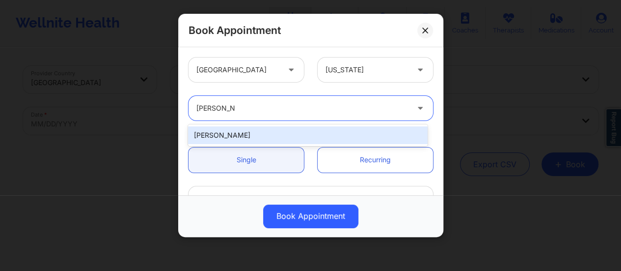
click at [303, 131] on div "[PERSON_NAME]" at bounding box center [308, 135] width 240 height 18
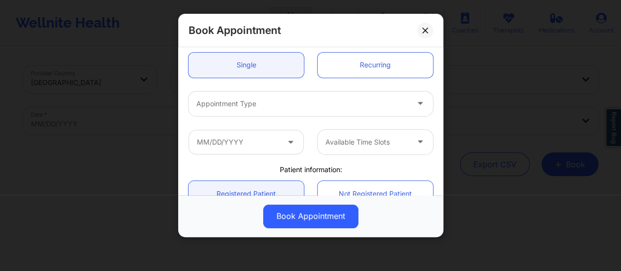
scroll to position [95, 0]
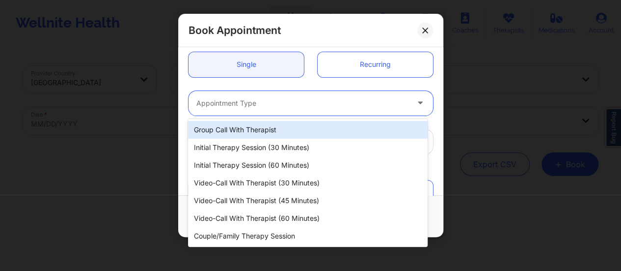
click at [289, 102] on div at bounding box center [302, 103] width 212 height 12
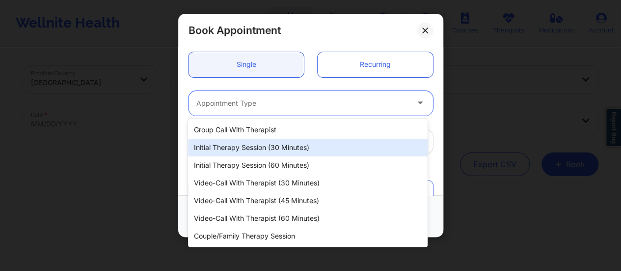
click at [282, 149] on div "Initial Therapy Session (30 minutes)" at bounding box center [308, 147] width 240 height 18
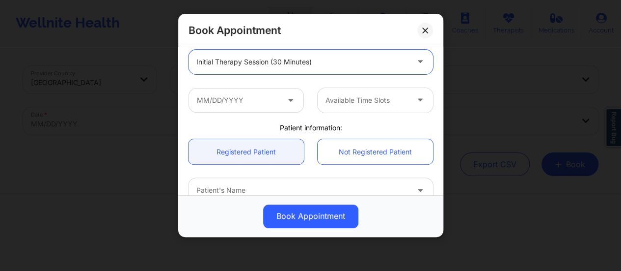
scroll to position [138, 0]
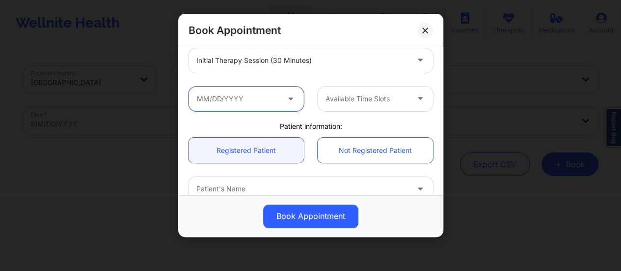
click at [272, 90] on input "text" at bounding box center [246, 98] width 115 height 25
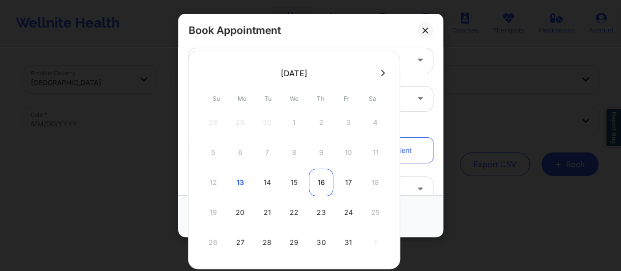
click at [317, 178] on div "16" at bounding box center [321, 181] width 25 height 27
type input "[DATE]"
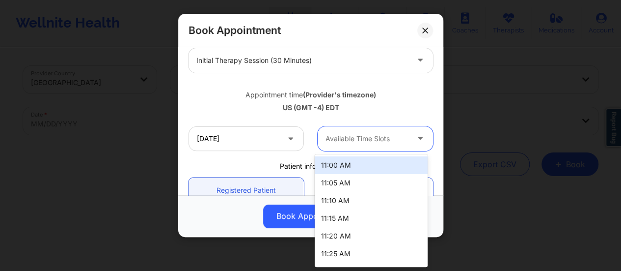
click at [368, 136] on div at bounding box center [367, 139] width 83 height 12
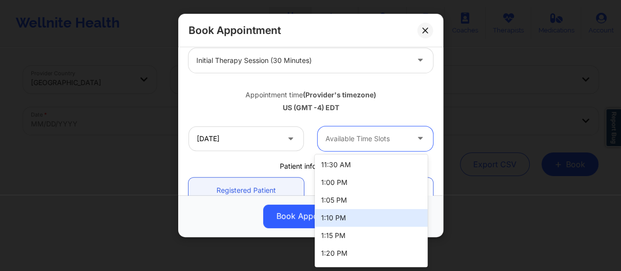
scroll to position [103, 0]
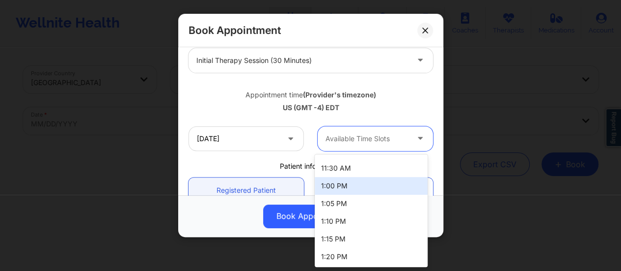
click at [334, 182] on div "1:00 PM" at bounding box center [371, 186] width 113 height 18
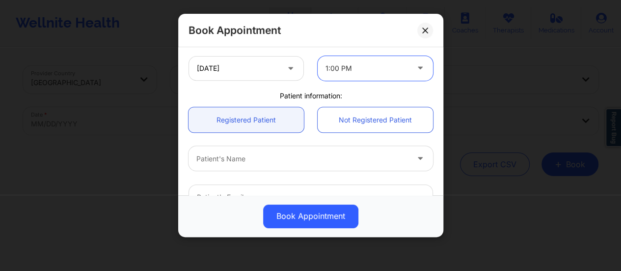
scroll to position [209, 0]
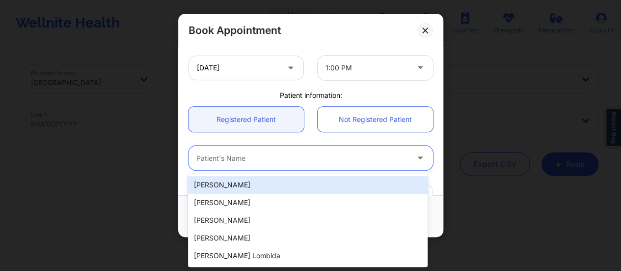
click at [276, 154] on div at bounding box center [302, 158] width 212 height 12
paste input "[PERSON_NAME]"
type input "[PERSON_NAME]"
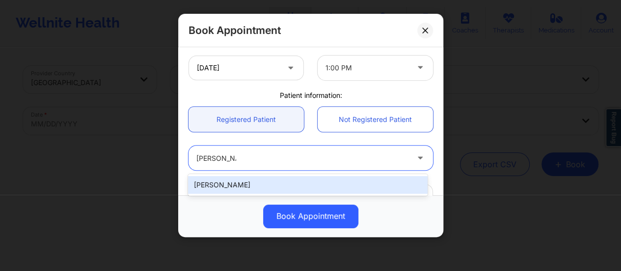
click at [275, 178] on div "[PERSON_NAME]" at bounding box center [308, 185] width 240 height 18
type input "[EMAIL_ADDRESS][DOMAIN_NAME]"
type input "[PHONE_NUMBER]"
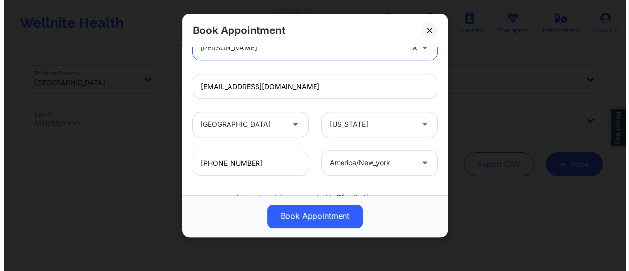
scroll to position [361, 0]
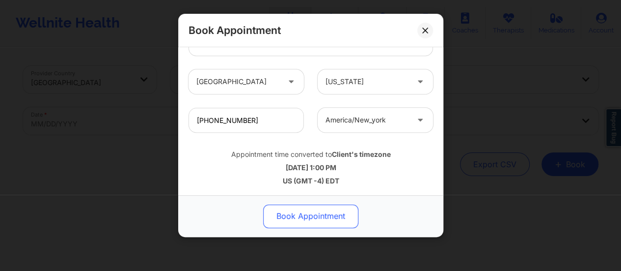
click at [325, 211] on button "Book Appointment" at bounding box center [310, 216] width 95 height 24
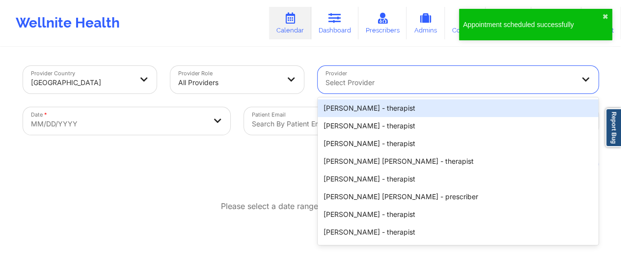
click at [352, 75] on div "Select Provider" at bounding box center [446, 79] width 257 height 27
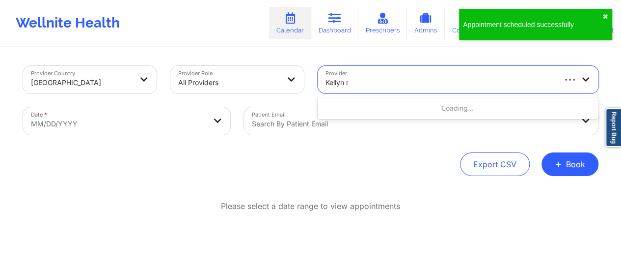
type input "[PERSON_NAME]"
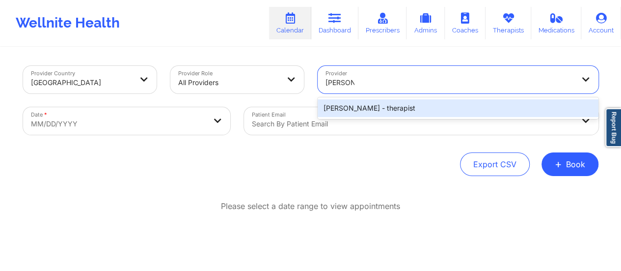
click at [389, 113] on div "[PERSON_NAME] - therapist" at bounding box center [458, 108] width 281 height 18
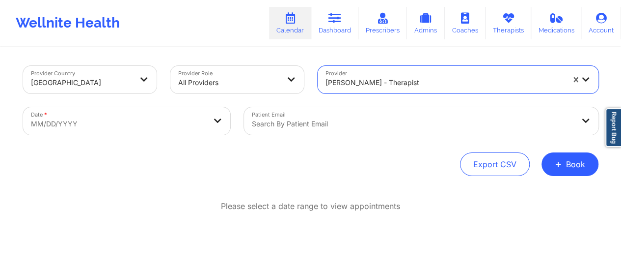
select select "2025-8"
select select "2025-9"
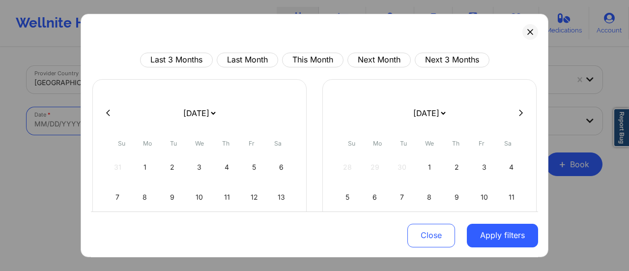
click at [199, 131] on body "Wellnite Health Calendar Dashboard Prescribers Admins Coaches Therapists Medica…" at bounding box center [314, 135] width 629 height 271
click at [182, 114] on select "[DATE] [DATE] [DATE] [DATE] [DATE] [DATE] [DATE] [DATE] [DATE] [DATE] [DATE] [D…" at bounding box center [199, 112] width 36 height 27
select select "2025-9"
select select "2025-10"
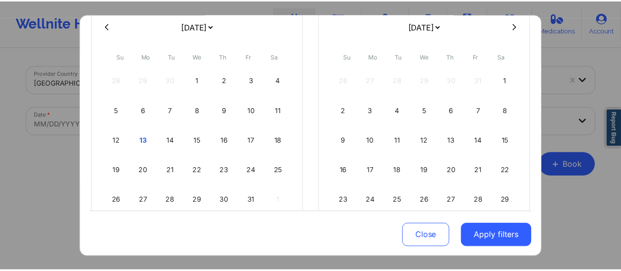
scroll to position [88, 0]
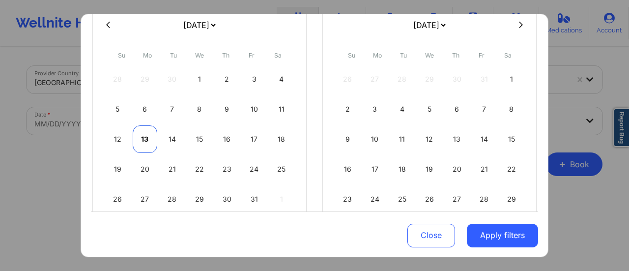
click at [146, 140] on div "13" at bounding box center [145, 138] width 25 height 27
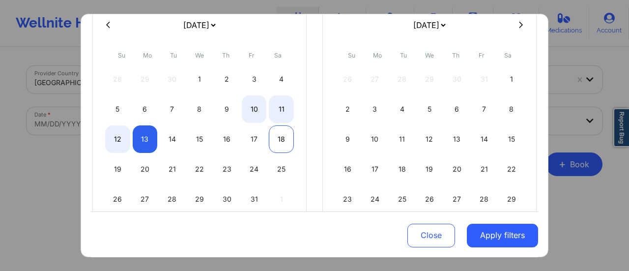
select select "2025-9"
select select "2025-10"
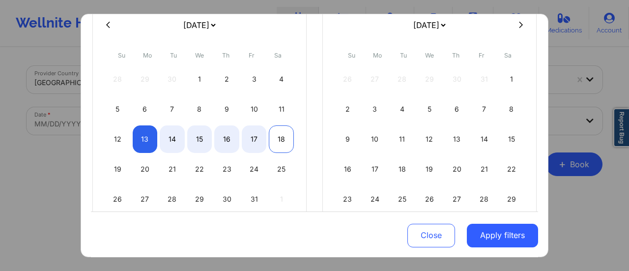
click at [274, 129] on div "18" at bounding box center [281, 138] width 25 height 27
select select "2025-9"
select select "2025-10"
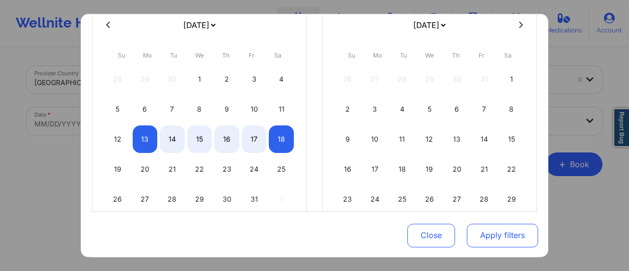
click at [484, 226] on button "Apply filters" at bounding box center [501, 235] width 71 height 24
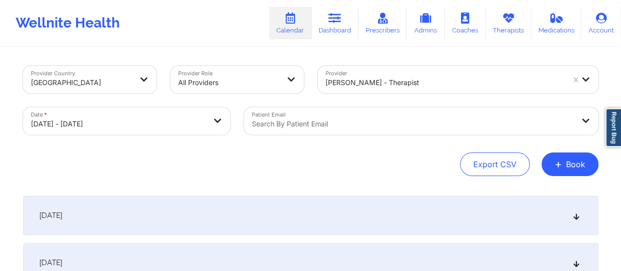
click at [301, 219] on div "[DATE]" at bounding box center [310, 214] width 575 height 39
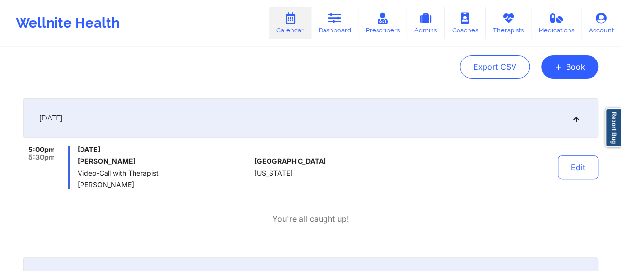
scroll to position [0, 0]
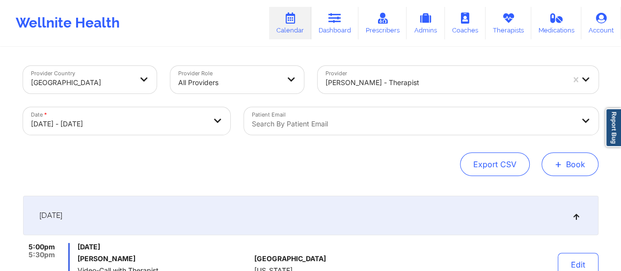
click at [572, 161] on button "+ Book" at bounding box center [570, 164] width 57 height 24
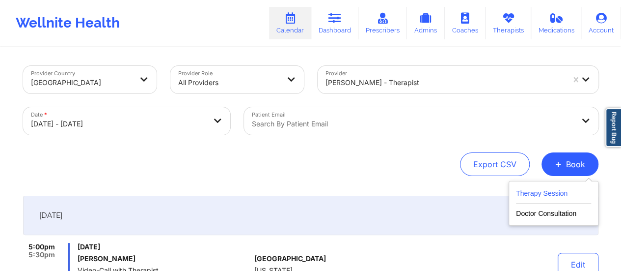
click at [540, 192] on button "Therapy Session" at bounding box center [553, 195] width 75 height 16
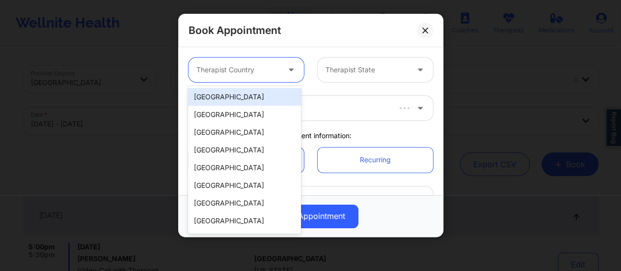
click at [274, 69] on div at bounding box center [237, 70] width 83 height 12
click at [251, 94] on div "[GEOGRAPHIC_DATA]" at bounding box center [244, 97] width 113 height 18
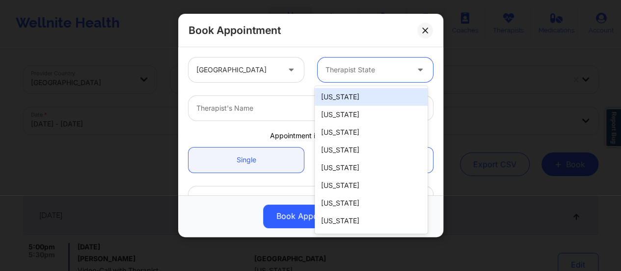
click at [347, 72] on div at bounding box center [367, 70] width 83 height 12
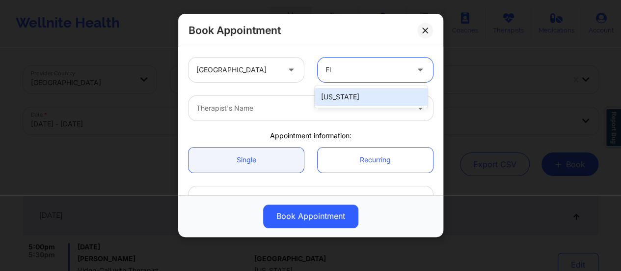
type input "Flo"
click at [354, 95] on div "[US_STATE]" at bounding box center [371, 97] width 113 height 18
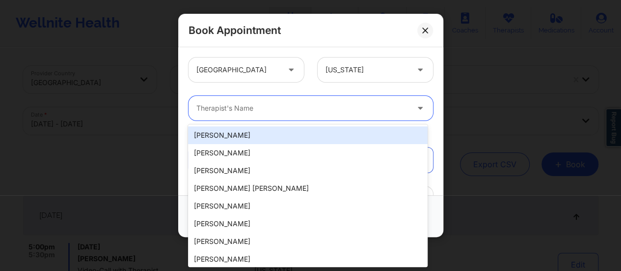
click at [328, 106] on div at bounding box center [302, 108] width 212 height 12
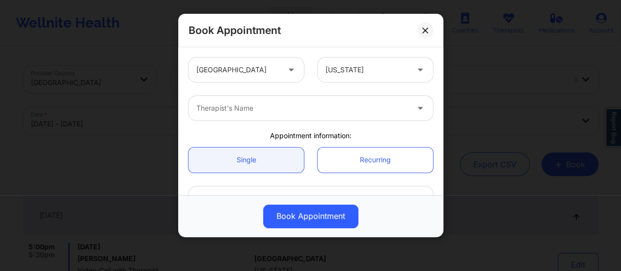
click at [313, 122] on div "Therapist's Name" at bounding box center [311, 108] width 258 height 38
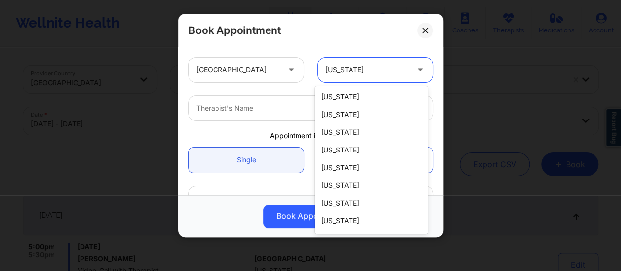
click at [342, 71] on div at bounding box center [367, 70] width 83 height 12
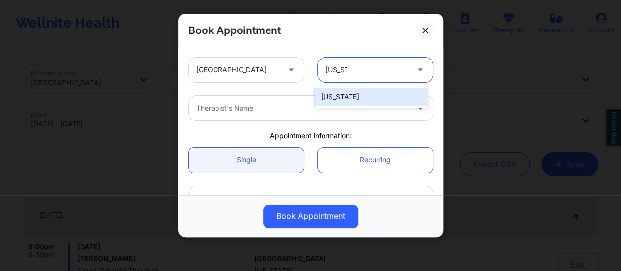
click at [342, 93] on div "[US_STATE]" at bounding box center [371, 97] width 113 height 18
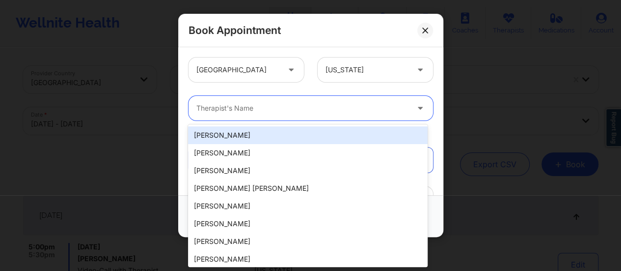
click at [303, 100] on div "Therapist's Name" at bounding box center [299, 108] width 221 height 25
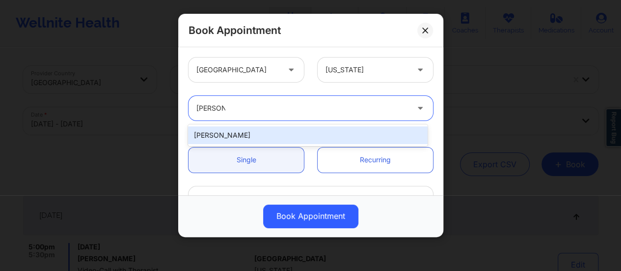
click at [280, 131] on div "[PERSON_NAME]" at bounding box center [308, 135] width 240 height 18
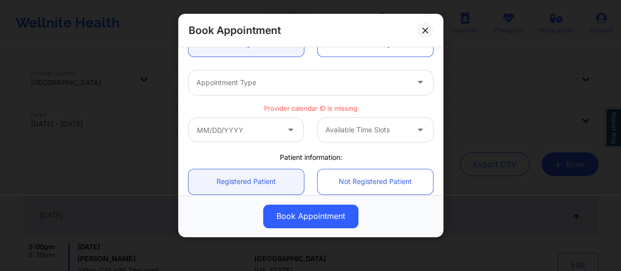
scroll to position [118, 0]
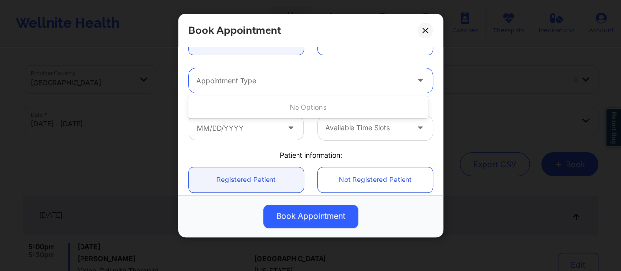
click at [286, 82] on div at bounding box center [302, 81] width 212 height 12
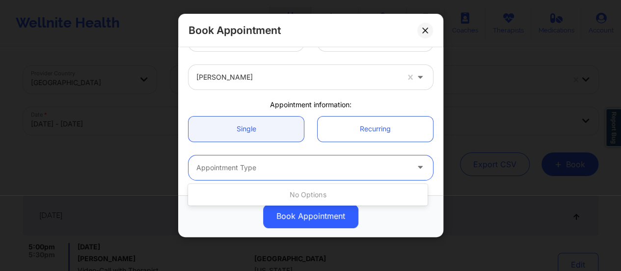
scroll to position [30, 0]
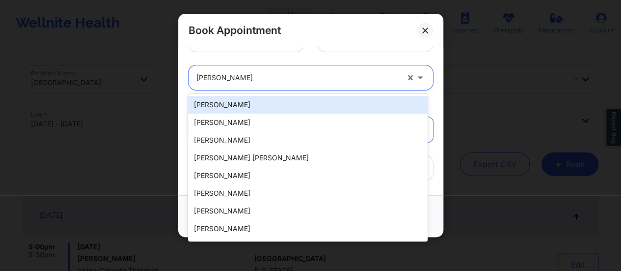
click at [273, 73] on div at bounding box center [297, 78] width 202 height 12
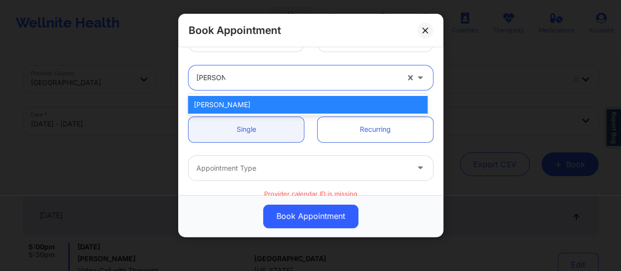
click at [265, 99] on div "[PERSON_NAME]" at bounding box center [308, 105] width 240 height 18
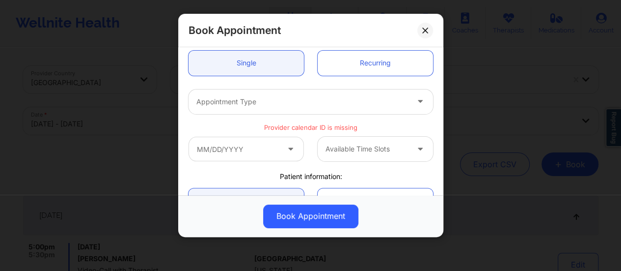
scroll to position [95, 0]
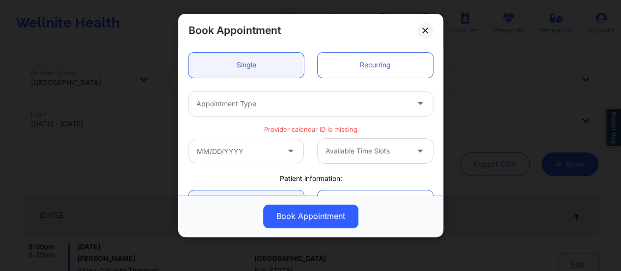
click at [321, 98] on div at bounding box center [302, 104] width 212 height 12
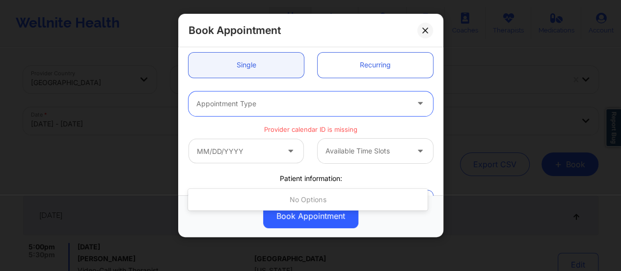
scroll to position [0, 0]
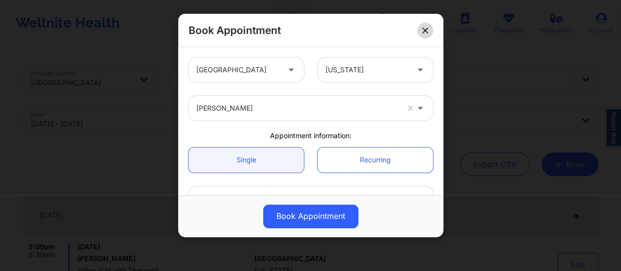
drag, startPoint x: 428, startPoint y: 38, endPoint x: 425, endPoint y: 33, distance: 5.9
click at [425, 33] on div "Book Appointment" at bounding box center [310, 30] width 265 height 33
click at [425, 33] on icon at bounding box center [425, 30] width 6 height 6
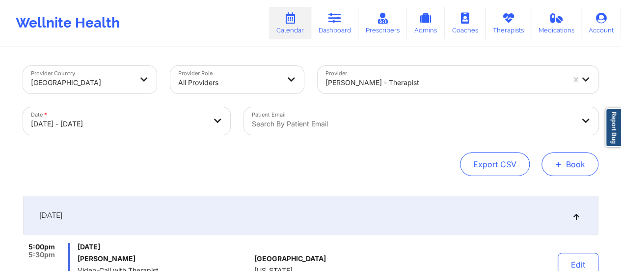
click at [585, 170] on button "+ Book" at bounding box center [570, 164] width 57 height 24
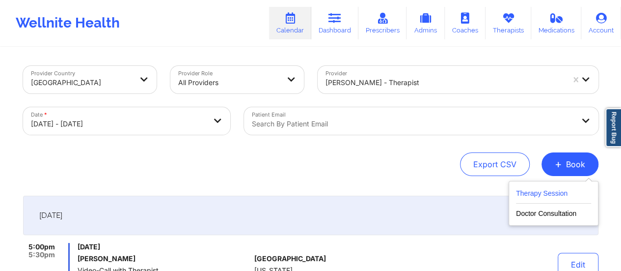
click at [545, 193] on button "Therapy Session" at bounding box center [553, 195] width 75 height 16
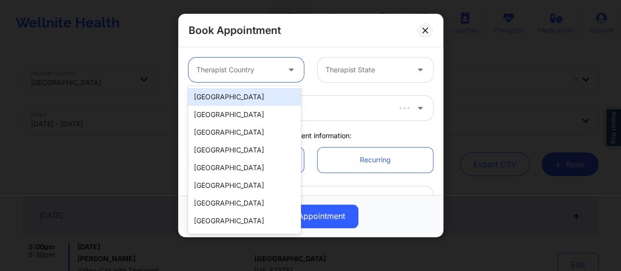
click at [274, 59] on div "Therapist Country" at bounding box center [235, 69] width 92 height 25
click at [255, 90] on div "[GEOGRAPHIC_DATA]" at bounding box center [244, 97] width 113 height 18
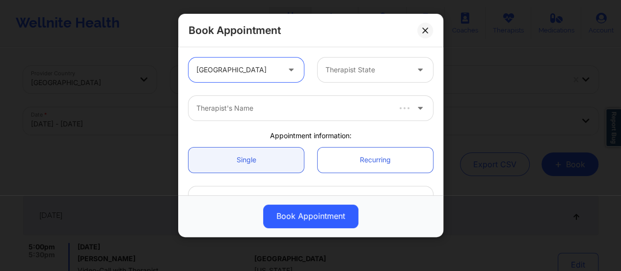
click at [341, 69] on div at bounding box center [367, 70] width 83 height 12
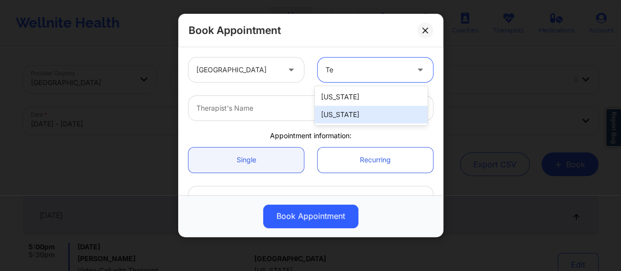
click at [345, 116] on div "[US_STATE]" at bounding box center [371, 115] width 113 height 18
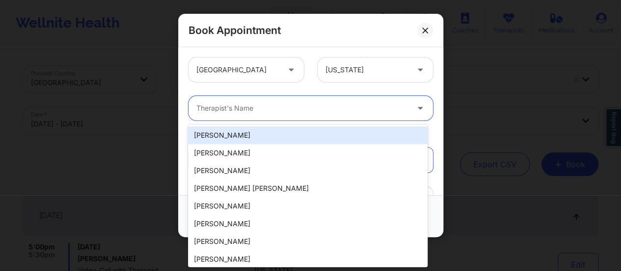
click at [311, 112] on div at bounding box center [302, 108] width 212 height 12
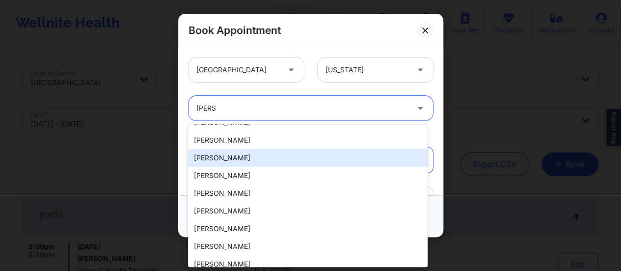
scroll to position [179, 0]
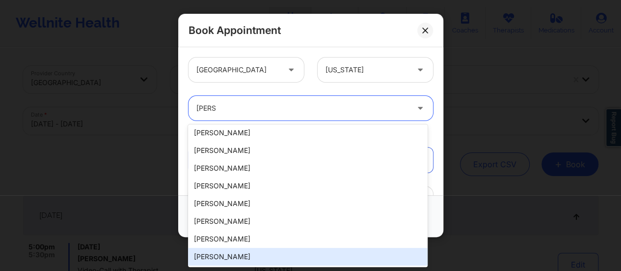
click at [230, 254] on div "[PERSON_NAME]" at bounding box center [308, 256] width 240 height 18
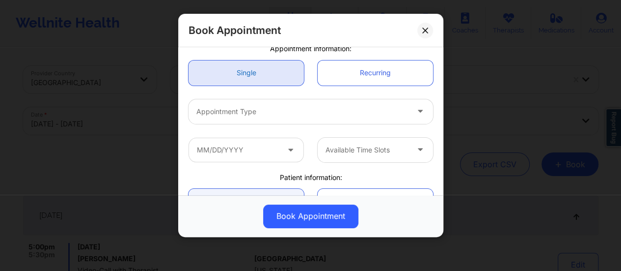
scroll to position [87, 0]
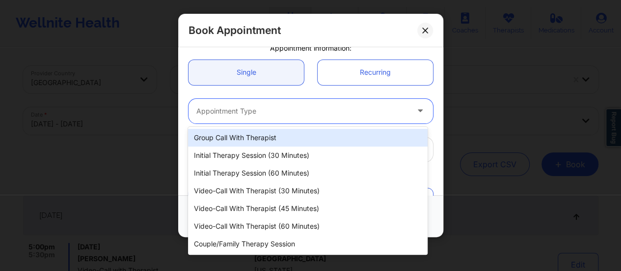
click at [282, 119] on div "Appointment Type" at bounding box center [299, 111] width 221 height 25
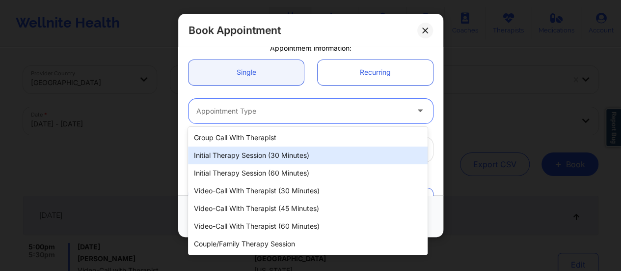
click at [273, 156] on div "Initial Therapy Session (30 minutes)" at bounding box center [308, 155] width 240 height 18
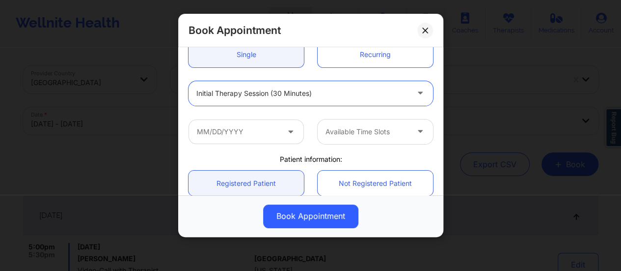
scroll to position [106, 0]
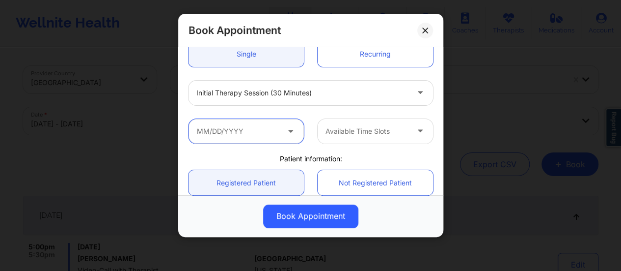
click at [280, 129] on input "text" at bounding box center [246, 131] width 115 height 25
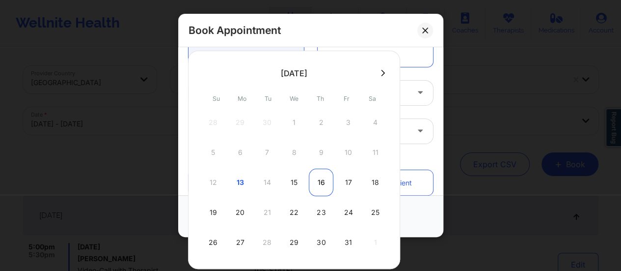
click at [317, 181] on div "16" at bounding box center [321, 181] width 25 height 27
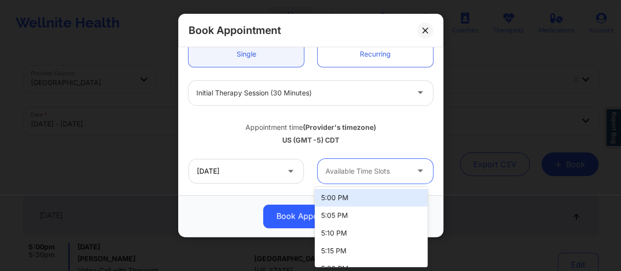
click at [368, 170] on div at bounding box center [367, 171] width 83 height 12
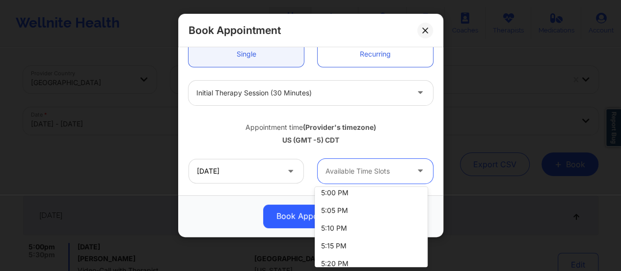
scroll to position [0, 0]
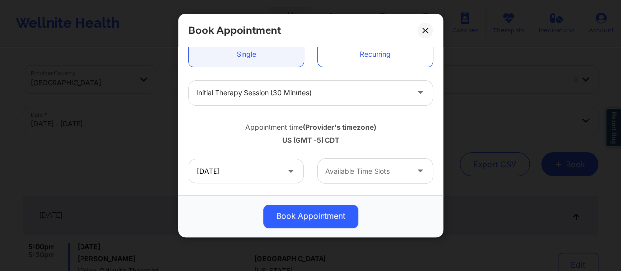
click at [442, 26] on div "Book Appointment" at bounding box center [310, 30] width 265 height 33
click at [424, 31] on icon at bounding box center [424, 29] width 5 height 5
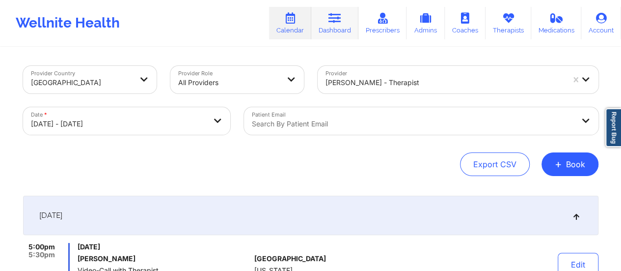
click at [343, 35] on link "Dashboard" at bounding box center [334, 23] width 47 height 32
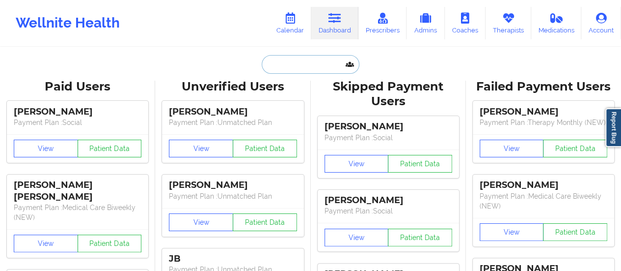
click at [313, 56] on input "text" at bounding box center [310, 64] width 97 height 19
paste input "[EMAIL_ADDRESS][DOMAIN_NAME]"
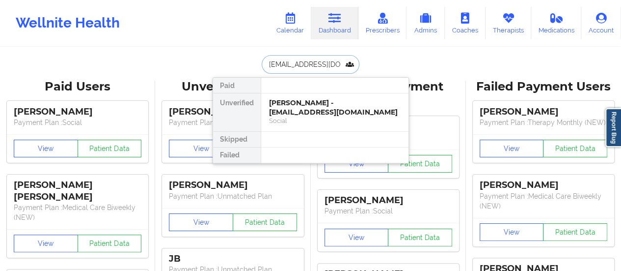
click at [297, 114] on div "[PERSON_NAME] - [EMAIL_ADDRESS][DOMAIN_NAME]" at bounding box center [335, 107] width 132 height 18
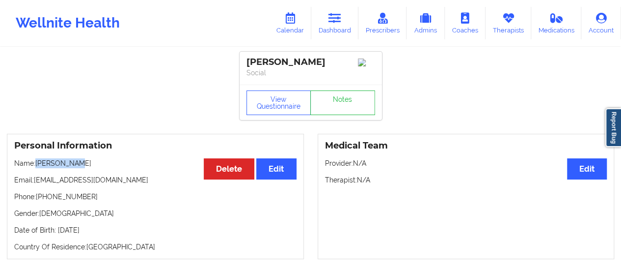
drag, startPoint x: 36, startPoint y: 166, endPoint x: 84, endPoint y: 164, distance: 48.2
click at [84, 164] on p "Name: [PERSON_NAME]" at bounding box center [155, 163] width 282 height 10
click at [287, 28] on link "Calendar" at bounding box center [290, 23] width 42 height 32
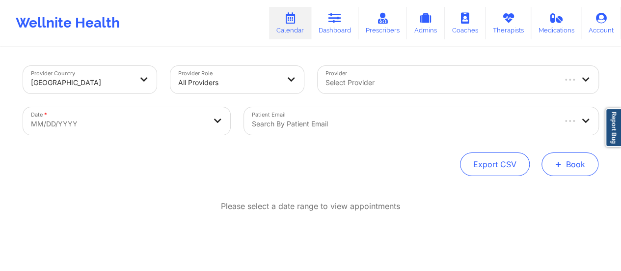
click at [561, 165] on span "+" at bounding box center [558, 163] width 7 height 5
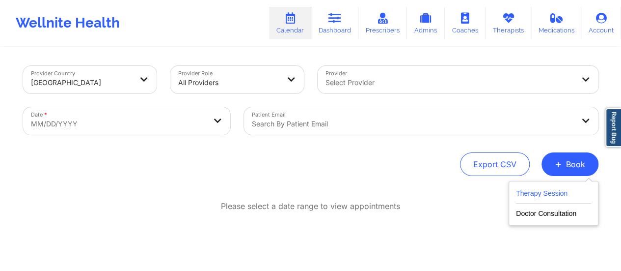
click at [561, 191] on button "Therapy Session" at bounding box center [553, 195] width 75 height 16
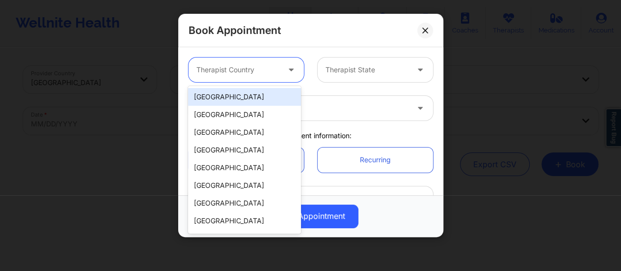
click at [286, 73] on div at bounding box center [292, 70] width 12 height 12
click at [262, 91] on div "[GEOGRAPHIC_DATA]" at bounding box center [244, 97] width 113 height 18
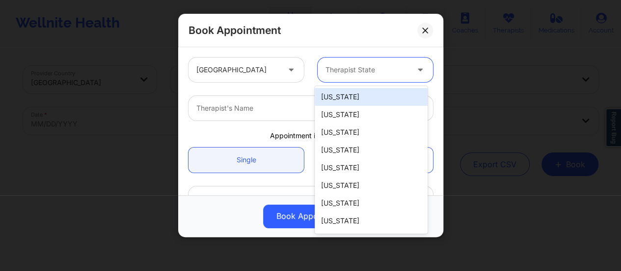
click at [361, 72] on div at bounding box center [367, 70] width 83 height 12
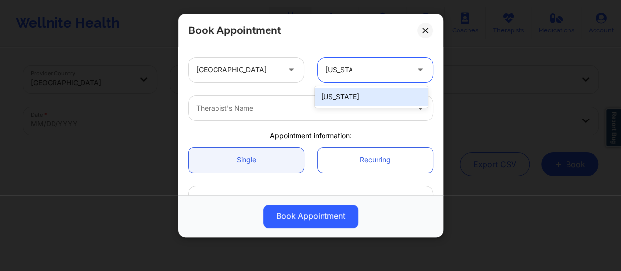
click at [354, 98] on div "[US_STATE]" at bounding box center [371, 97] width 113 height 18
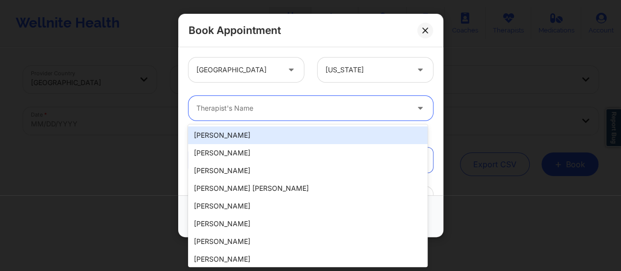
click at [311, 105] on div at bounding box center [302, 108] width 212 height 12
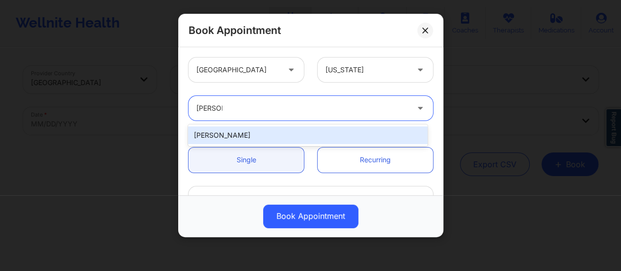
click at [249, 141] on div "[PERSON_NAME]" at bounding box center [308, 135] width 240 height 18
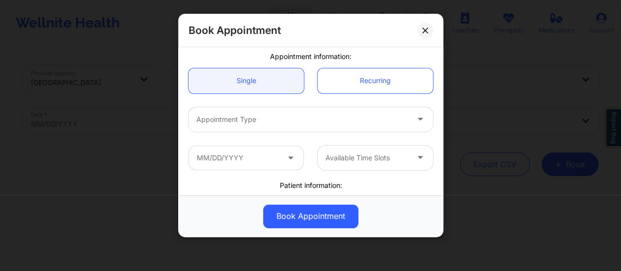
scroll to position [80, 0]
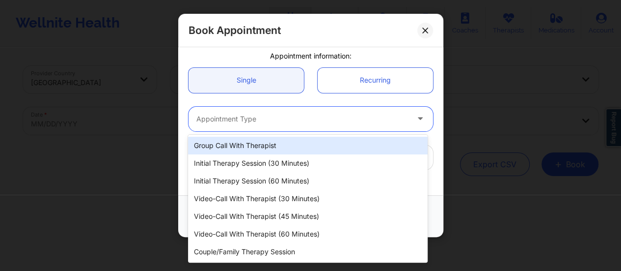
click at [281, 116] on div at bounding box center [302, 119] width 212 height 12
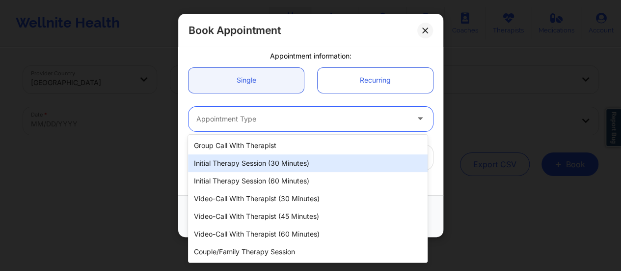
click at [280, 160] on div "Initial Therapy Session (30 minutes)" at bounding box center [308, 163] width 240 height 18
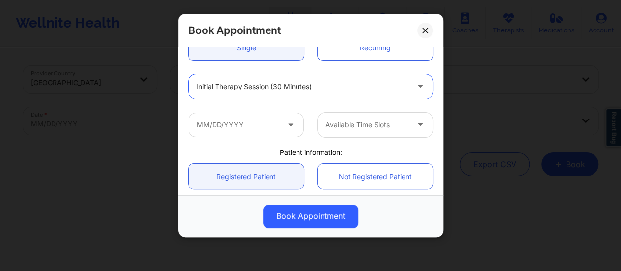
scroll to position [113, 0]
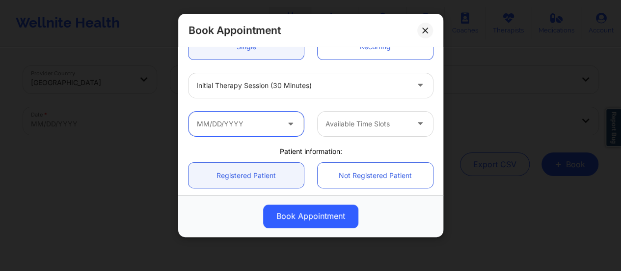
click at [259, 119] on input "text" at bounding box center [246, 123] width 115 height 25
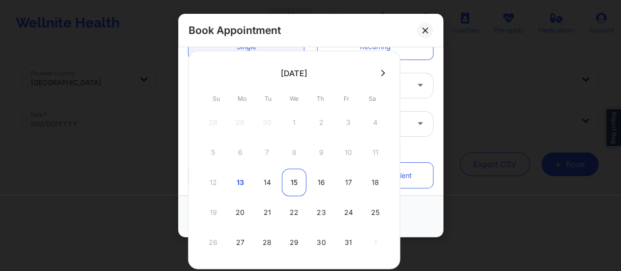
click at [292, 182] on div "15" at bounding box center [294, 181] width 25 height 27
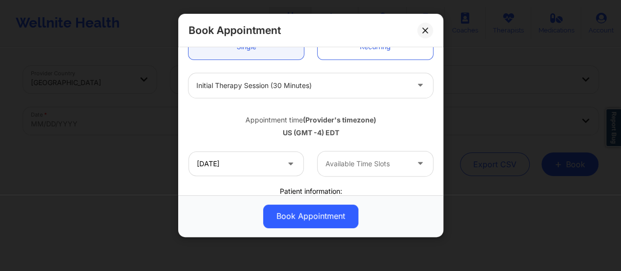
click at [270, 175] on div "[DATE] Available Time Slots" at bounding box center [311, 163] width 258 height 38
click at [260, 167] on input "[DATE]" at bounding box center [246, 163] width 115 height 25
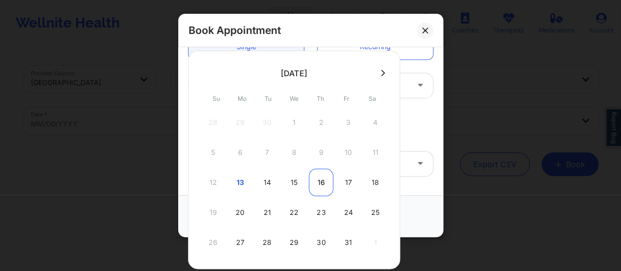
click at [315, 177] on div "16" at bounding box center [321, 181] width 25 height 27
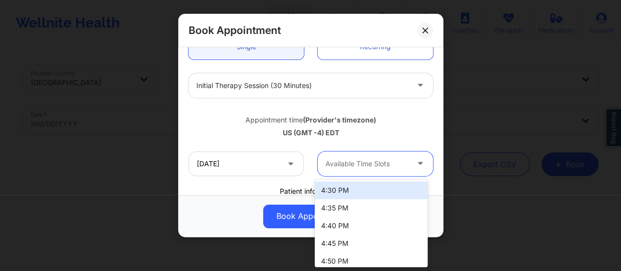
click at [349, 167] on div at bounding box center [367, 164] width 83 height 12
click at [363, 166] on div at bounding box center [367, 164] width 83 height 12
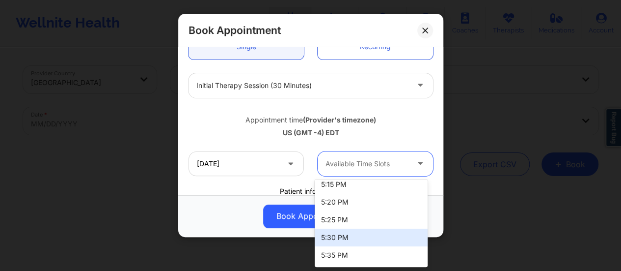
scroll to position [166, 0]
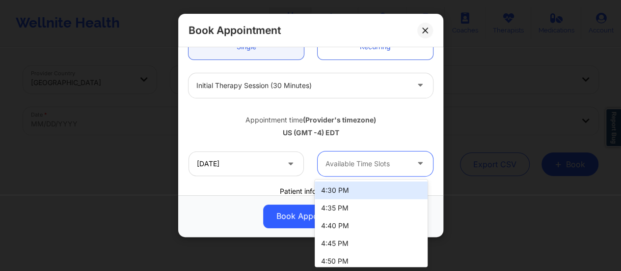
click at [375, 158] on div at bounding box center [367, 164] width 83 height 12
click at [404, 159] on div "Available Time Slots" at bounding box center [364, 163] width 92 height 25
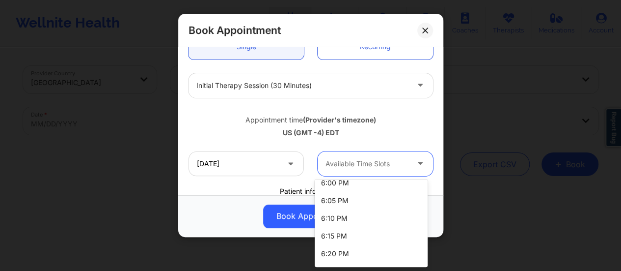
scroll to position [358, 0]
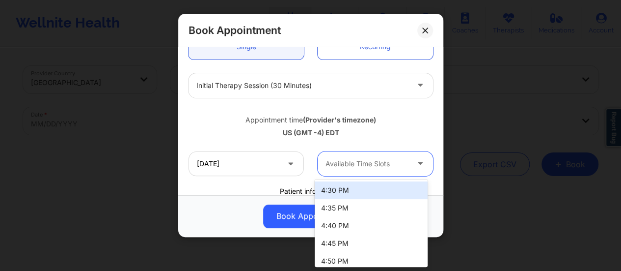
click at [366, 152] on div "Available Time Slots" at bounding box center [364, 163] width 92 height 25
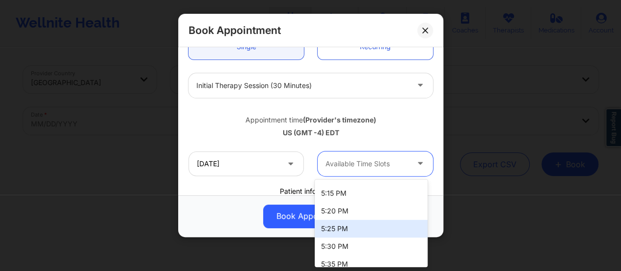
scroll to position [157, 0]
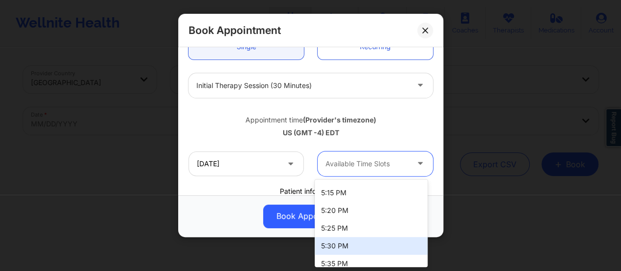
click at [349, 247] on div "5:30 PM" at bounding box center [371, 246] width 113 height 18
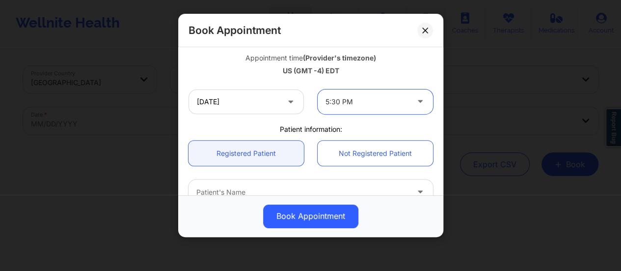
scroll to position [179, 0]
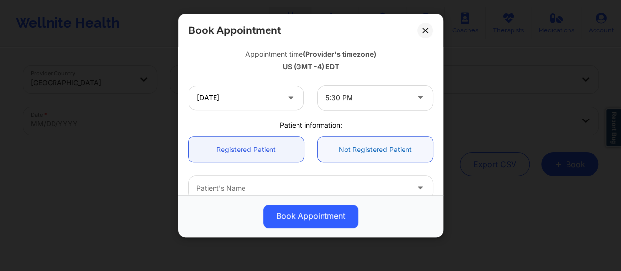
click at [343, 151] on link "Not Registered Patient" at bounding box center [375, 149] width 115 height 25
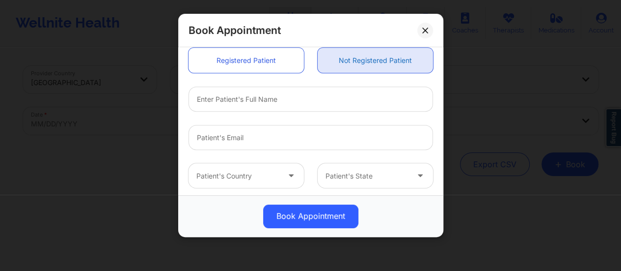
scroll to position [271, 0]
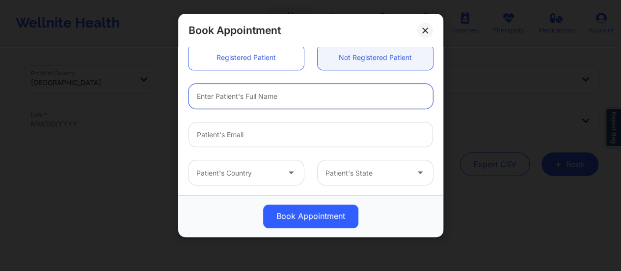
click at [272, 102] on input "text" at bounding box center [311, 95] width 245 height 25
paste input "[PERSON_NAME]"
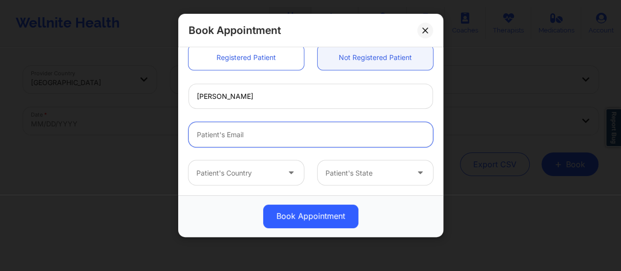
click at [246, 133] on input "Patient Email" at bounding box center [311, 134] width 245 height 25
paste input "[EMAIL_ADDRESS][DOMAIN_NAME]"
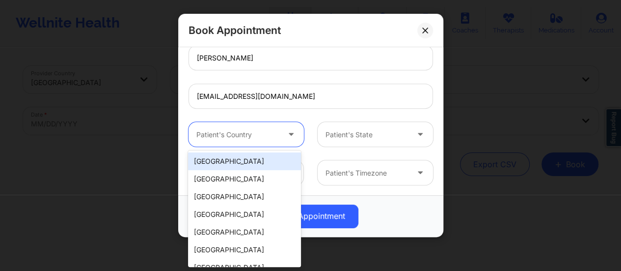
click at [245, 125] on div "Patient's Country" at bounding box center [235, 134] width 92 height 25
click at [228, 162] on div "[GEOGRAPHIC_DATA]" at bounding box center [244, 161] width 113 height 18
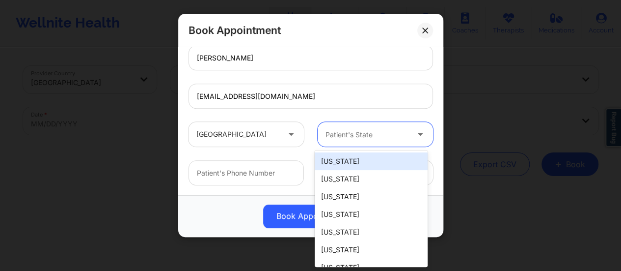
click at [363, 136] on div at bounding box center [367, 135] width 83 height 12
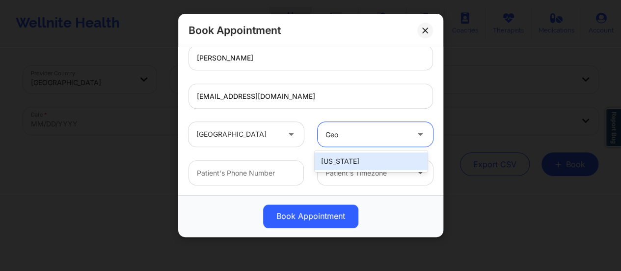
click at [354, 152] on div "[US_STATE]" at bounding box center [371, 161] width 113 height 18
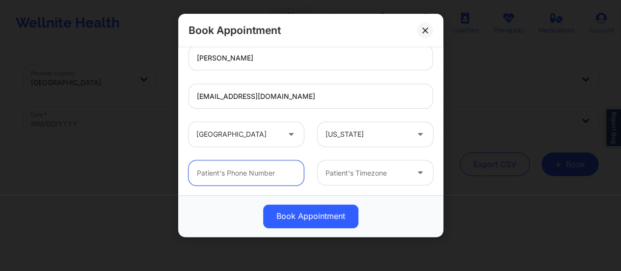
click at [246, 167] on input "text" at bounding box center [246, 172] width 115 height 25
paste input "[PHONE_NUMBER]"
click at [357, 170] on div at bounding box center [367, 173] width 83 height 12
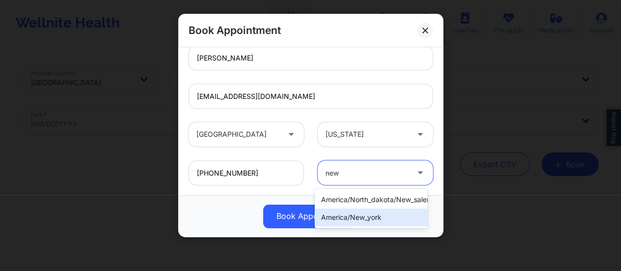
click at [376, 218] on div "america/new_york" at bounding box center [371, 217] width 113 height 18
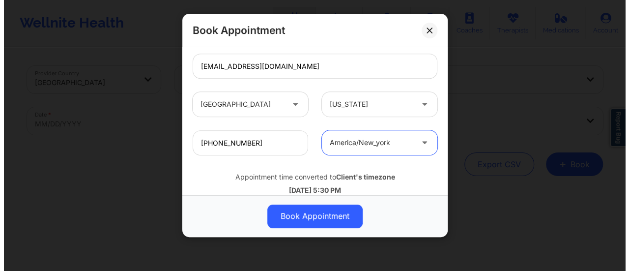
scroll to position [361, 0]
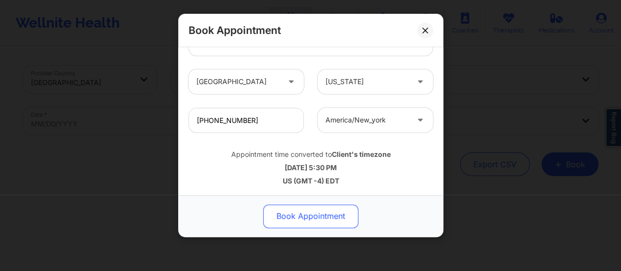
click at [334, 214] on button "Book Appointment" at bounding box center [310, 216] width 95 height 24
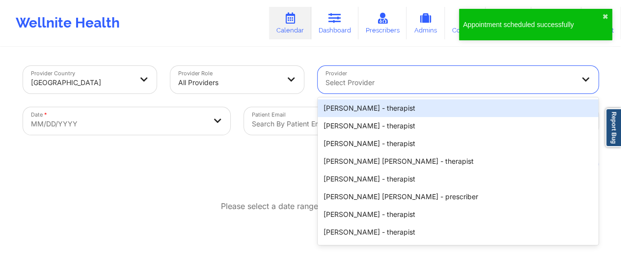
click at [385, 82] on div at bounding box center [450, 83] width 248 height 12
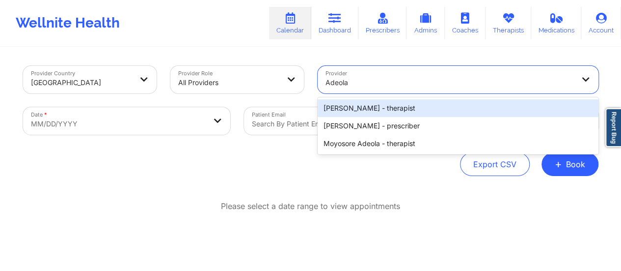
click at [391, 110] on div "[PERSON_NAME] - therapist" at bounding box center [458, 108] width 281 height 18
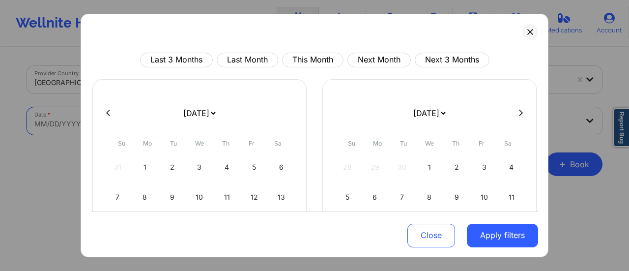
click at [159, 126] on body "Wellnite Health Calendar Dashboard Prescribers Admins Coaches Therapists Medica…" at bounding box center [314, 135] width 629 height 271
click at [217, 110] on select "[DATE] [DATE] [DATE] [DATE] [DATE] [DATE] [DATE] [DATE] [DATE] [DATE] [DATE] [D…" at bounding box center [199, 112] width 36 height 27
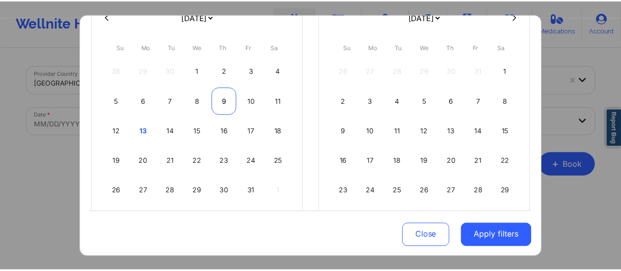
scroll to position [97, 0]
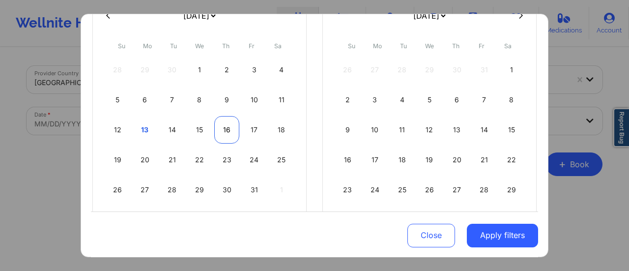
click at [220, 125] on div "16" at bounding box center [226, 129] width 25 height 27
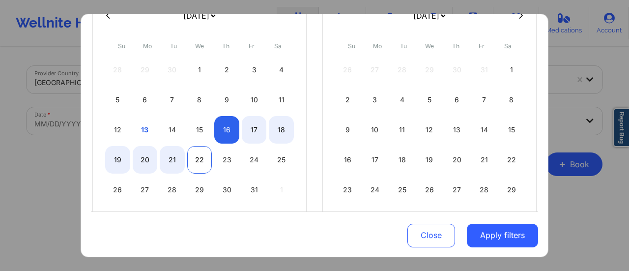
click at [199, 161] on div "22" at bounding box center [199, 159] width 25 height 27
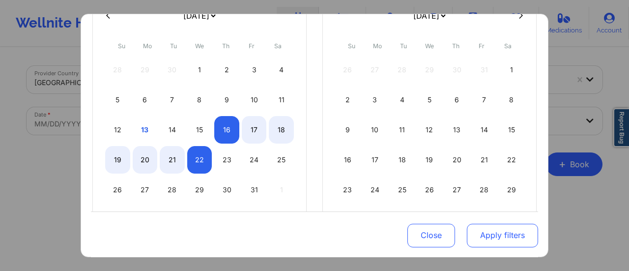
click at [496, 236] on button "Apply filters" at bounding box center [501, 235] width 71 height 24
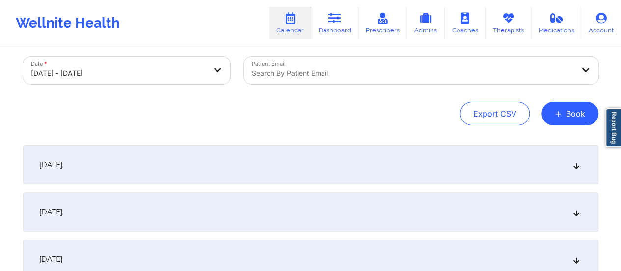
click at [253, 166] on div "[DATE]" at bounding box center [310, 164] width 575 height 39
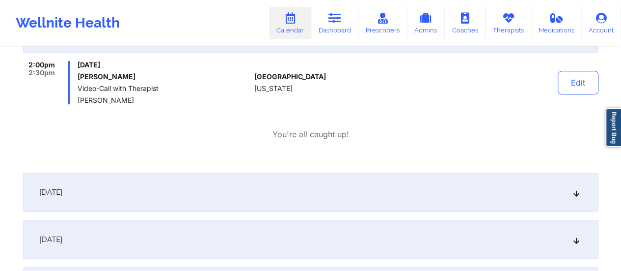
scroll to position [183, 0]
click at [561, 90] on button "Edit" at bounding box center [578, 82] width 41 height 24
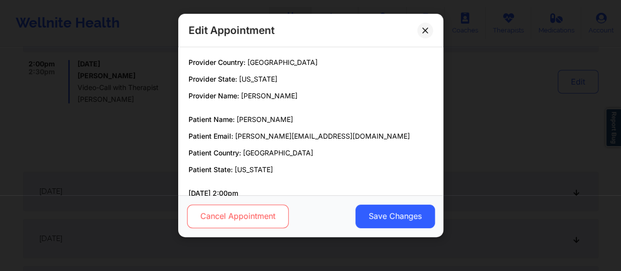
click at [269, 217] on button "Cancel Appointment" at bounding box center [238, 216] width 102 height 24
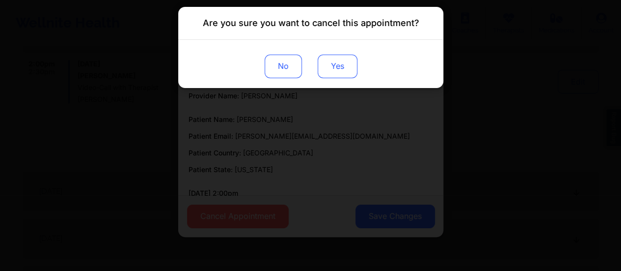
click at [331, 72] on button "Yes" at bounding box center [337, 67] width 40 height 24
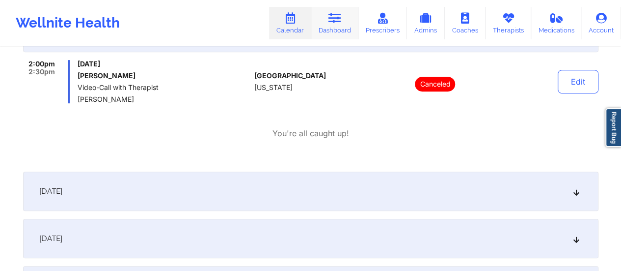
click at [328, 15] on link "Dashboard" at bounding box center [334, 23] width 47 height 32
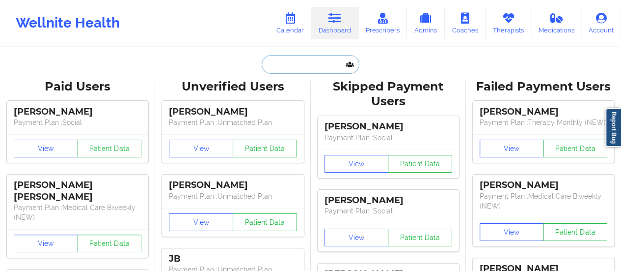
click at [308, 64] on input "text" at bounding box center [310, 64] width 97 height 19
paste input "[EMAIL_ADDRESS][DOMAIN_NAME]"
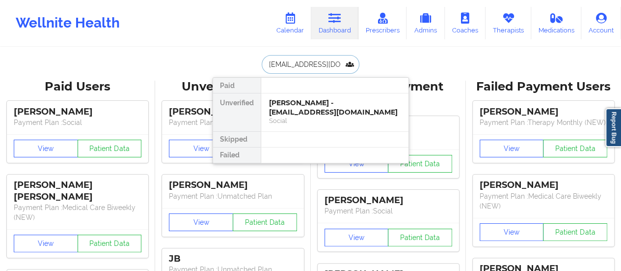
click at [306, 106] on div "[PERSON_NAME] - [EMAIL_ADDRESS][DOMAIN_NAME]" at bounding box center [335, 107] width 132 height 18
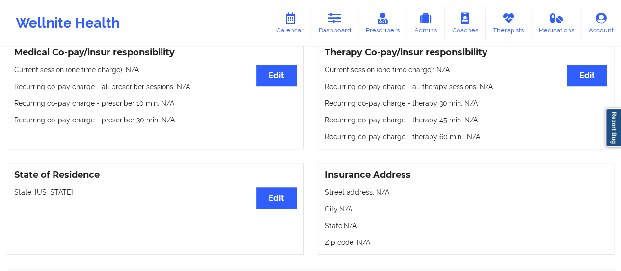
scroll to position [305, 0]
